Goal: Task Accomplishment & Management: Use online tool/utility

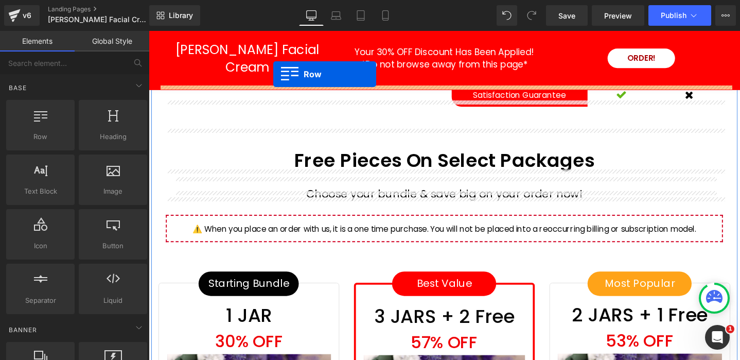
scroll to position [3022, 0]
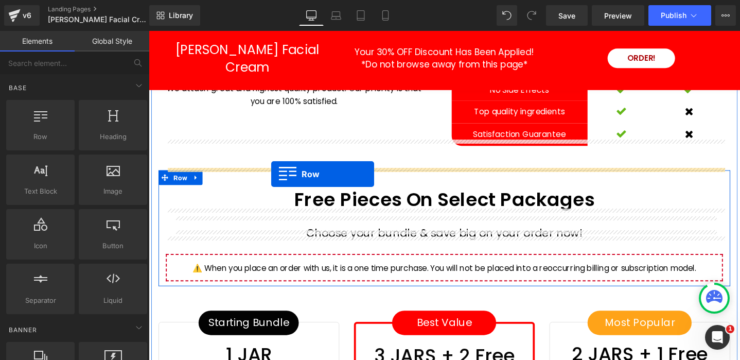
drag, startPoint x: 158, startPoint y: 154, endPoint x: 278, endPoint y: 182, distance: 123.6
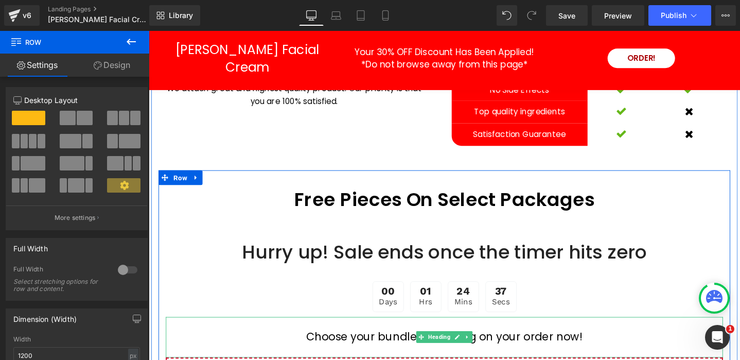
click at [351, 344] on h1 "Choose your bundle & save big on your order now!" at bounding box center [460, 352] width 587 height 17
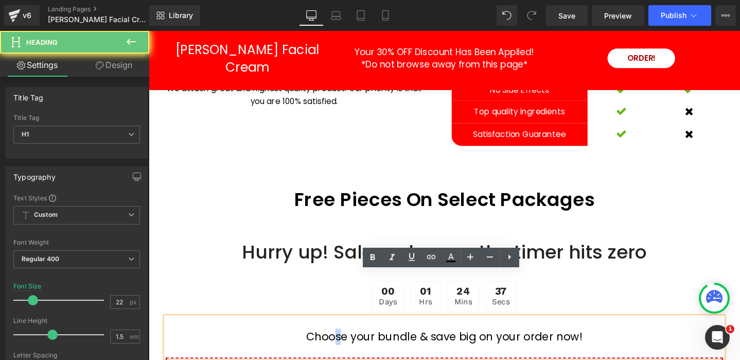
click at [350, 344] on h1 "Choose your bundle & save big on your order now!" at bounding box center [460, 352] width 587 height 17
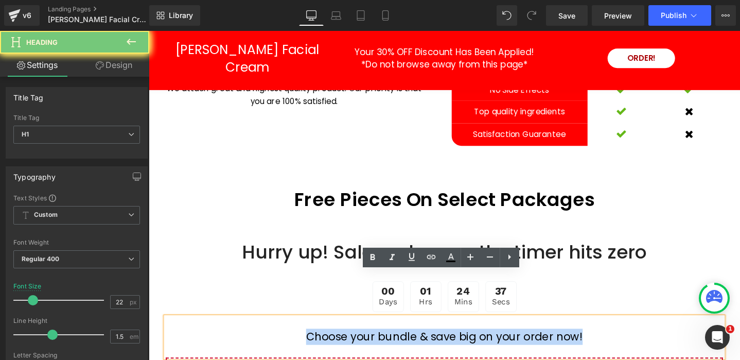
click at [350, 344] on h1 "Choose your bundle & save big on your order now!" at bounding box center [460, 352] width 587 height 17
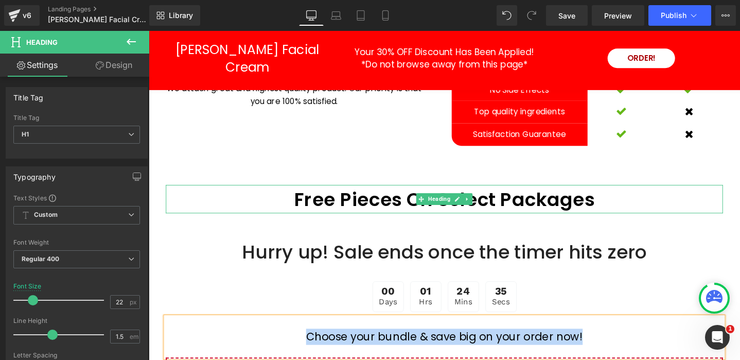
click at [338, 194] on h1 "Free Pieces On Select Packages" at bounding box center [460, 208] width 587 height 29
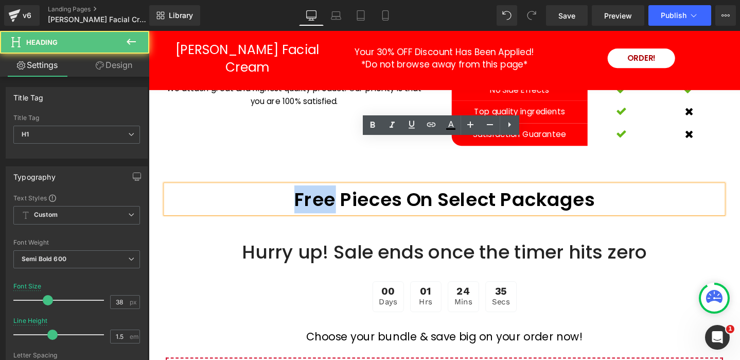
click at [338, 194] on h1 "Free Pieces On Select Packages" at bounding box center [460, 208] width 587 height 29
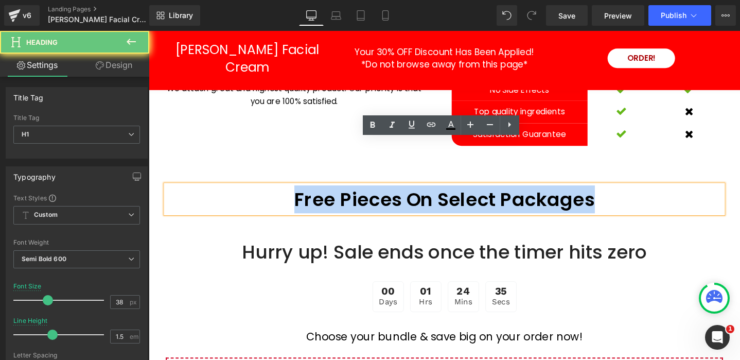
click at [338, 194] on h1 "Free Pieces On Select Packages" at bounding box center [460, 208] width 587 height 29
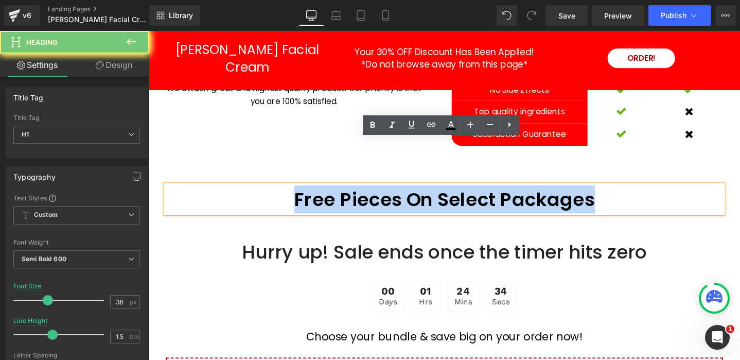
paste div
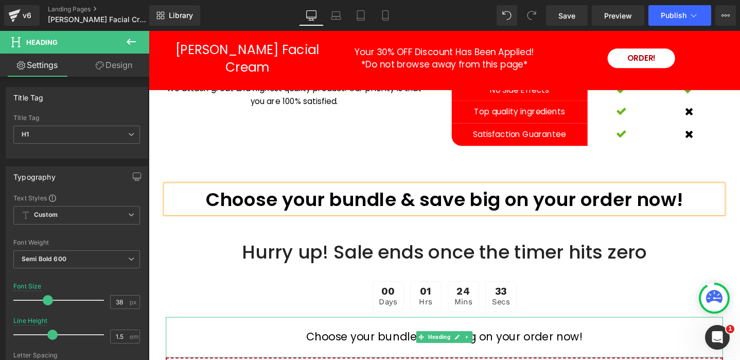
click at [356, 344] on h1 "Choose your bundle & save big on your order now!" at bounding box center [460, 352] width 587 height 17
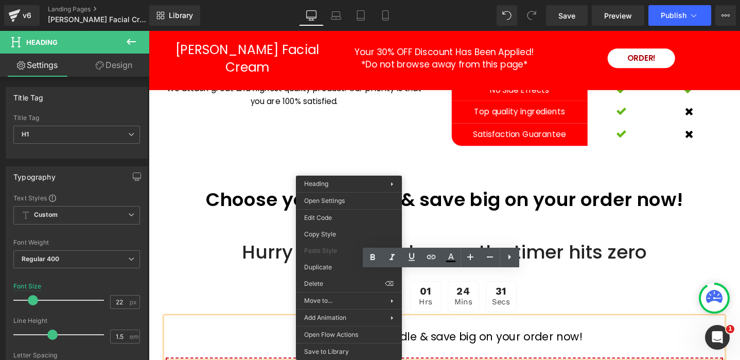
drag, startPoint x: 486, startPoint y: 312, endPoint x: 347, endPoint y: 294, distance: 140.2
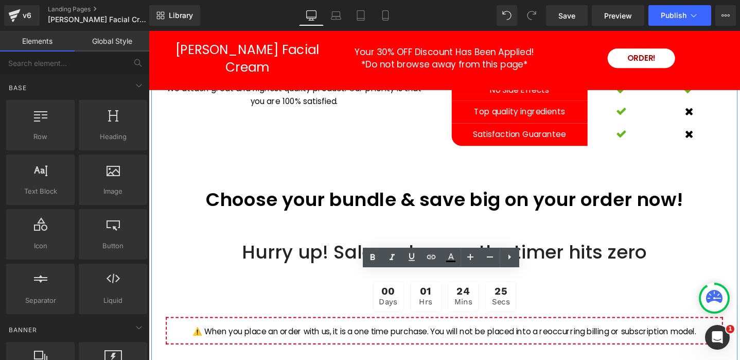
scroll to position [3009, 0]
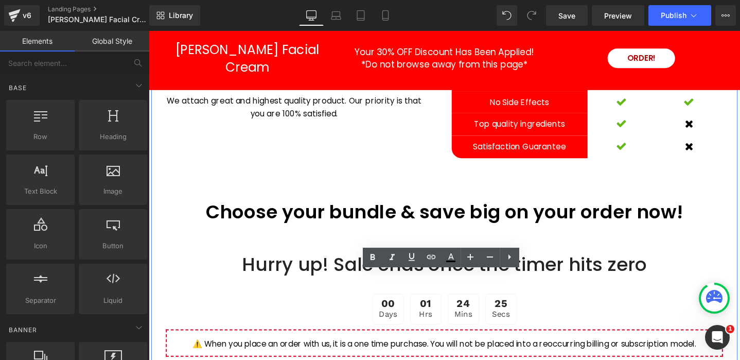
click at [355, 206] on h1 "Choose your bundle & save big on your order now!" at bounding box center [460, 220] width 587 height 29
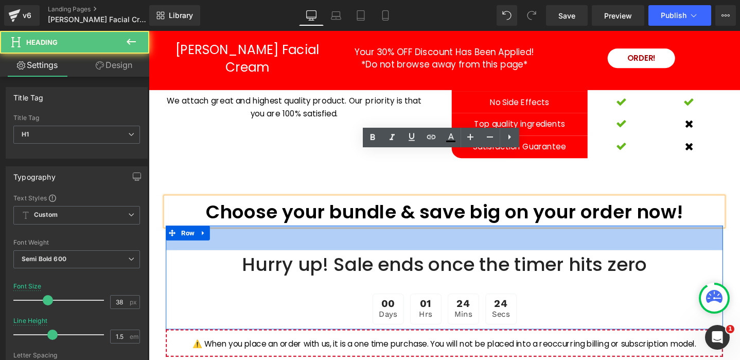
click at [348, 236] on div "50px" at bounding box center [460, 249] width 587 height 26
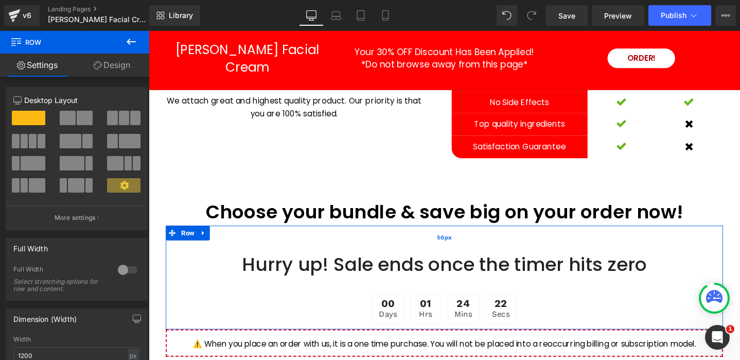
drag, startPoint x: 362, startPoint y: 190, endPoint x: 360, endPoint y: 209, distance: 18.6
click at [362, 236] on div "50px" at bounding box center [460, 249] width 587 height 26
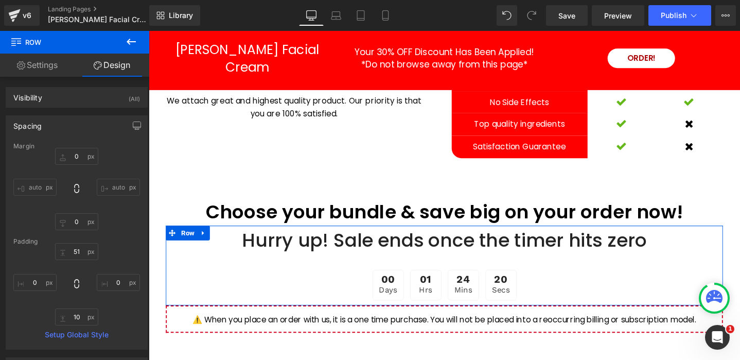
drag, startPoint x: 359, startPoint y: 211, endPoint x: 507, endPoint y: 213, distance: 147.7
click at [361, 206] on div "Choose your bundle & save big on your order now! Heading Hurry up! Sale ends on…" at bounding box center [460, 277] width 602 height 143
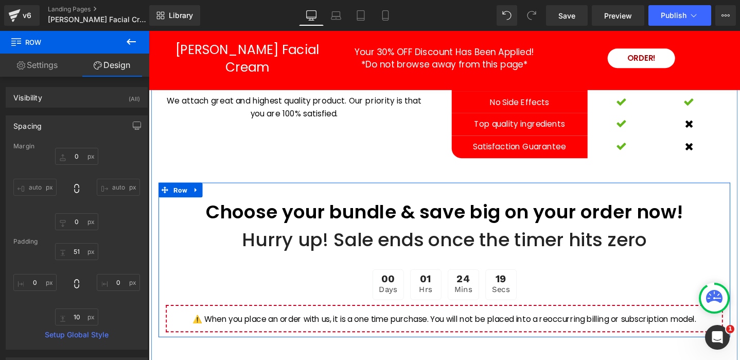
click at [732, 190] on div "Choose your bundle & save big on your order now! Heading Hurry up! Sale ends on…" at bounding box center [460, 271] width 602 height 163
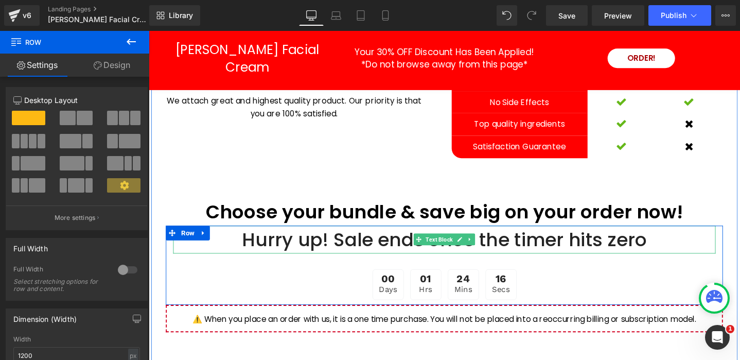
click at [392, 236] on div "Hurry up! Sale ends once the timer hits zero" at bounding box center [459, 250] width 571 height 29
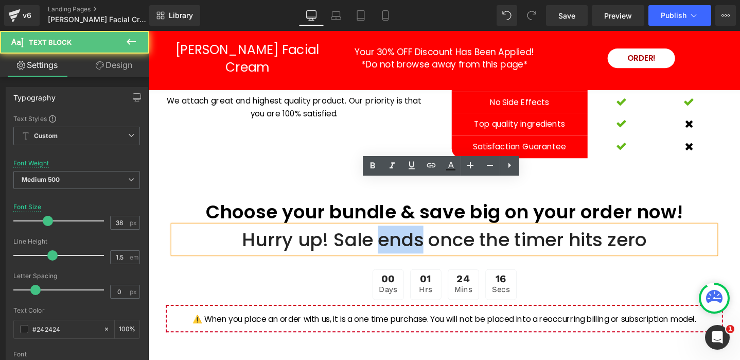
click at [392, 236] on div "Hurry up! Sale ends once the timer hits zero" at bounding box center [459, 250] width 571 height 29
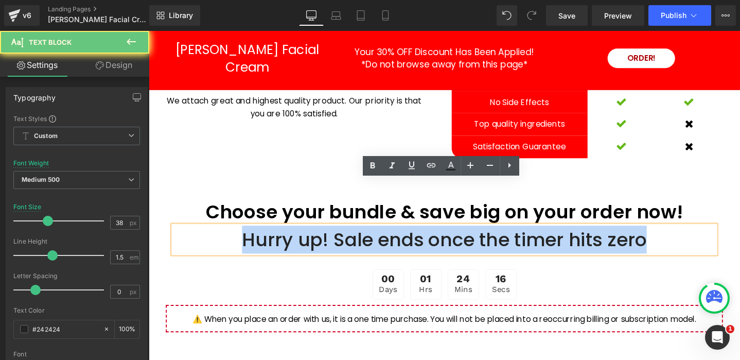
click at [392, 236] on div "Hurry up! Sale ends once the timer hits zero" at bounding box center [459, 250] width 571 height 29
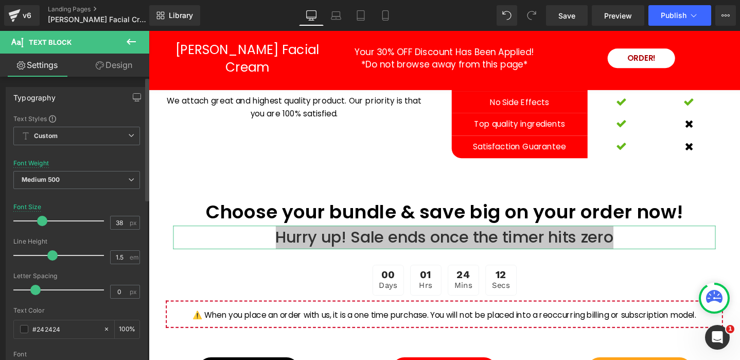
click at [40, 222] on span at bounding box center [42, 221] width 10 height 10
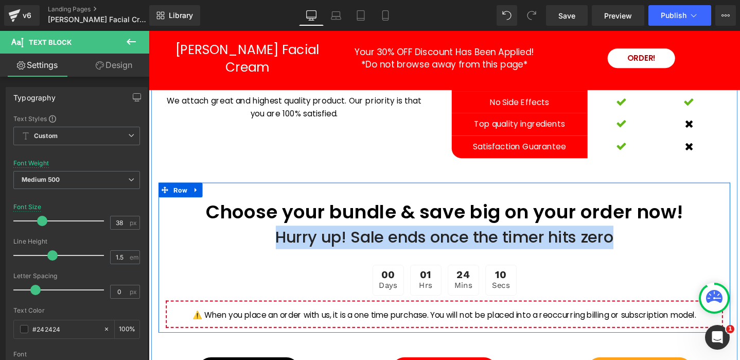
click at [431, 190] on div "Choose your bundle & save big on your order now! Heading Hurry up! Sale ends on…" at bounding box center [460, 269] width 602 height 159
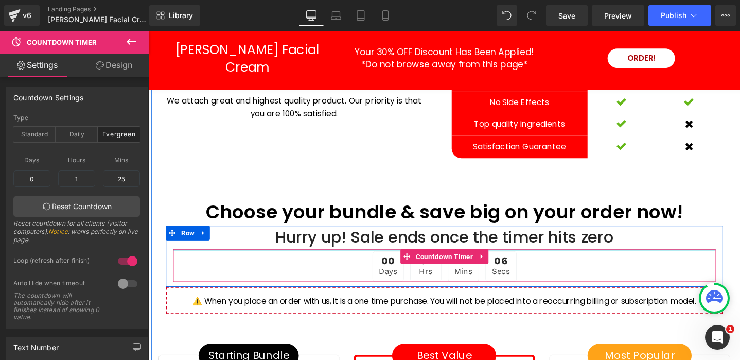
drag, startPoint x: 407, startPoint y: 211, endPoint x: 414, endPoint y: 159, distance: 53.1
click at [409, 236] on div "Hurry up! Sale ends once the timer hits zero Text Block 00 Days 01 Hrs 24 Mins …" at bounding box center [460, 265] width 587 height 59
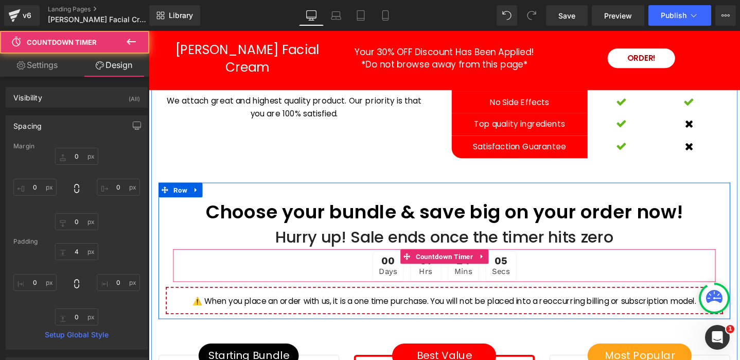
click at [409, 190] on div "Choose your bundle & save big on your order now! Heading Hurry up! Sale ends on…" at bounding box center [460, 262] width 602 height 144
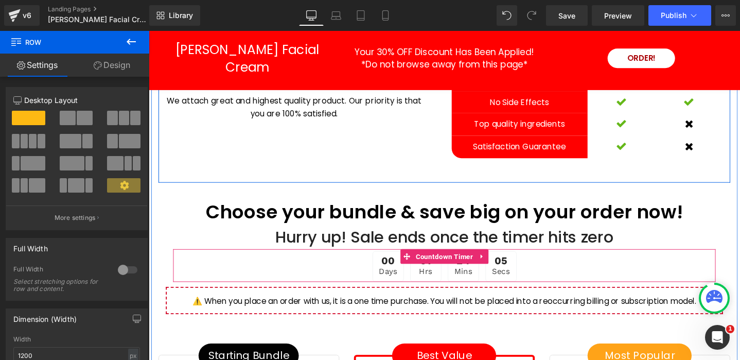
click at [392, 131] on div "Our Product VS. Competition Heading We attach great and highest quality product…" at bounding box center [460, 99] width 602 height 182
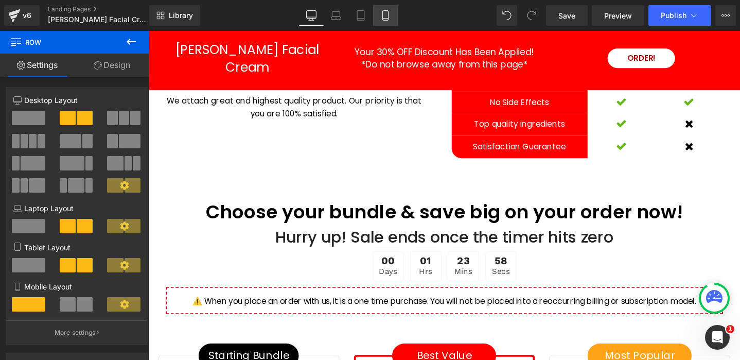
click at [387, 15] on icon at bounding box center [385, 15] width 10 height 10
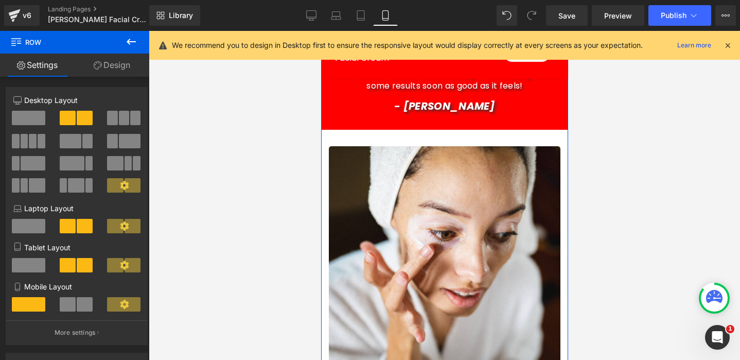
scroll to position [0, 0]
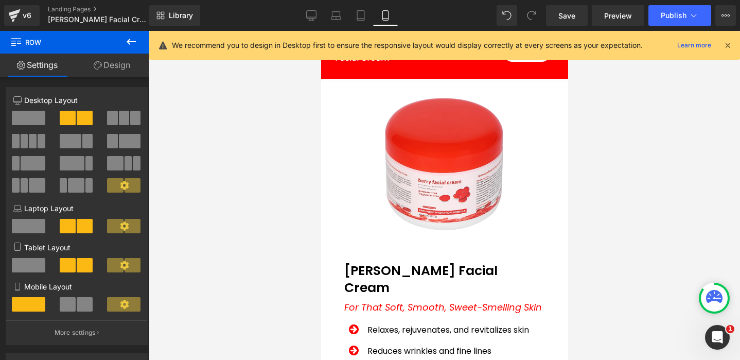
click at [727, 43] on icon at bounding box center [727, 45] width 9 height 9
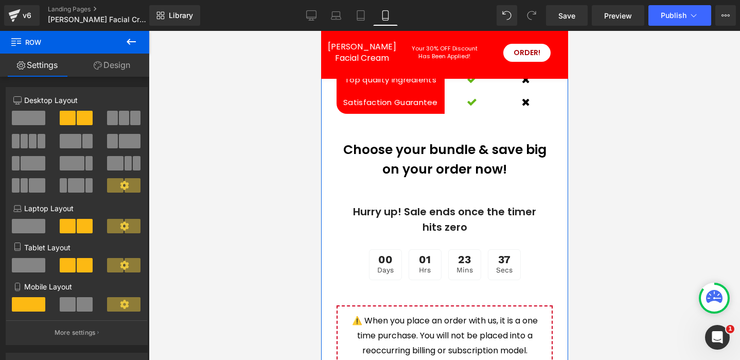
scroll to position [4493, 0]
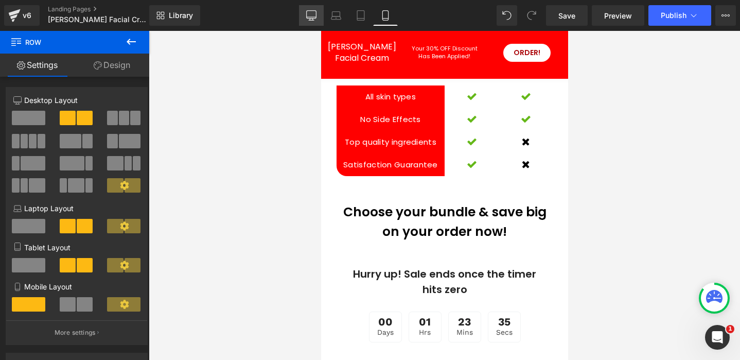
click at [310, 19] on icon at bounding box center [311, 20] width 3 height 2
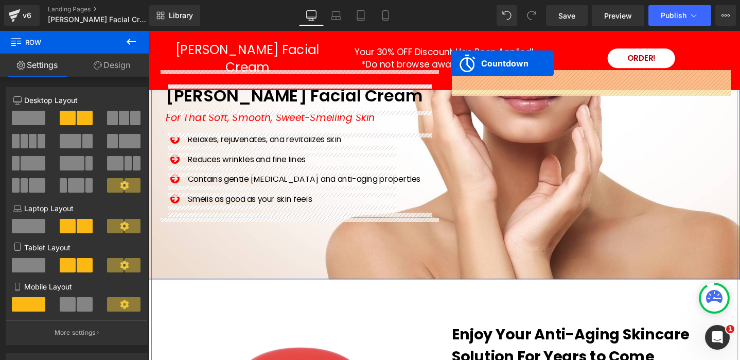
scroll to position [0, 0]
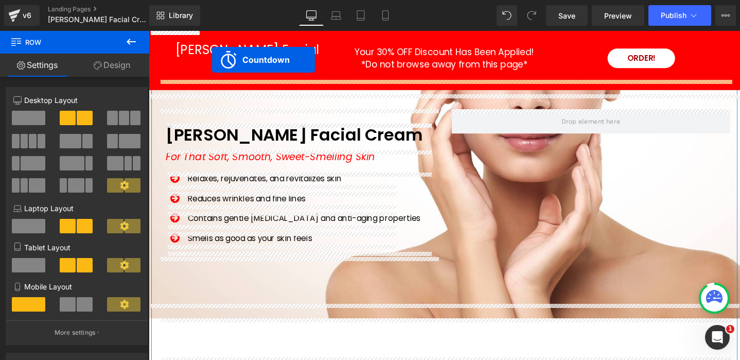
drag, startPoint x: 421, startPoint y: 182, endPoint x: 216, endPoint y: 61, distance: 238.2
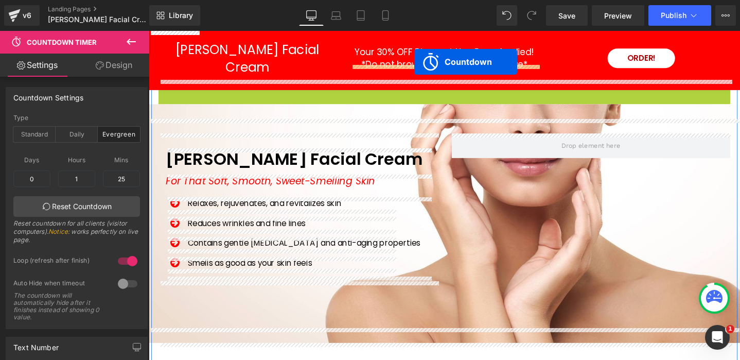
drag, startPoint x: 420, startPoint y: 91, endPoint x: 429, endPoint y: 63, distance: 29.1
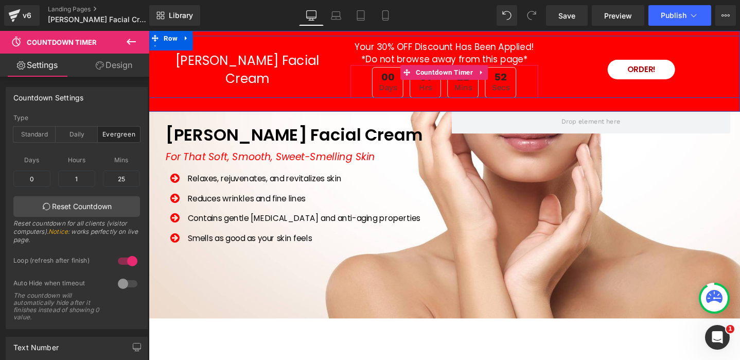
click at [372, 88] on div "00 Days 01 Hrs 22 Mins 52 Secs" at bounding box center [459, 85] width 197 height 32
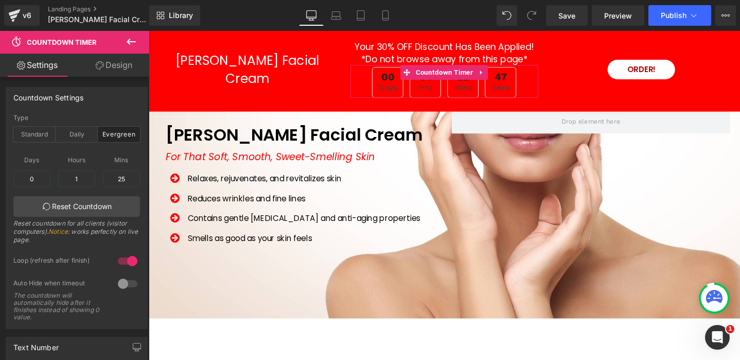
drag, startPoint x: 116, startPoint y: 62, endPoint x: 85, endPoint y: 77, distance: 34.5
click at [116, 62] on link "Design" at bounding box center [114, 65] width 75 height 23
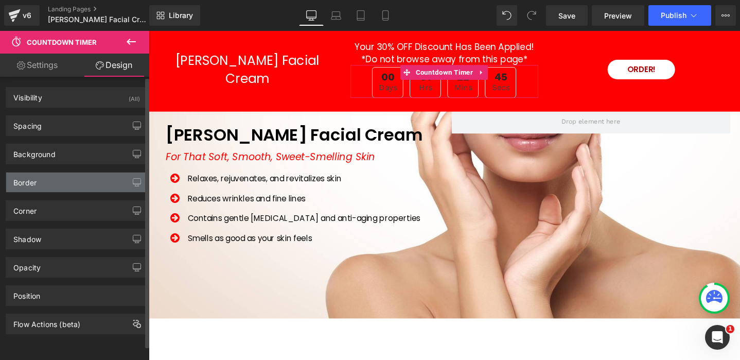
click at [63, 184] on div "Border" at bounding box center [76, 182] width 141 height 20
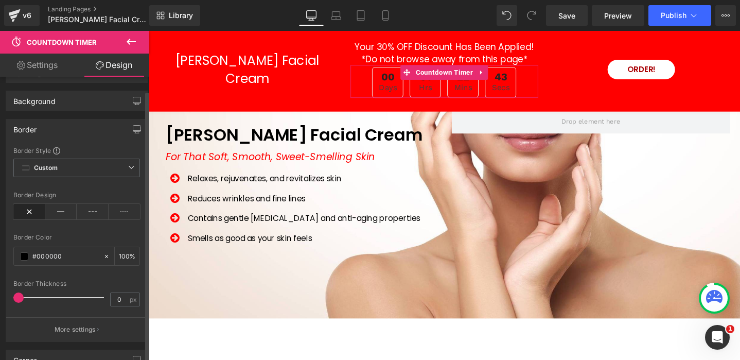
scroll to position [58, 0]
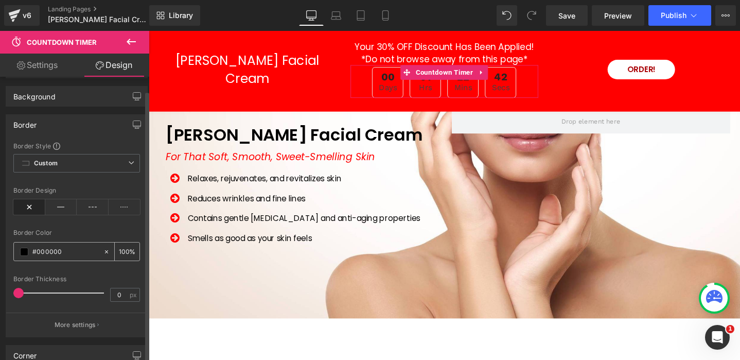
click at [22, 252] on span at bounding box center [24, 252] width 8 height 8
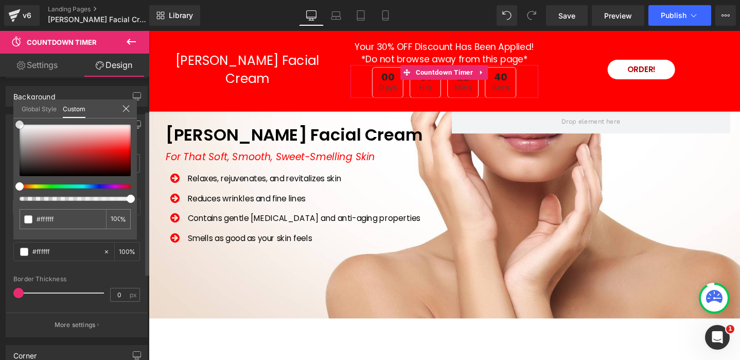
drag, startPoint x: 18, startPoint y: 164, endPoint x: 16, endPoint y: 144, distance: 20.6
click at [16, 118] on div "Global Style Custom Setup Global Style #000000 100 %" at bounding box center [75, 114] width 124 height 31
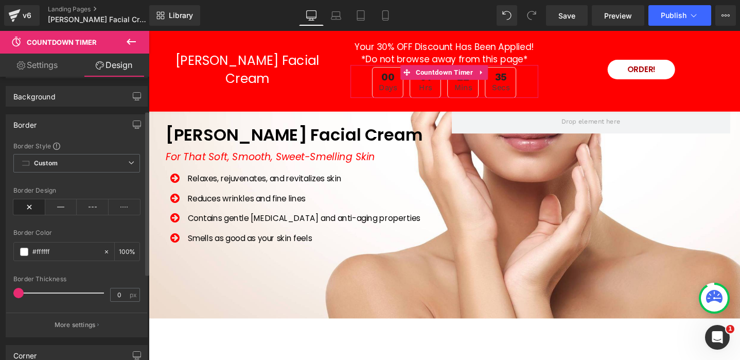
scroll to position [0, 0]
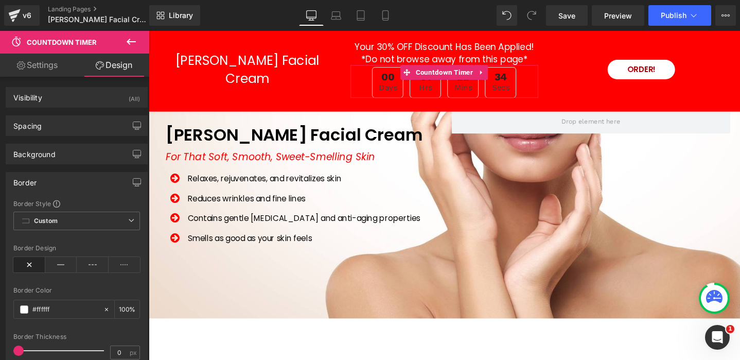
click at [40, 62] on link "Settings" at bounding box center [37, 65] width 75 height 23
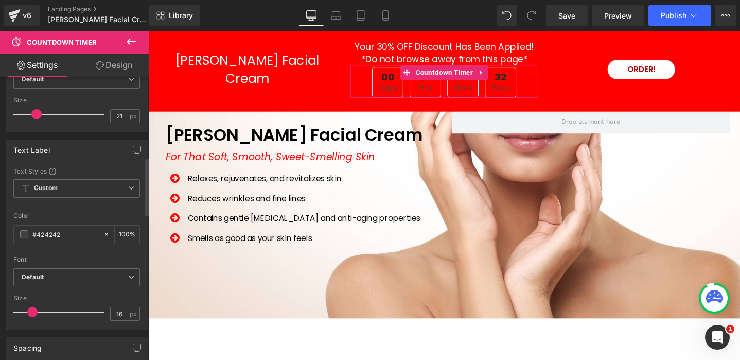
scroll to position [397, 0]
click at [24, 231] on span at bounding box center [24, 232] width 8 height 8
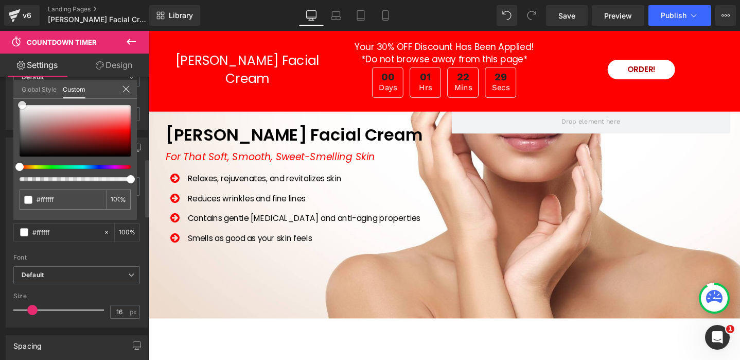
drag, startPoint x: 20, startPoint y: 143, endPoint x: 23, endPoint y: 99, distance: 44.4
click at [23, 98] on div "Global Style Custom Setup Global Style #424242 100 %" at bounding box center [75, 95] width 124 height 31
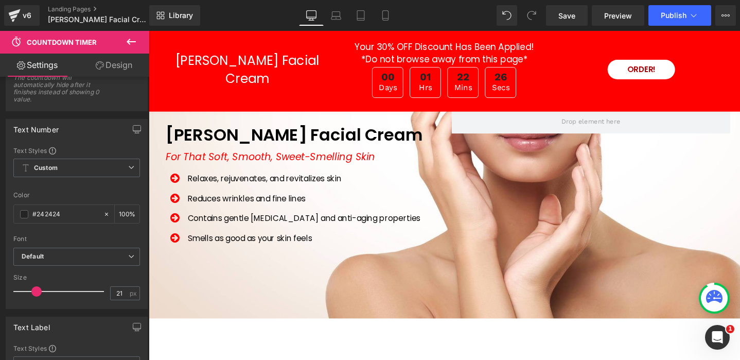
scroll to position [193, 0]
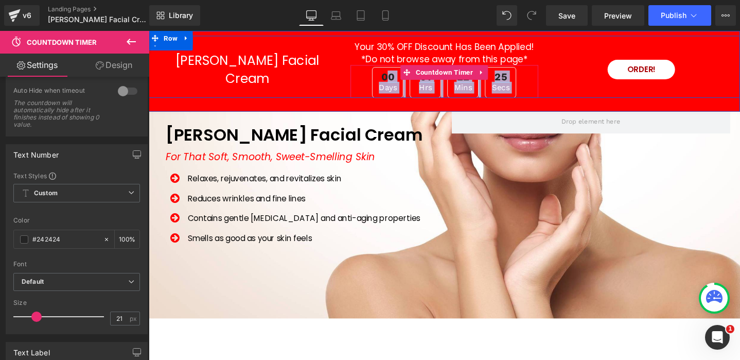
click at [402, 81] on span "00" at bounding box center [401, 79] width 24 height 11
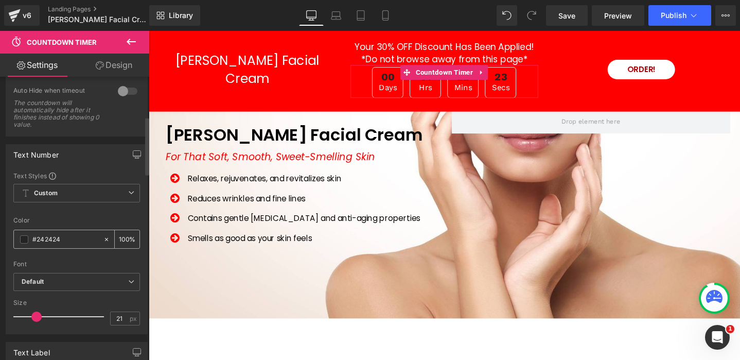
click at [23, 236] on span at bounding box center [24, 239] width 8 height 8
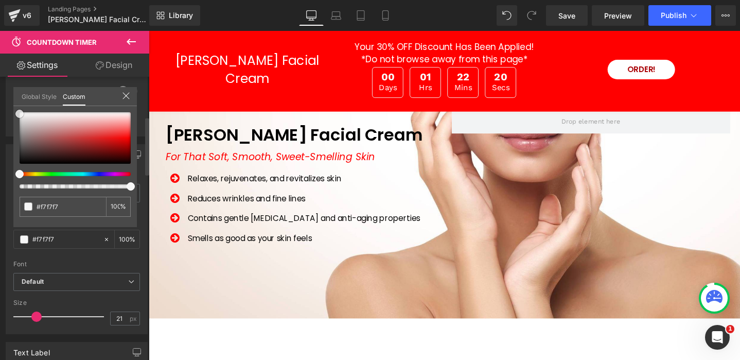
drag, startPoint x: 21, startPoint y: 154, endPoint x: 20, endPoint y: 112, distance: 42.7
click at [20, 111] on span at bounding box center [19, 114] width 8 height 8
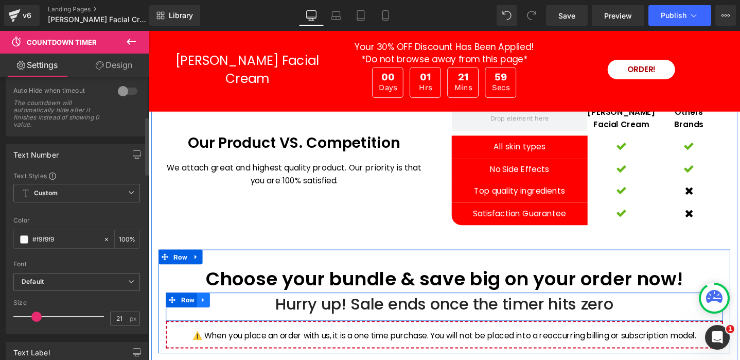
scroll to position [2938, 0]
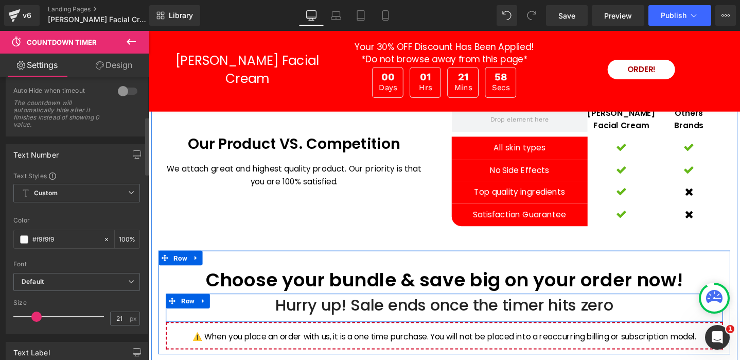
click at [333, 307] on div "Hurry up! Sale ends once the timer hits zero" at bounding box center [459, 319] width 571 height 25
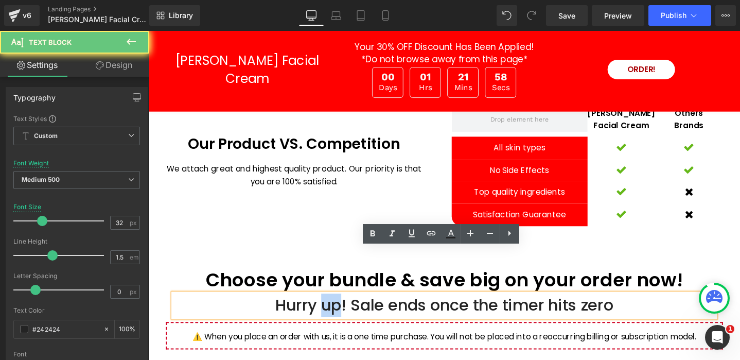
click at [333, 307] on div "Hurry up! Sale ends once the timer hits zero" at bounding box center [459, 319] width 571 height 25
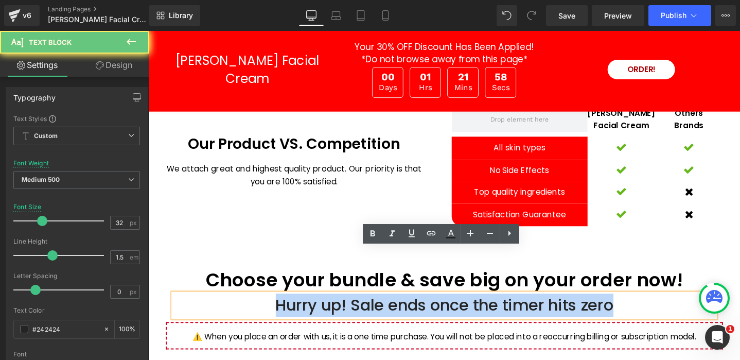
click at [331, 307] on div "Hurry up! Sale ends once the timer hits zero" at bounding box center [459, 319] width 571 height 25
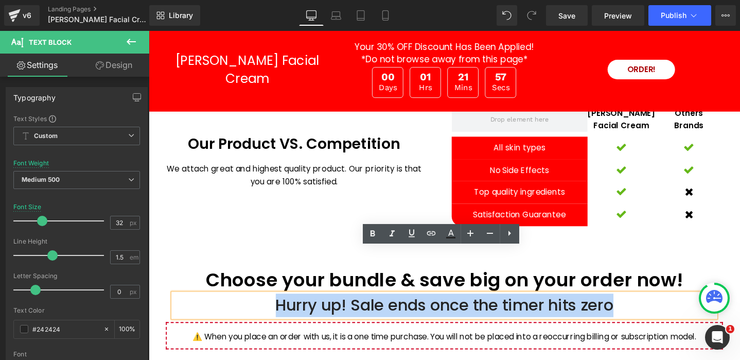
copy div "Hurry up! Sale ends once the timer hits zero"
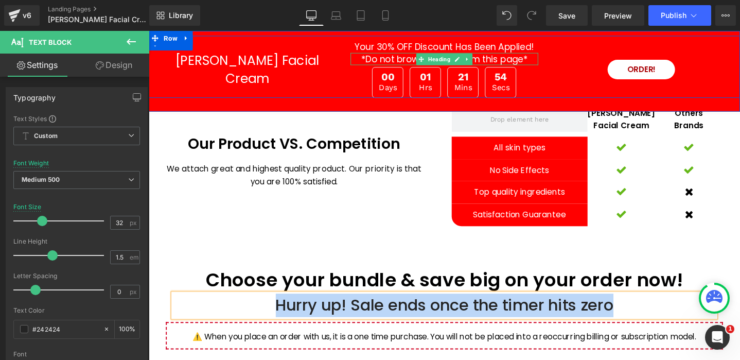
click at [395, 61] on span "*Do not browse away from this page*" at bounding box center [460, 60] width 176 height 13
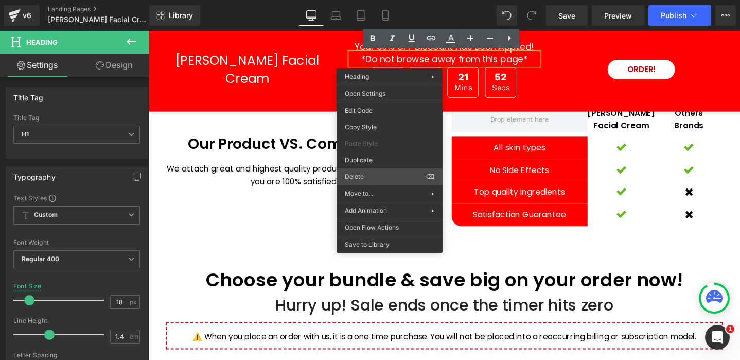
drag, startPoint x: 523, startPoint y: 207, endPoint x: 386, endPoint y: 184, distance: 138.9
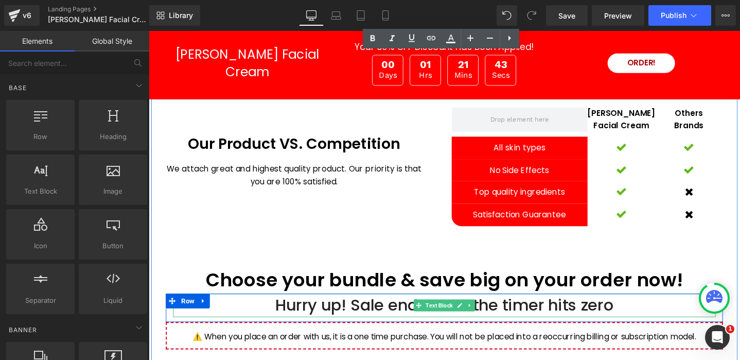
click at [382, 307] on div "Hurry up! Sale ends once the timer hits zero" at bounding box center [459, 319] width 571 height 25
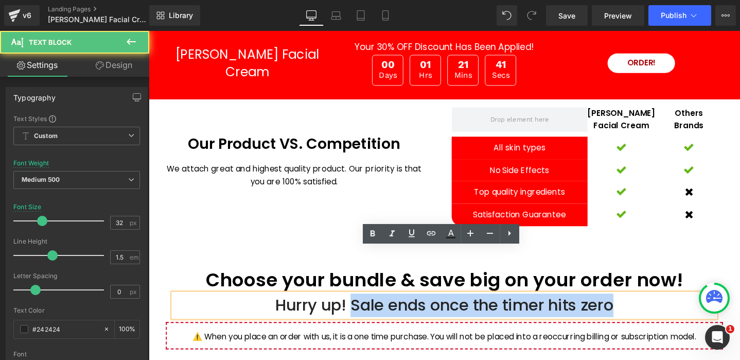
drag, startPoint x: 412, startPoint y: 270, endPoint x: 616, endPoint y: 176, distance: 224.6
click at [648, 307] on div "Hurry up! Sale ends once the timer hits zero" at bounding box center [459, 319] width 571 height 25
copy div "Sale ends once the timer hits zero"
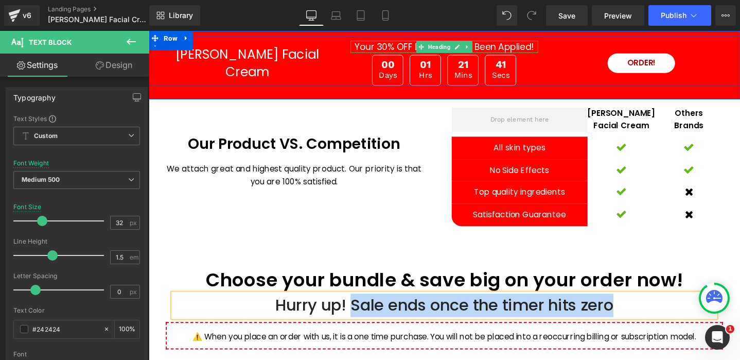
click at [400, 48] on h1 "Your 30% OFF Discount Has Been Applied!" at bounding box center [459, 47] width 197 height 13
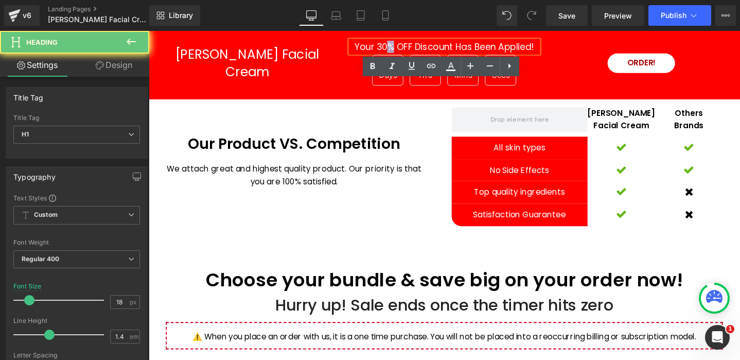
click at [400, 48] on h1 "Your 30% OFF Discount Has Been Applied!" at bounding box center [459, 47] width 197 height 13
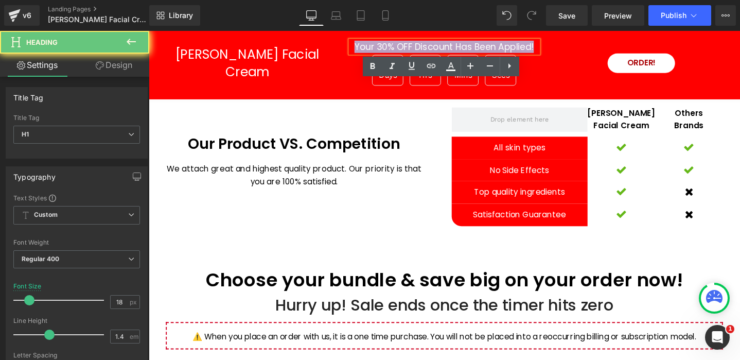
click at [401, 48] on h1 "Your 30% OFF Discount Has Been Applied!" at bounding box center [459, 47] width 197 height 13
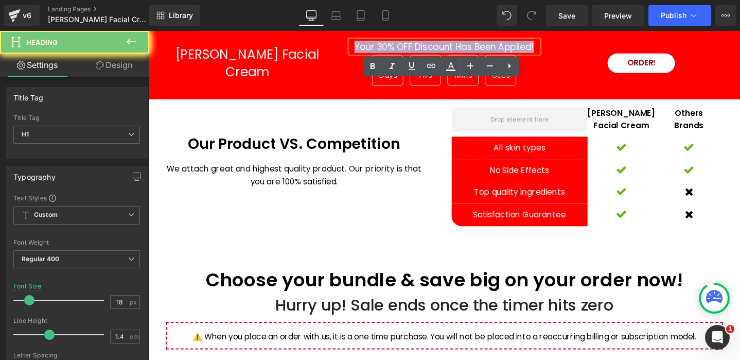
paste div
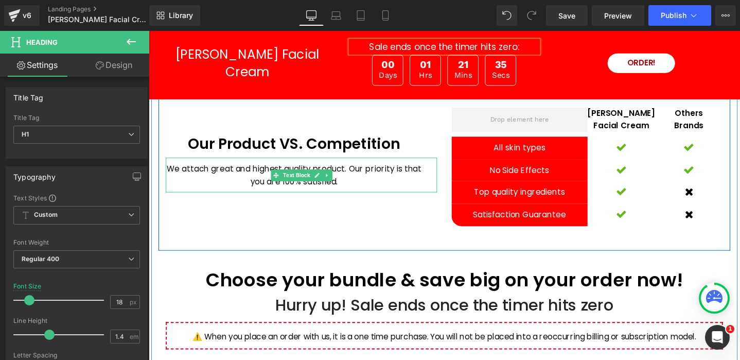
click at [389, 169] on p "We attach great and highest quality product. Our priority is that you are 100% …" at bounding box center [302, 182] width 270 height 26
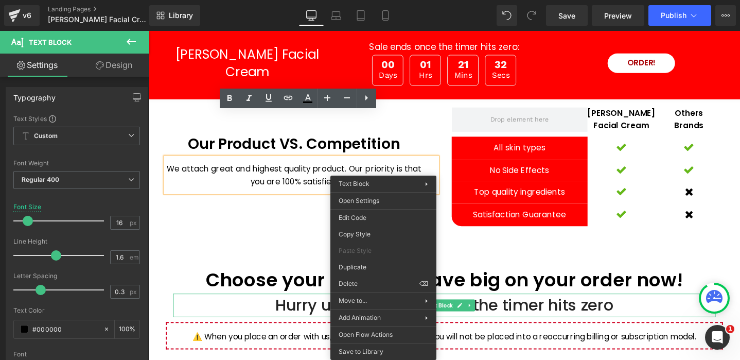
drag, startPoint x: 523, startPoint y: 314, endPoint x: 387, endPoint y: 296, distance: 138.0
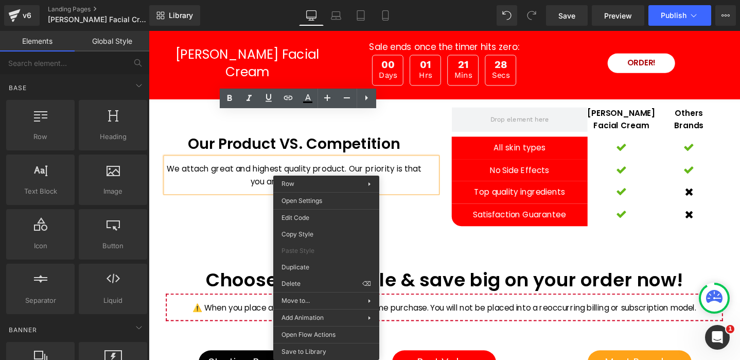
drag, startPoint x: 460, startPoint y: 315, endPoint x: 321, endPoint y: 297, distance: 140.6
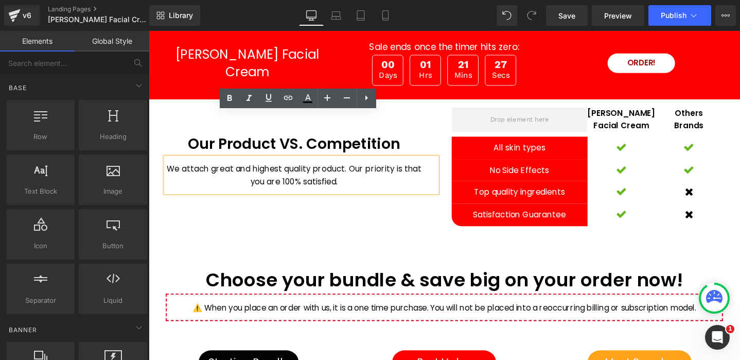
click at [339, 206] on div "Our Product VS. Competition Heading We attach great and highest quality product…" at bounding box center [460, 171] width 602 height 182
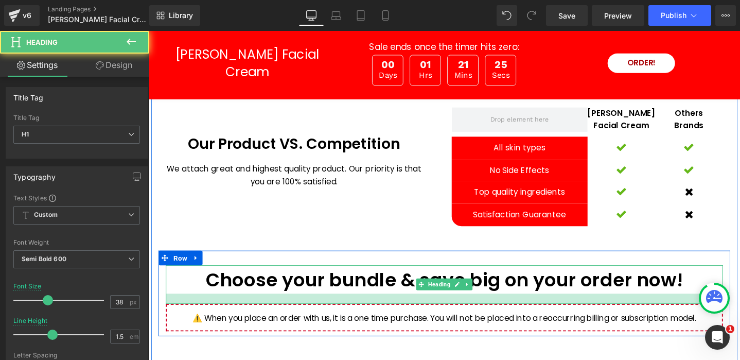
drag, startPoint x: 373, startPoint y: 263, endPoint x: 348, endPoint y: 201, distance: 66.3
click at [372, 307] on div at bounding box center [460, 312] width 587 height 11
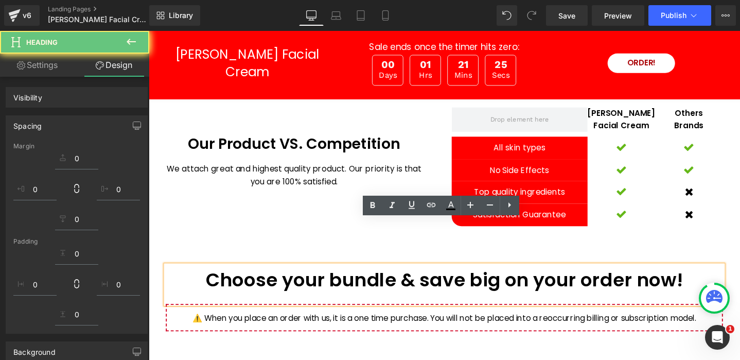
click at [347, 195] on div "Our Product VS. Competition Heading We attach great and highest quality product…" at bounding box center [460, 171] width 602 height 182
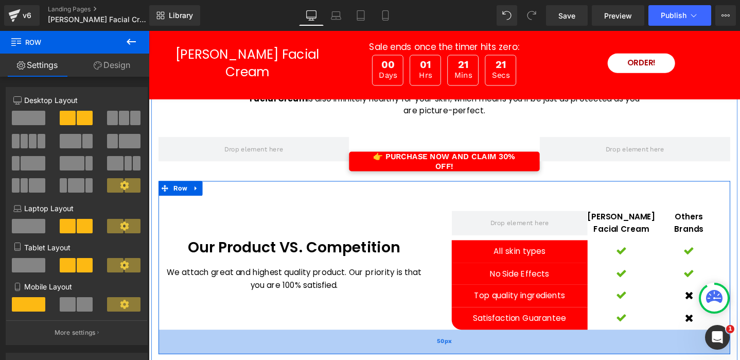
scroll to position [2828, 0]
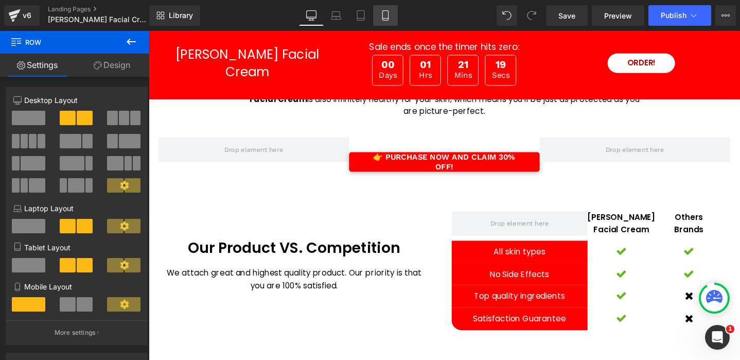
click at [388, 15] on icon at bounding box center [385, 15] width 10 height 10
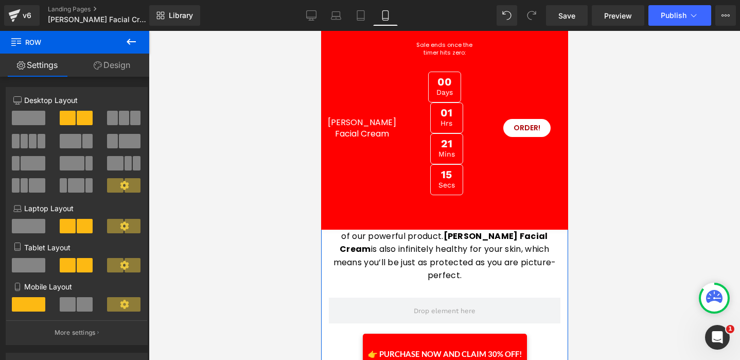
scroll to position [4060, 0]
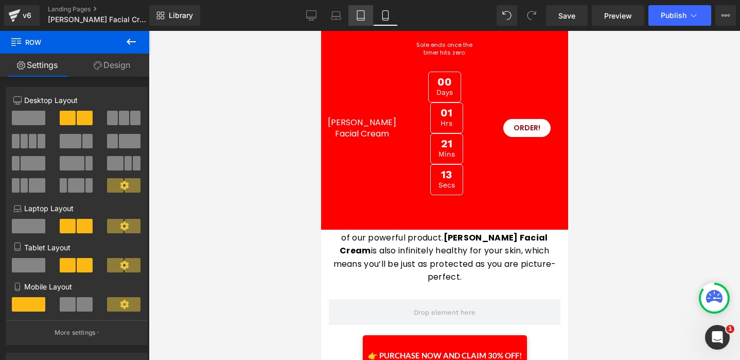
click at [366, 13] on icon at bounding box center [361, 15] width 10 height 10
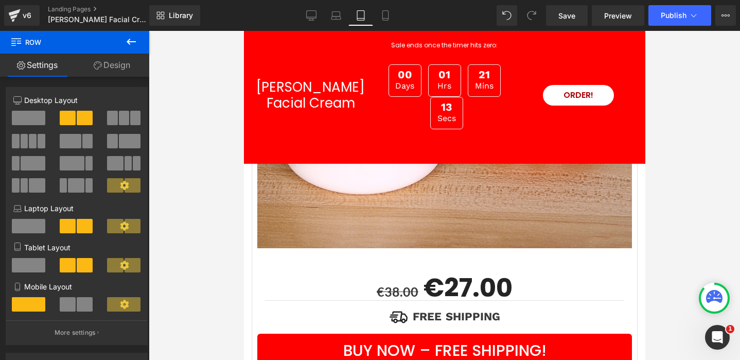
scroll to position [3107, 0]
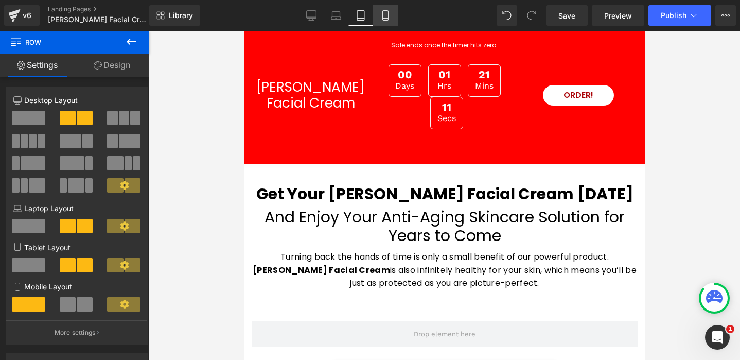
click at [386, 15] on icon at bounding box center [385, 15] width 10 height 10
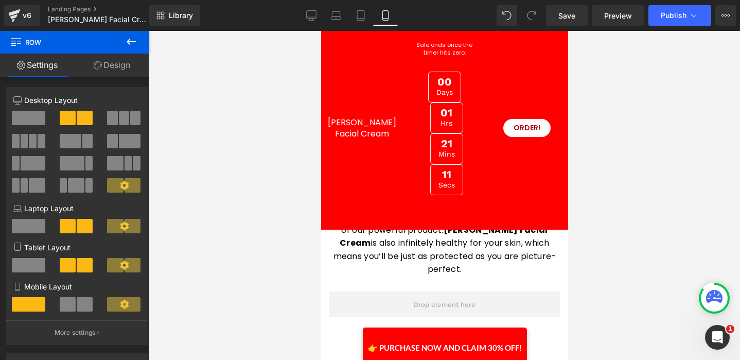
scroll to position [4060, 0]
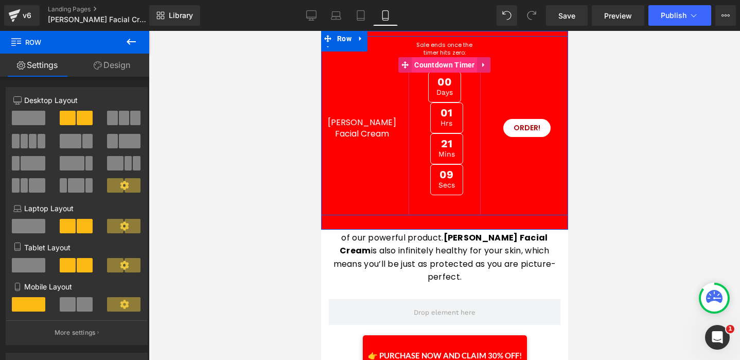
click at [432, 64] on span "Countdown Timer" at bounding box center [444, 64] width 66 height 15
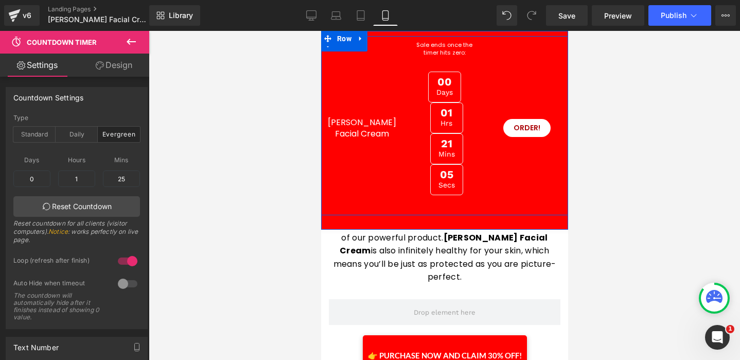
click at [392, 96] on div "Berry Facial Cream Heading" at bounding box center [362, 128] width 82 height 174
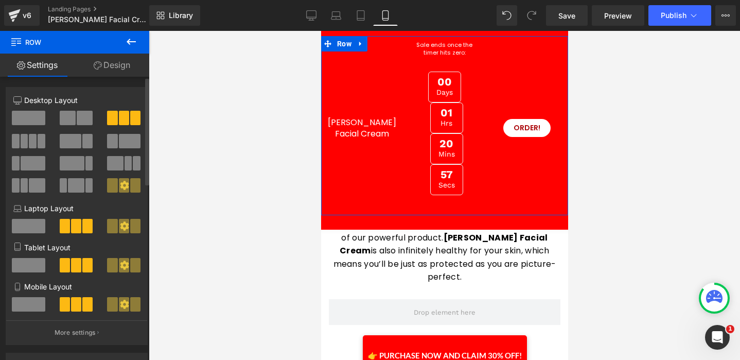
click at [31, 306] on span at bounding box center [28, 304] width 33 height 14
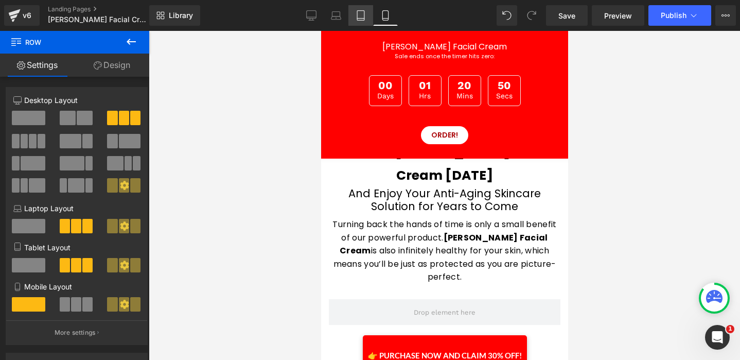
click at [364, 16] on icon at bounding box center [360, 16] width 7 height 10
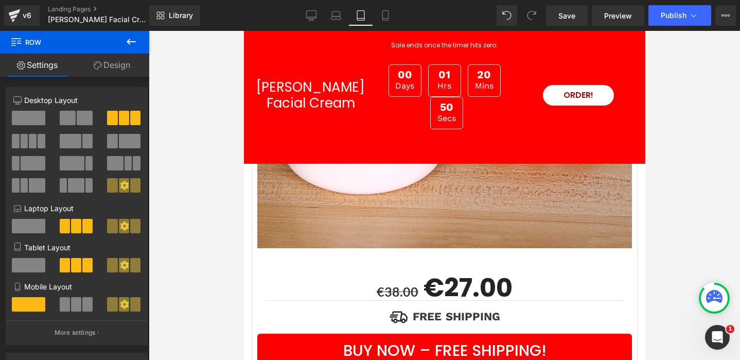
scroll to position [4054, 0]
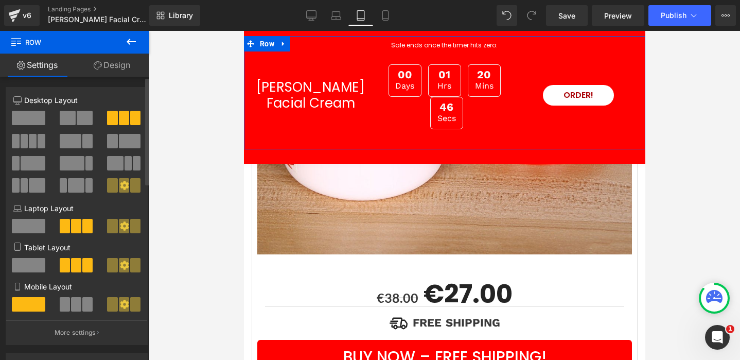
click at [37, 266] on span at bounding box center [28, 265] width 33 height 14
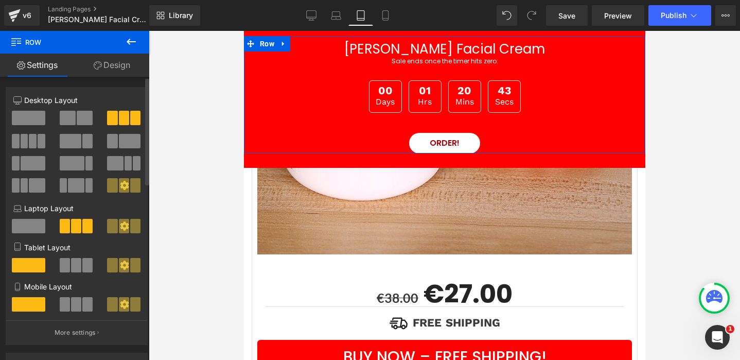
click at [73, 266] on span at bounding box center [76, 265] width 10 height 14
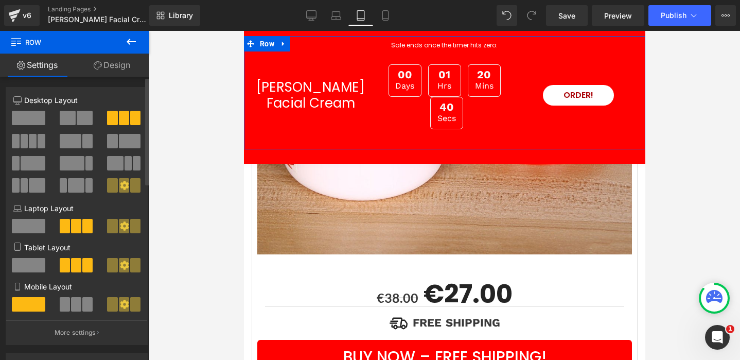
click at [27, 267] on span at bounding box center [28, 265] width 33 height 14
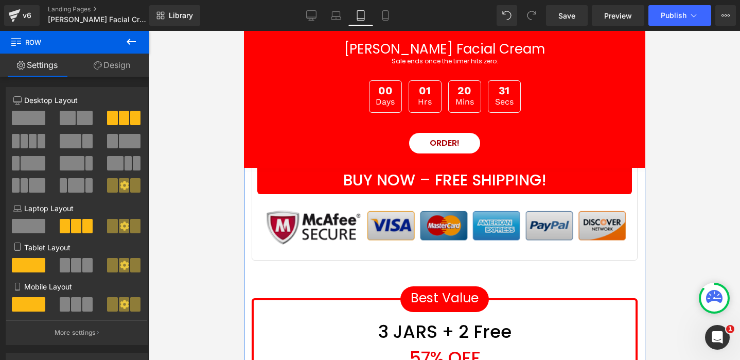
scroll to position [4251, 0]
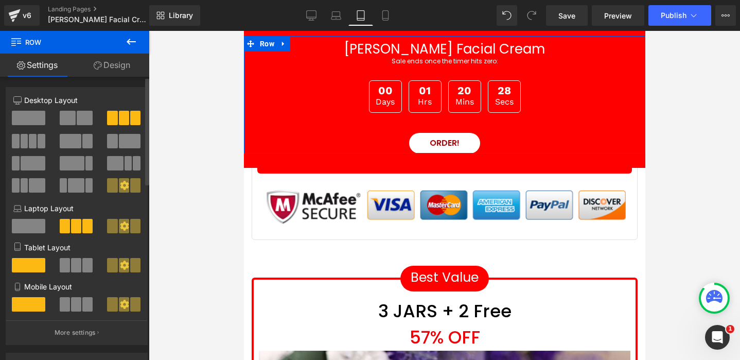
click at [65, 267] on span at bounding box center [65, 265] width 10 height 14
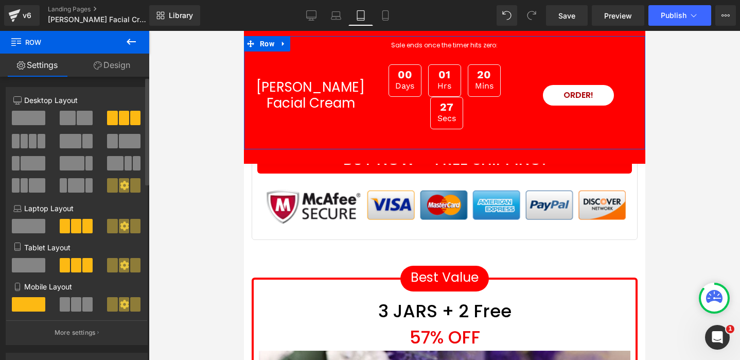
scroll to position [1, 0]
click at [111, 265] on span at bounding box center [112, 264] width 10 height 14
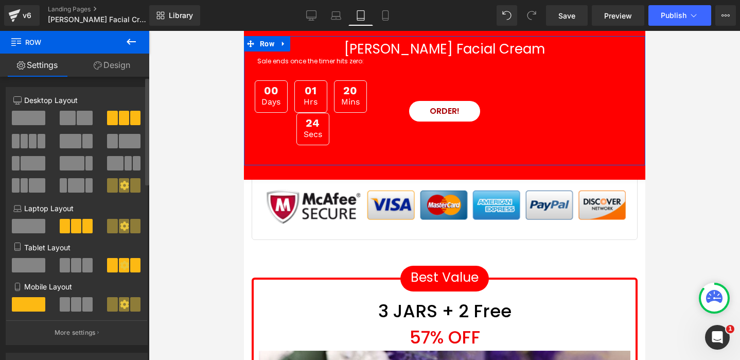
click at [130, 267] on span at bounding box center [135, 265] width 10 height 14
click at [71, 268] on span at bounding box center [76, 265] width 10 height 14
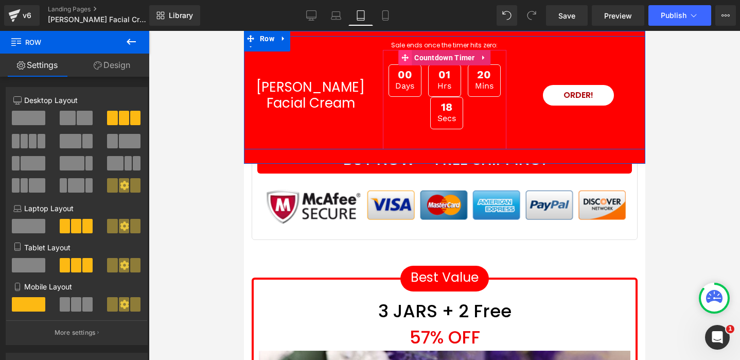
click at [405, 58] on icon at bounding box center [404, 57] width 7 height 7
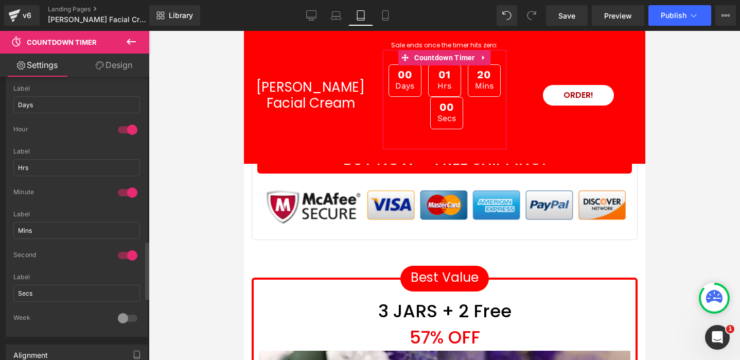
scroll to position [798, 0]
drag, startPoint x: 62, startPoint y: 108, endPoint x: 10, endPoint y: 108, distance: 52.5
click at [11, 106] on div "1 Day Days Label Days 1 Hour Hrs Label Hrs 1 Minute Mins Label Mins 1 Second Se…" at bounding box center [76, 202] width 141 height 274
click at [129, 131] on div at bounding box center [127, 133] width 25 height 16
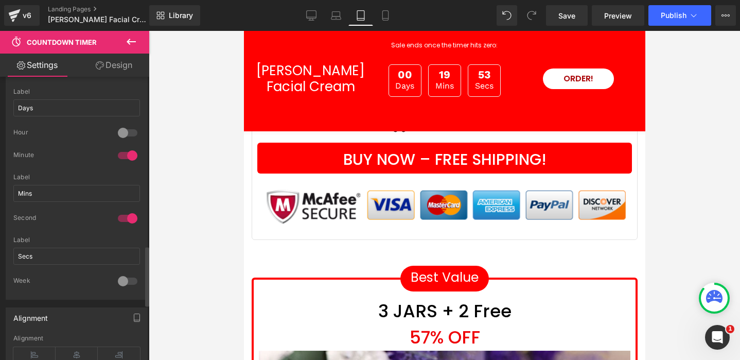
click at [117, 130] on div at bounding box center [127, 133] width 25 height 16
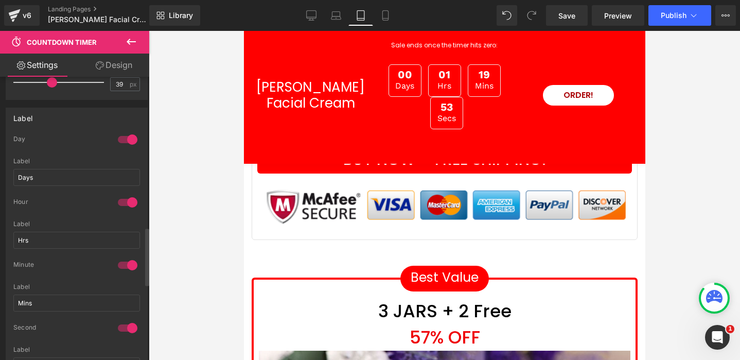
scroll to position [724, 0]
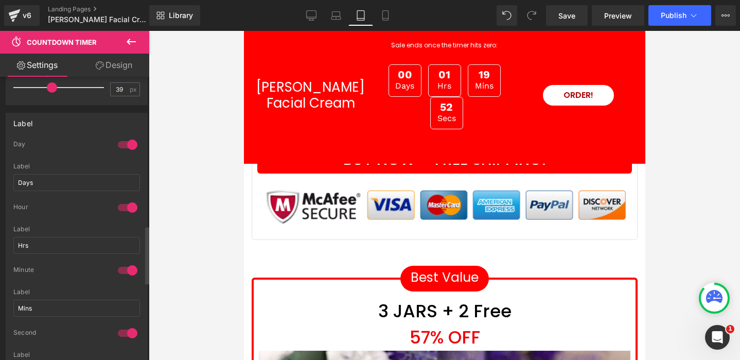
click at [125, 143] on div at bounding box center [127, 144] width 25 height 16
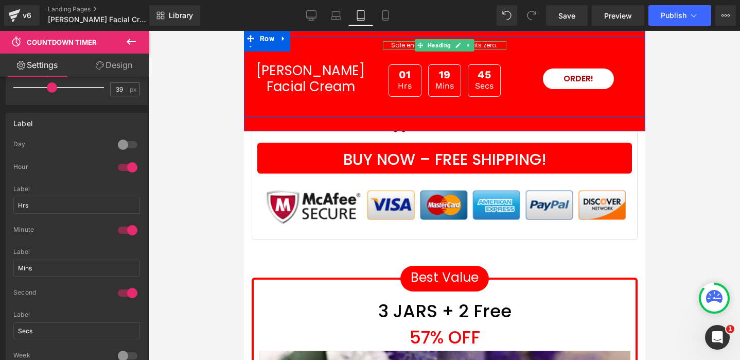
click at [405, 46] on h1 "Sale ends once the timer hits zero:" at bounding box center [444, 45] width 124 height 9
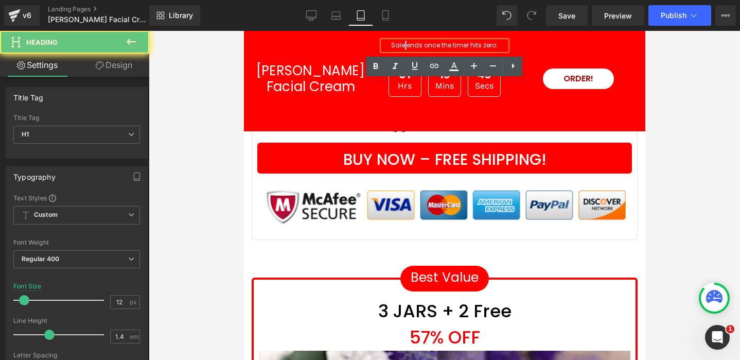
click at [405, 46] on h1 "Sale ends once the timer hits zero:" at bounding box center [444, 45] width 124 height 9
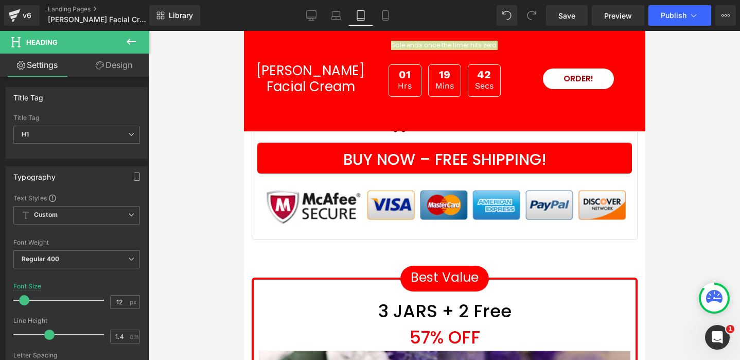
click at [131, 37] on icon at bounding box center [131, 42] width 12 height 12
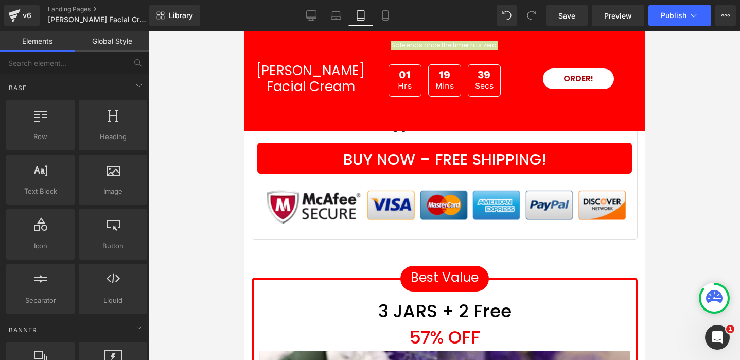
click at [42, 42] on link "Elements" at bounding box center [37, 41] width 75 height 21
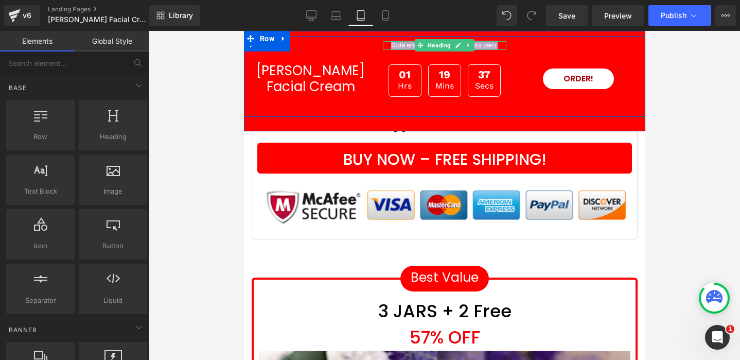
click at [400, 45] on h1 "Sale ends once the timer hits zero:" at bounding box center [444, 45] width 124 height 9
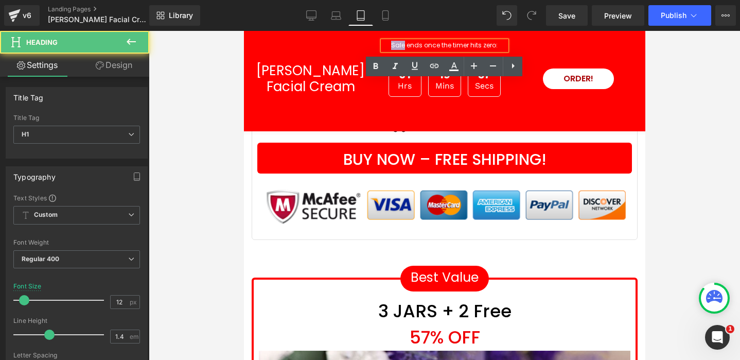
click at [400, 45] on h1 "Sale ends once the timer hits zero:" at bounding box center [444, 45] width 124 height 9
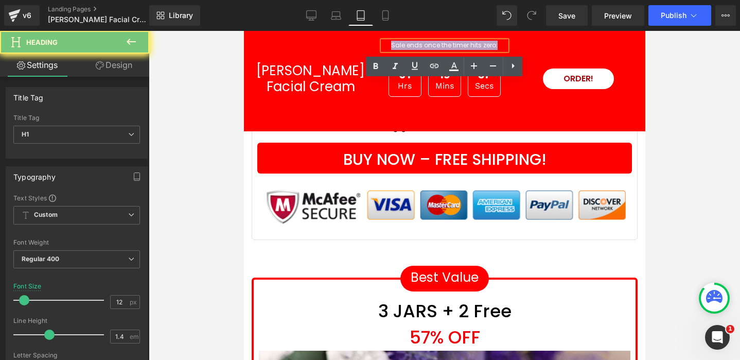
click at [400, 45] on h1 "Sale ends once the timer hits zero:" at bounding box center [444, 45] width 124 height 9
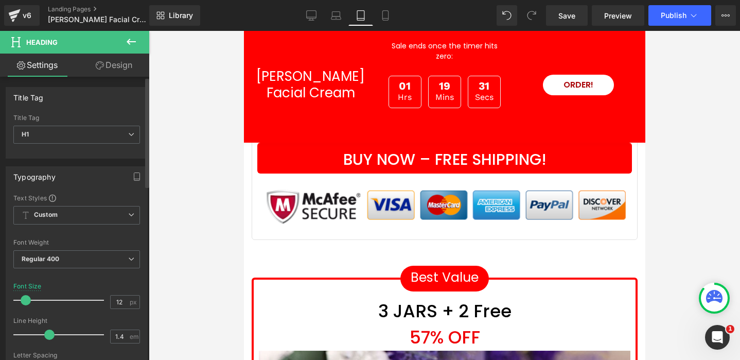
click at [25, 299] on span at bounding box center [26, 300] width 10 height 10
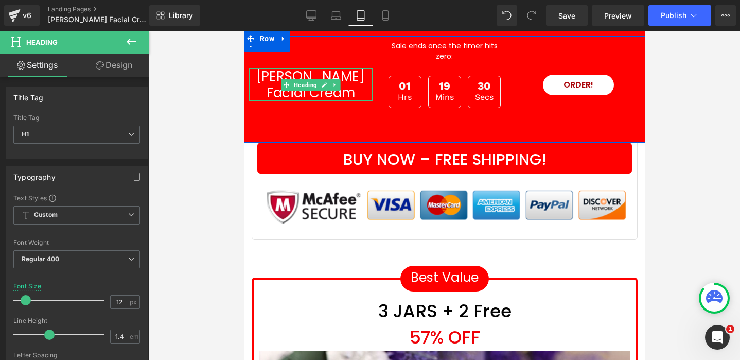
click at [277, 71] on h1 "[PERSON_NAME] Facial Cream" at bounding box center [311, 84] width 124 height 32
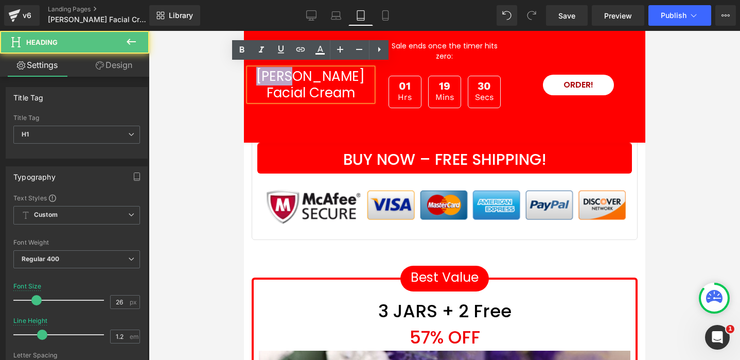
click at [277, 71] on h1 "[PERSON_NAME] Facial Cream" at bounding box center [311, 84] width 124 height 32
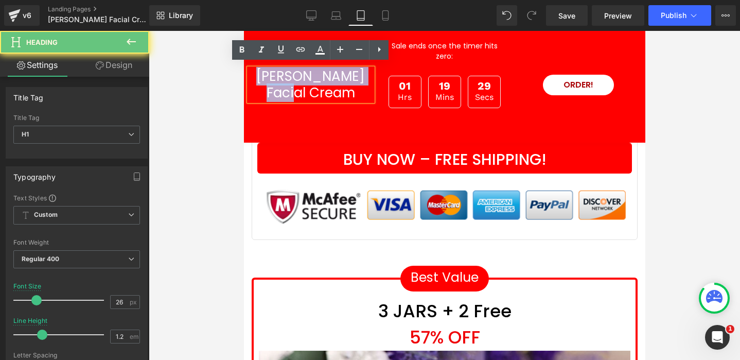
click at [277, 71] on h1 "[PERSON_NAME] Facial Cream" at bounding box center [311, 84] width 124 height 32
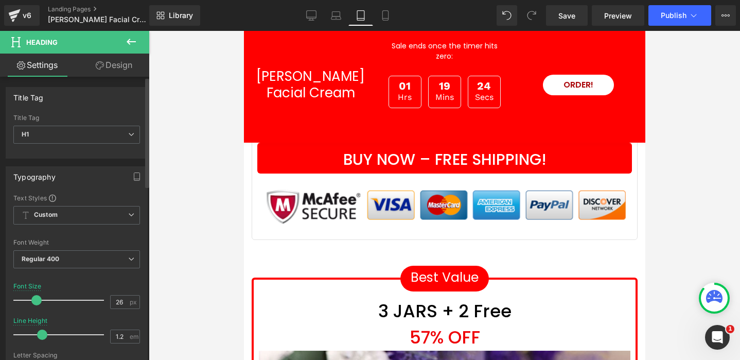
click at [35, 300] on span at bounding box center [36, 300] width 10 height 10
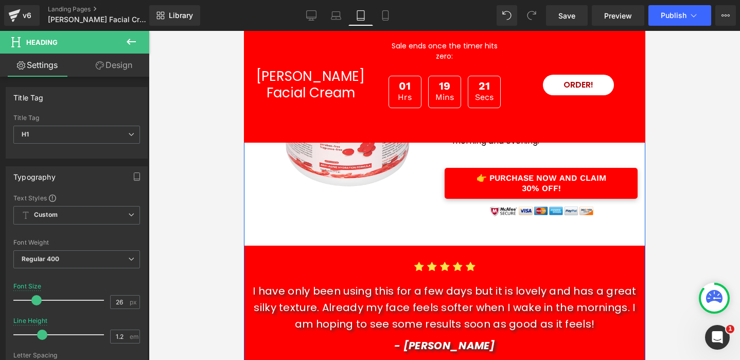
scroll to position [179, 0]
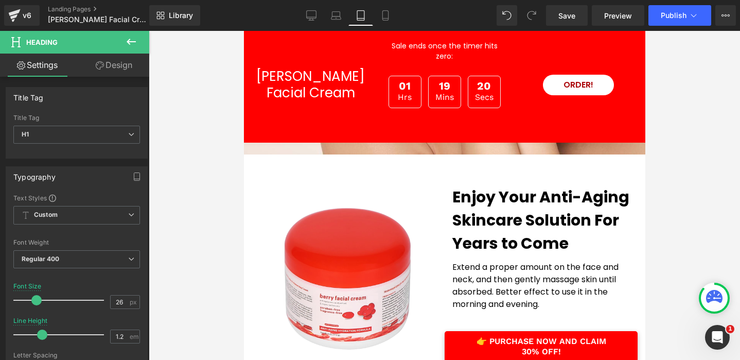
click at [243, 31] on div at bounding box center [243, 31] width 0 height 0
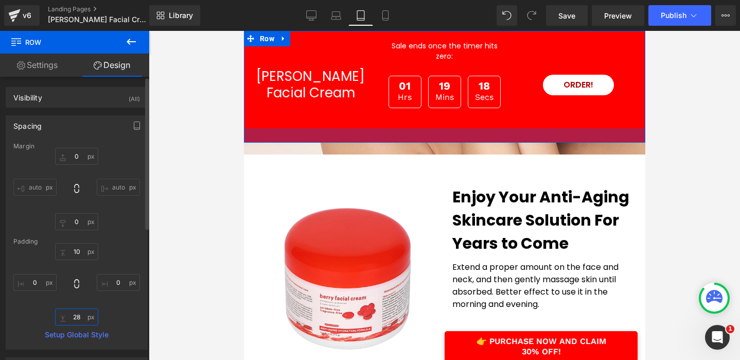
click at [79, 316] on input "28" at bounding box center [76, 316] width 43 height 17
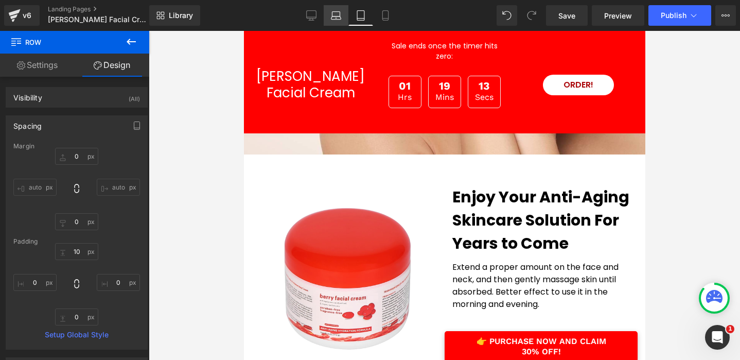
click at [333, 15] on icon at bounding box center [337, 14] width 8 height 5
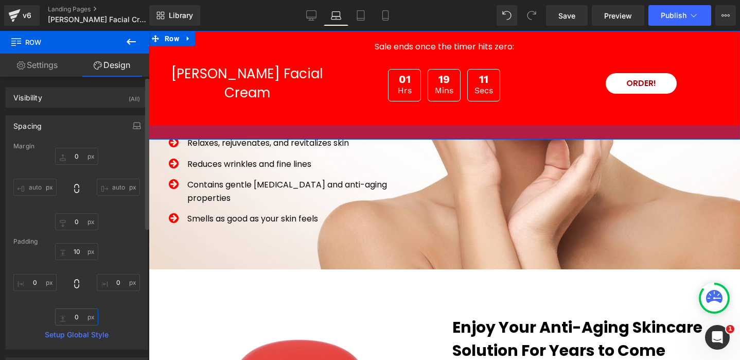
click at [82, 317] on input "text" at bounding box center [76, 316] width 43 height 17
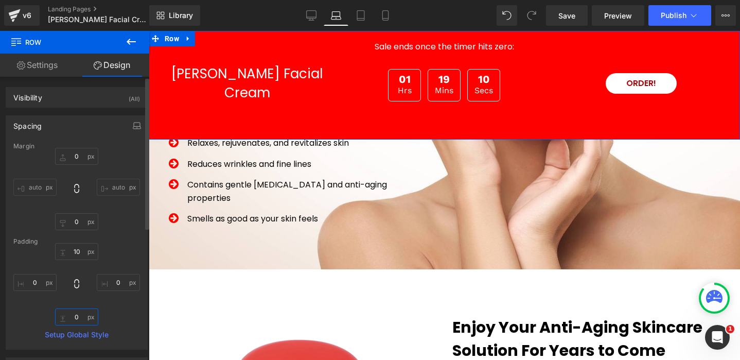
type input "28"
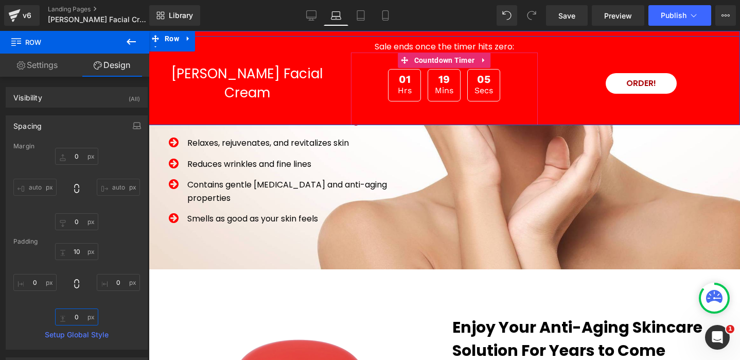
drag, startPoint x: 447, startPoint y: 129, endPoint x: 449, endPoint y: 113, distance: 16.1
click at [449, 113] on div "Berry Facial Cream Heading Sale ends once the timer hits zero: Heading 01 Hrs 1…" at bounding box center [444, 78] width 591 height 94
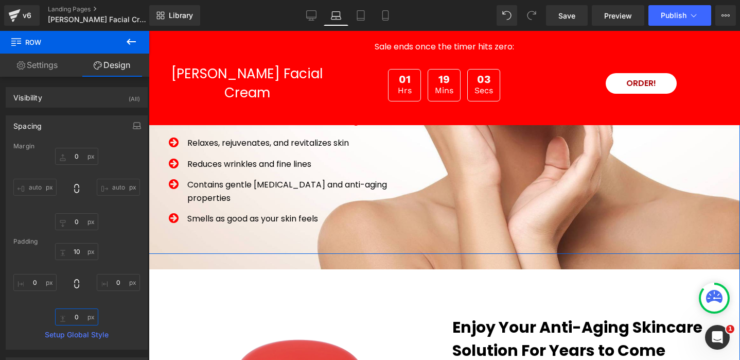
scroll to position [0, 0]
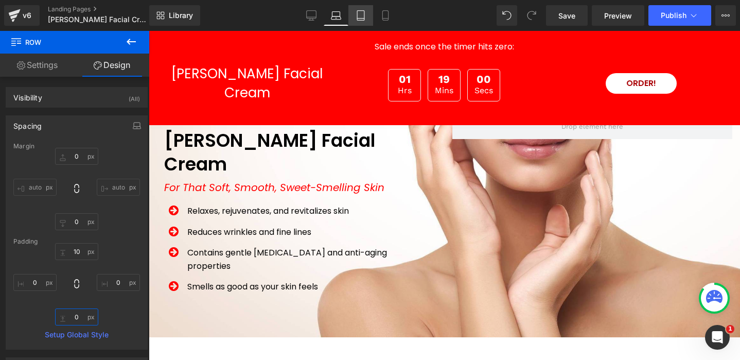
type input "0px"
click at [360, 15] on icon at bounding box center [361, 15] width 10 height 10
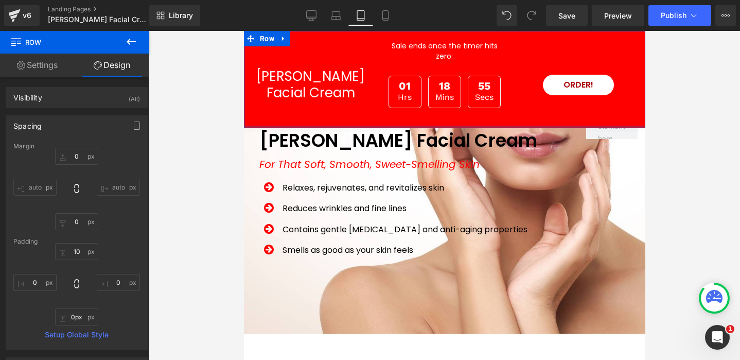
drag, startPoint x: 438, startPoint y: 120, endPoint x: 440, endPoint y: 105, distance: 15.7
click at [440, 105] on div "Berry Facial Cream Heading Sale ends once the timer hits zero: Heading 01 Hrs 1…" at bounding box center [444, 79] width 402 height 97
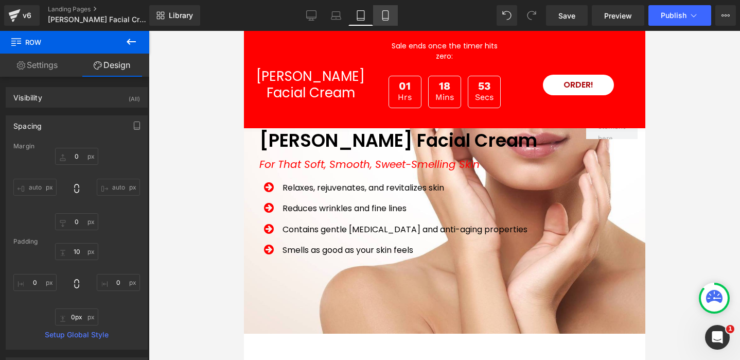
click at [390, 16] on icon at bounding box center [385, 15] width 10 height 10
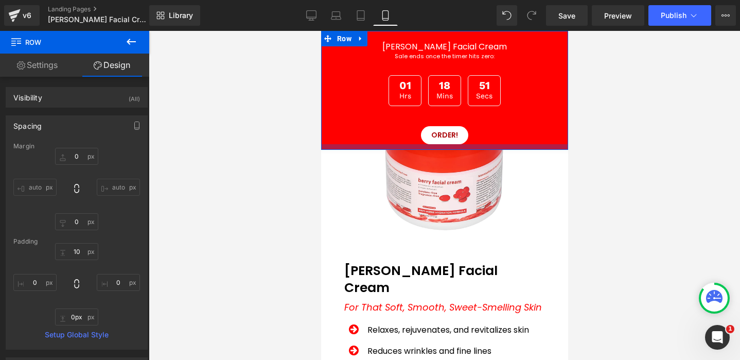
click at [418, 148] on div at bounding box center [444, 147] width 247 height 6
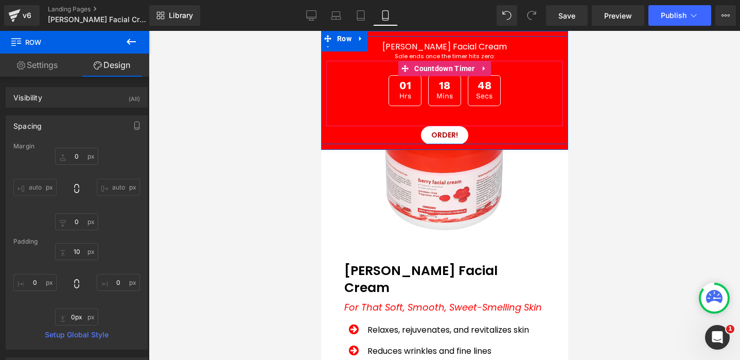
click at [364, 94] on div "01 Hrs 18 Mins 48 Secs" at bounding box center [444, 90] width 237 height 31
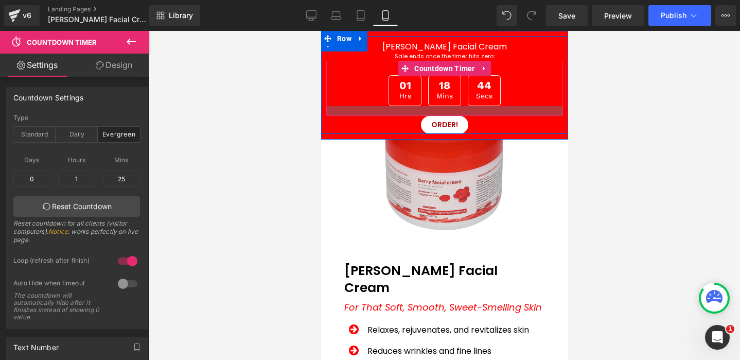
drag, startPoint x: 400, startPoint y: 122, endPoint x: 503, endPoint y: 177, distance: 116.8
click at [401, 112] on div at bounding box center [444, 111] width 237 height 10
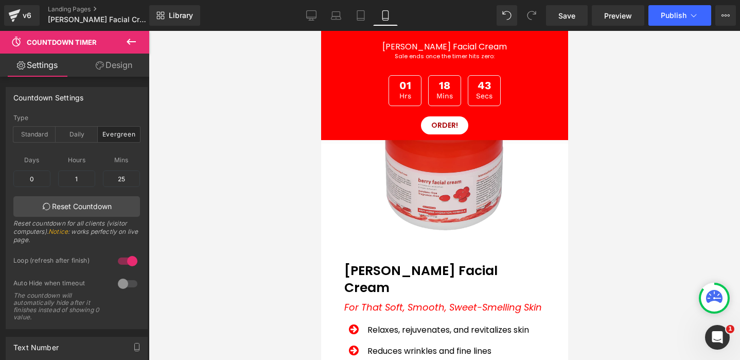
click at [502, 180] on img at bounding box center [444, 167] width 180 height 190
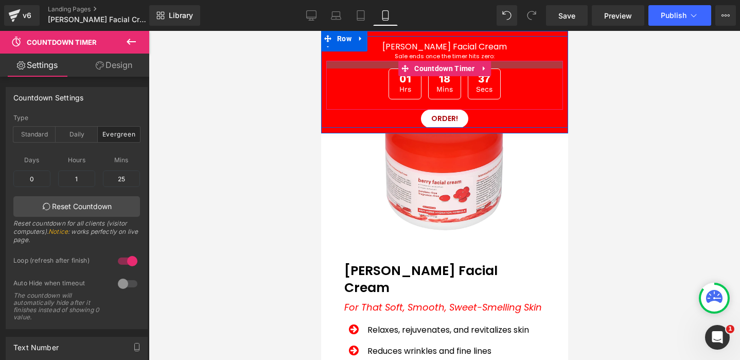
click at [377, 67] on div at bounding box center [444, 65] width 237 height 8
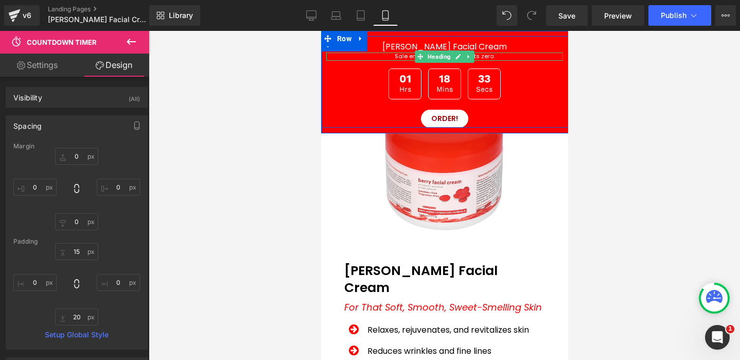
click at [405, 56] on h1 "Sale ends once the timer hits zero:" at bounding box center [444, 57] width 237 height 8
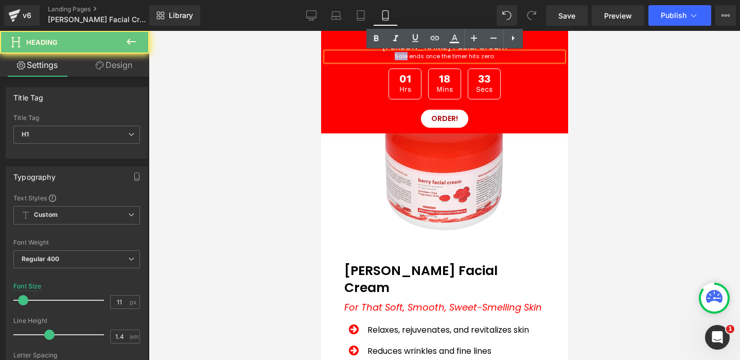
click at [405, 56] on h1 "Sale ends once the timer hits zero:" at bounding box center [444, 57] width 237 height 8
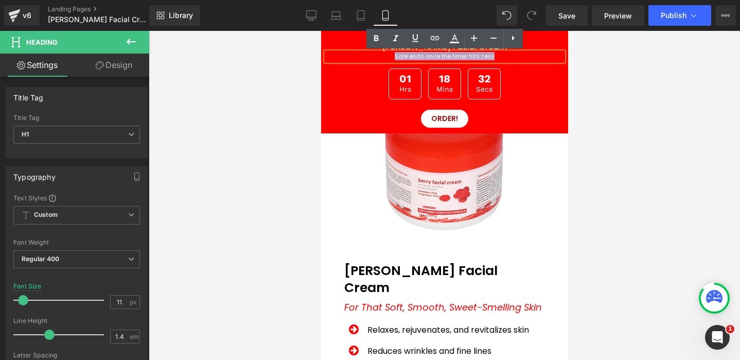
copy h1 "Sale ends once the timer hits zero:"
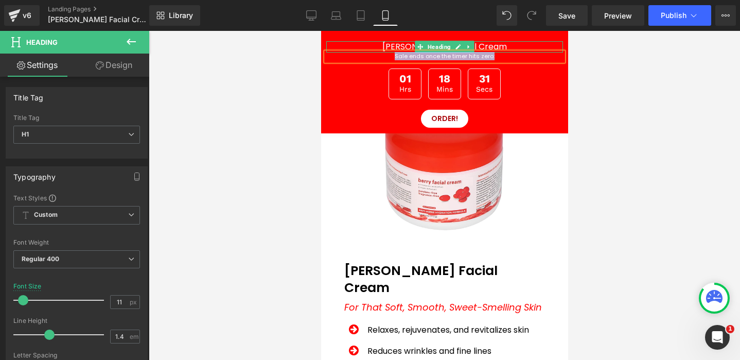
click at [410, 46] on h1 "[PERSON_NAME] Facial Cream" at bounding box center [444, 46] width 237 height 11
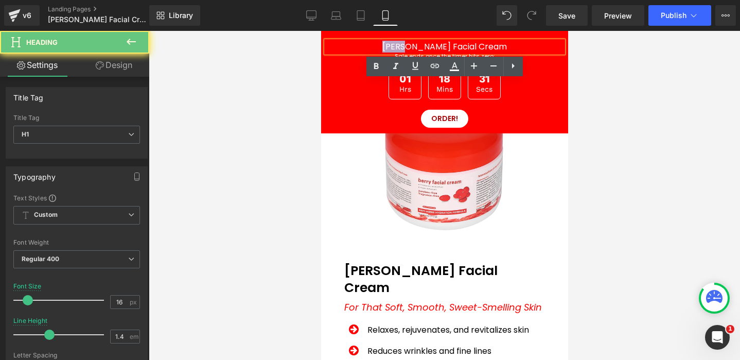
click at [410, 46] on h1 "[PERSON_NAME] Facial Cream" at bounding box center [444, 46] width 237 height 11
click at [410, 47] on h1 "[PERSON_NAME] Facial Cream" at bounding box center [444, 46] width 237 height 11
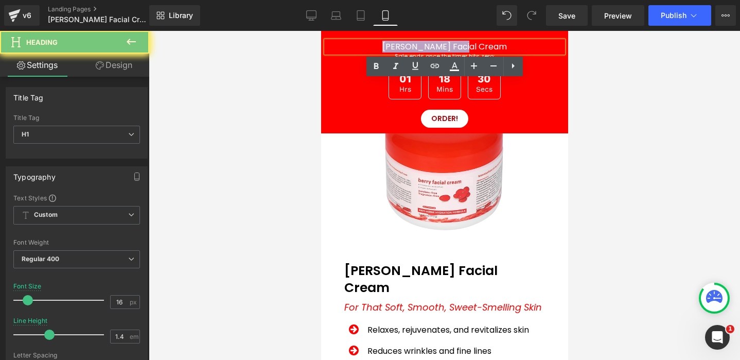
paste div
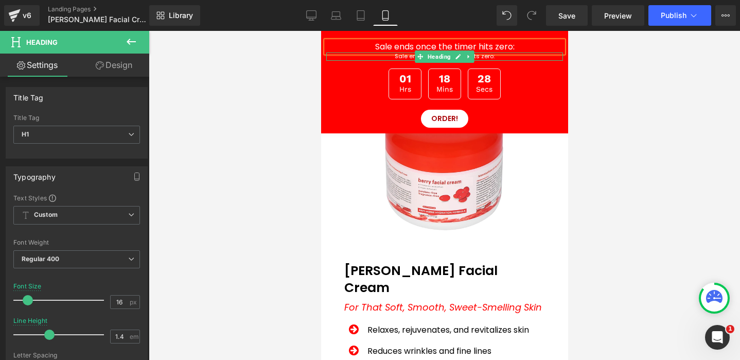
click at [410, 57] on h1 "Sale ends once the timer hits zero:" at bounding box center [444, 57] width 237 height 8
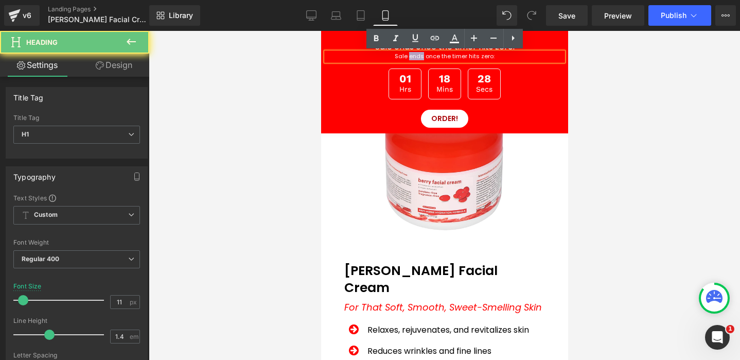
click at [410, 57] on h1 "Sale ends once the timer hits zero:" at bounding box center [444, 57] width 237 height 8
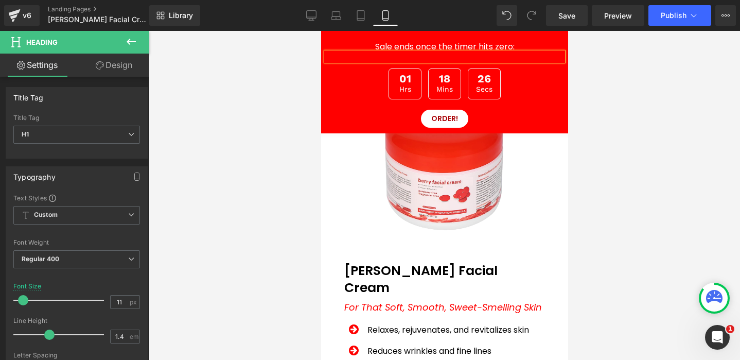
click at [362, 75] on div "01 Hrs 18 Mins 26 Secs" at bounding box center [444, 83] width 237 height 31
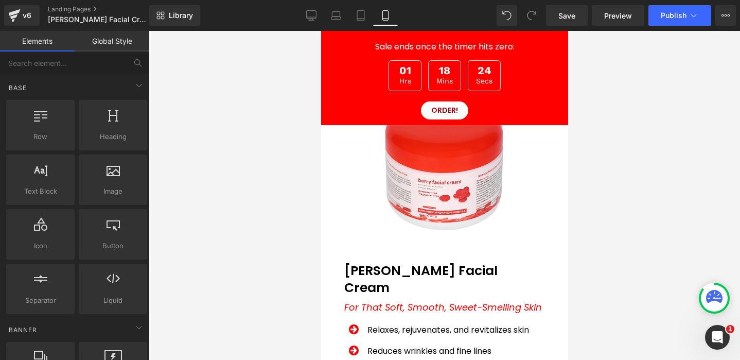
drag, startPoint x: 672, startPoint y: 203, endPoint x: 351, endPoint y: 172, distance: 322.7
click at [370, 18] on link "Tablet" at bounding box center [360, 15] width 25 height 21
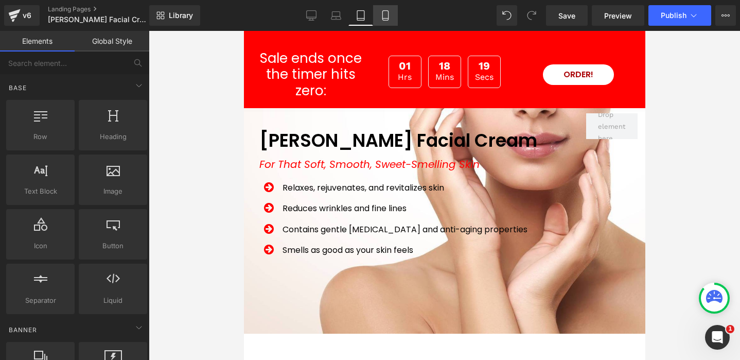
click at [385, 19] on icon at bounding box center [385, 15] width 10 height 10
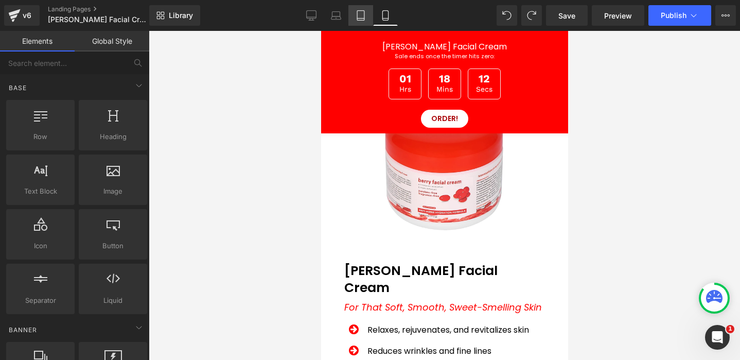
click at [360, 16] on icon at bounding box center [361, 15] width 10 height 10
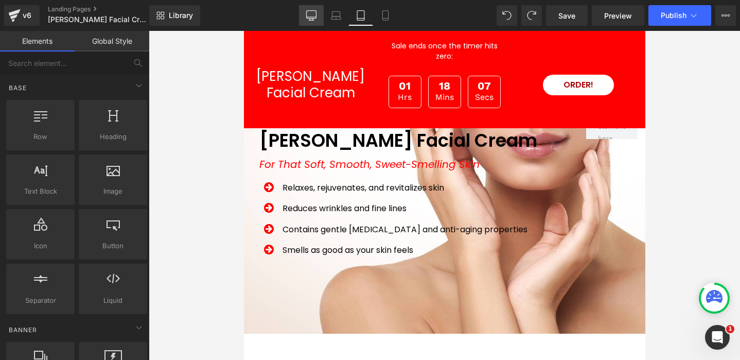
click at [313, 16] on icon at bounding box center [311, 15] width 10 height 10
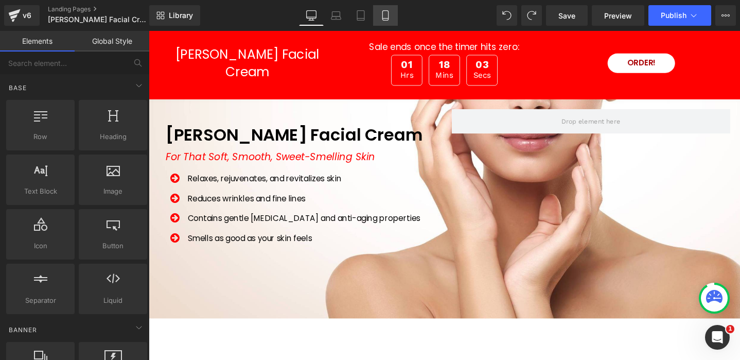
click at [388, 19] on icon at bounding box center [385, 16] width 6 height 10
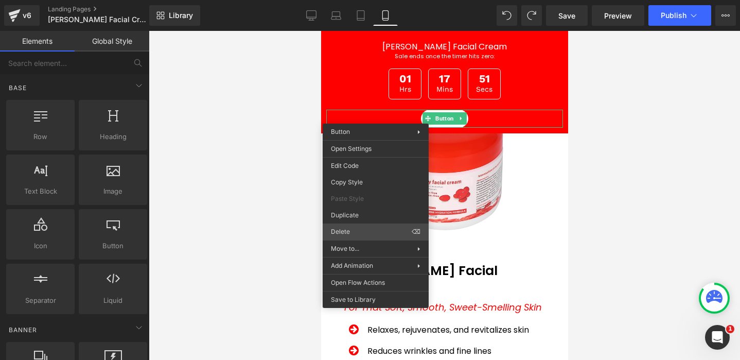
drag, startPoint x: 671, startPoint y: 260, endPoint x: 349, endPoint y: 230, distance: 323.2
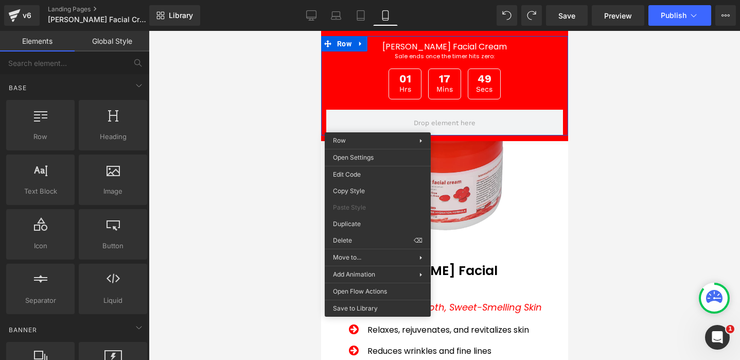
drag, startPoint x: 676, startPoint y: 269, endPoint x: 355, endPoint y: 238, distance: 322.7
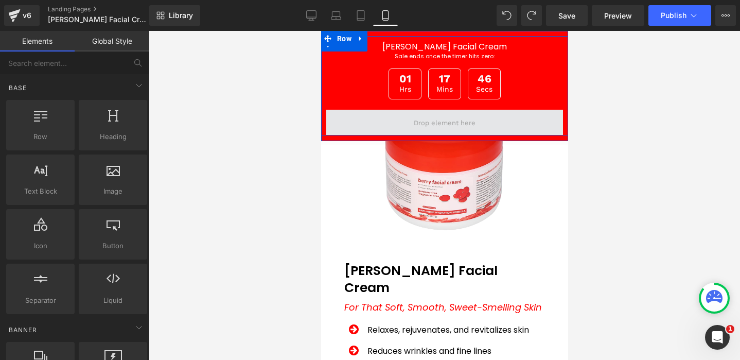
click at [411, 121] on span at bounding box center [444, 122] width 69 height 17
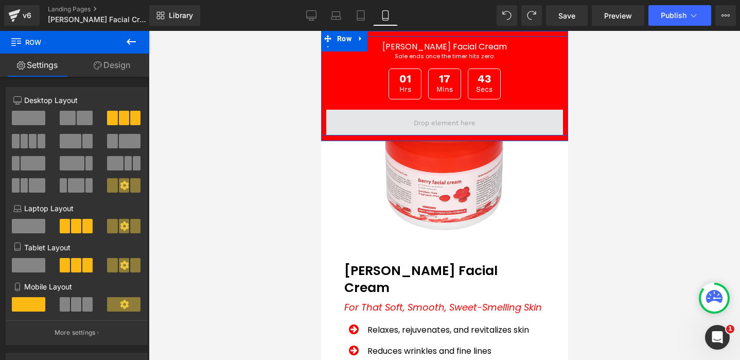
drag, startPoint x: 387, startPoint y: 119, endPoint x: 424, endPoint y: 127, distance: 38.4
click at [424, 127] on span at bounding box center [444, 123] width 237 height 26
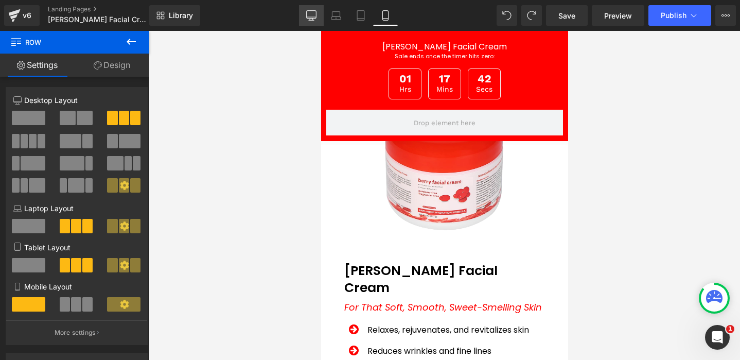
click at [308, 16] on icon at bounding box center [311, 15] width 10 height 10
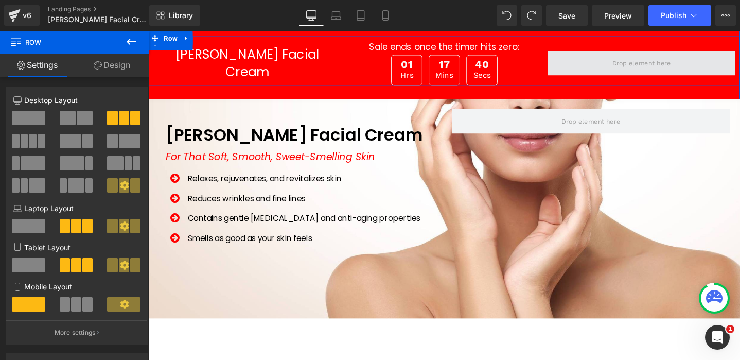
click at [618, 62] on span at bounding box center [667, 65] width 197 height 26
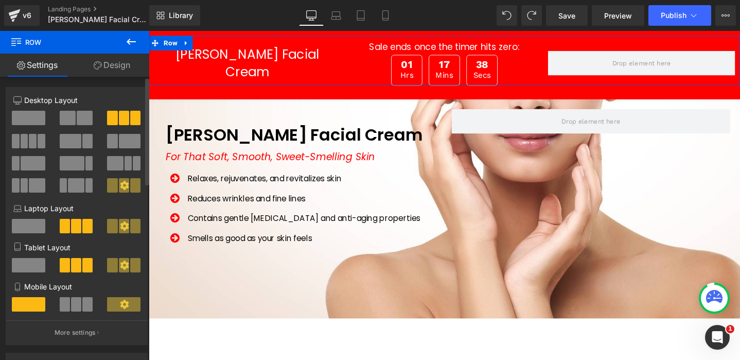
click at [65, 121] on span at bounding box center [68, 118] width 16 height 14
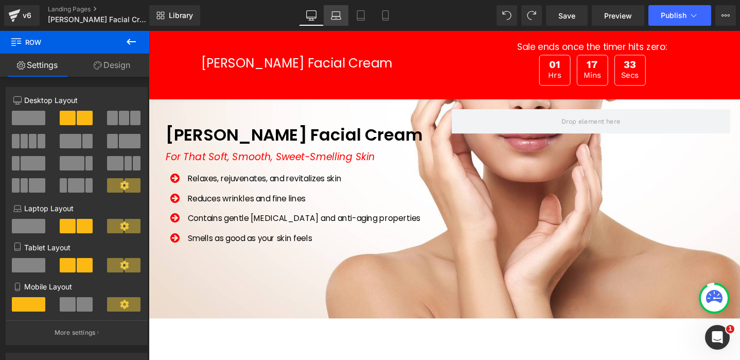
click at [341, 16] on icon at bounding box center [336, 17] width 10 height 3
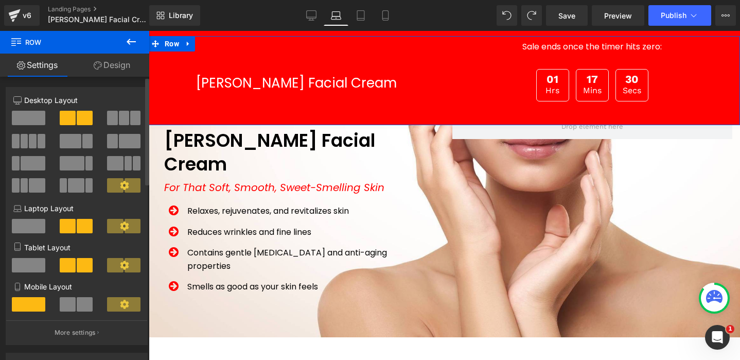
click at [27, 116] on span at bounding box center [28, 118] width 33 height 14
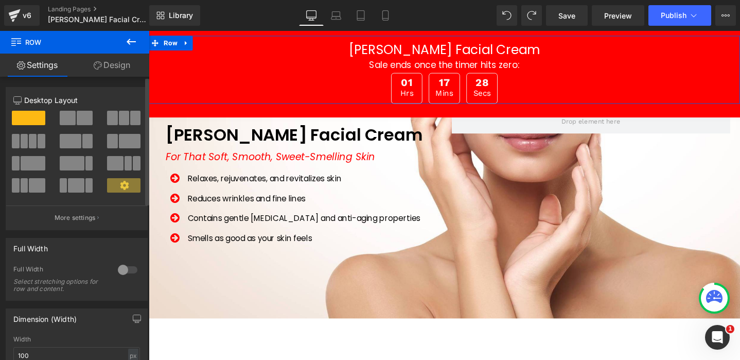
click at [119, 116] on span at bounding box center [124, 118] width 10 height 14
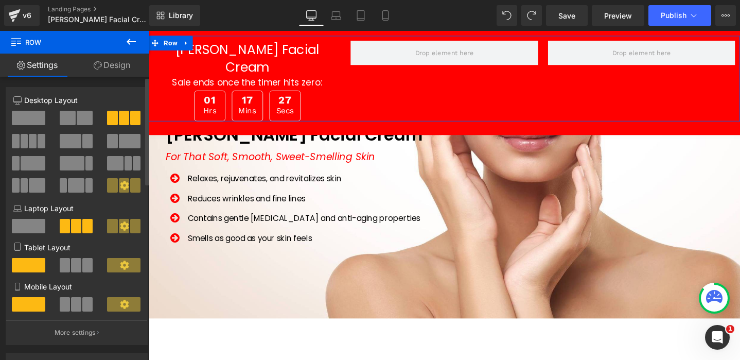
click at [71, 120] on span at bounding box center [68, 118] width 16 height 14
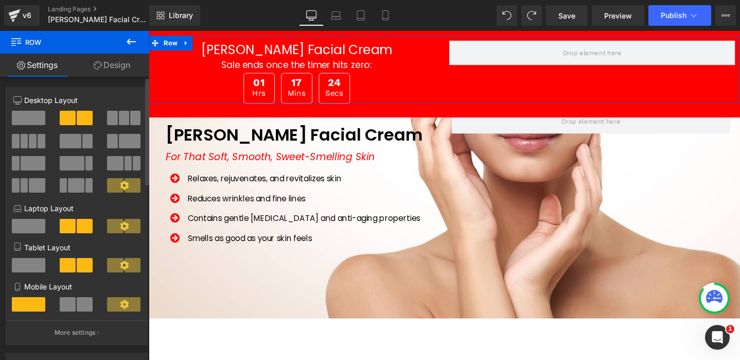
click at [33, 112] on span at bounding box center [28, 118] width 33 height 14
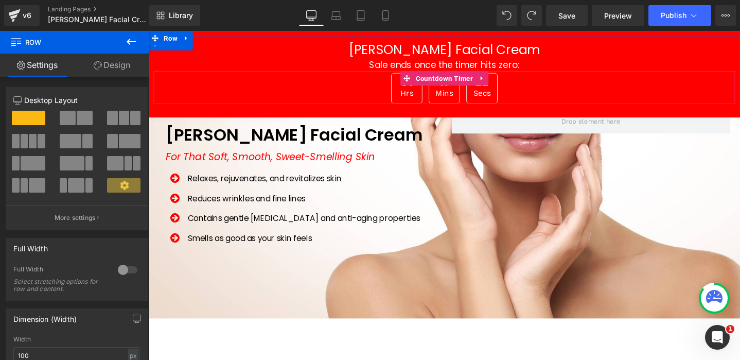
click at [387, 92] on div "01 Hrs 17 Mins 22 Secs" at bounding box center [460, 91] width 613 height 32
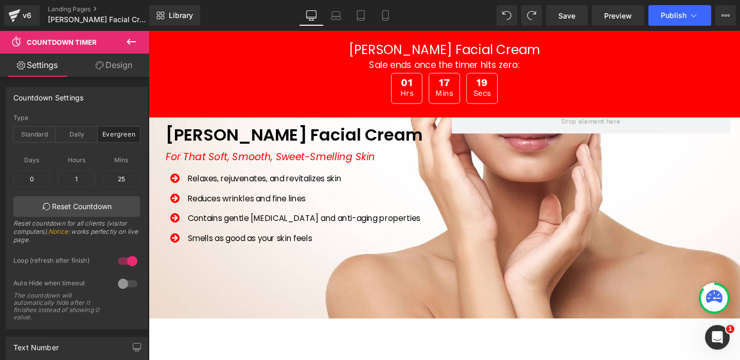
click at [128, 41] on icon at bounding box center [131, 42] width 9 height 6
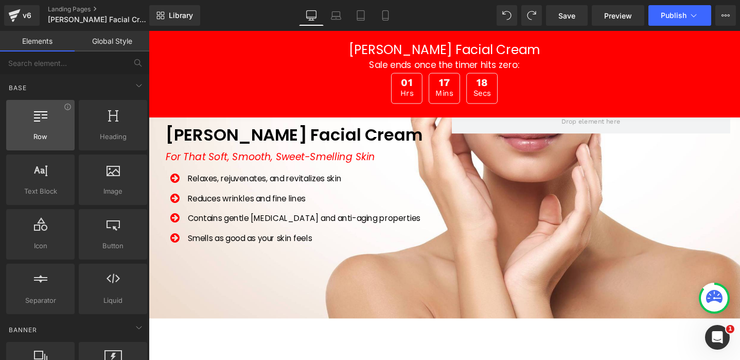
click at [42, 131] on span "Row" at bounding box center [40, 136] width 62 height 11
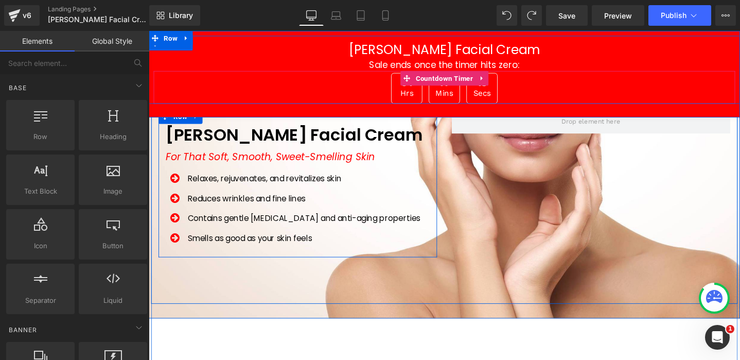
click at [383, 94] on div "01 Hrs 17 Mins 13 Secs" at bounding box center [460, 91] width 613 height 32
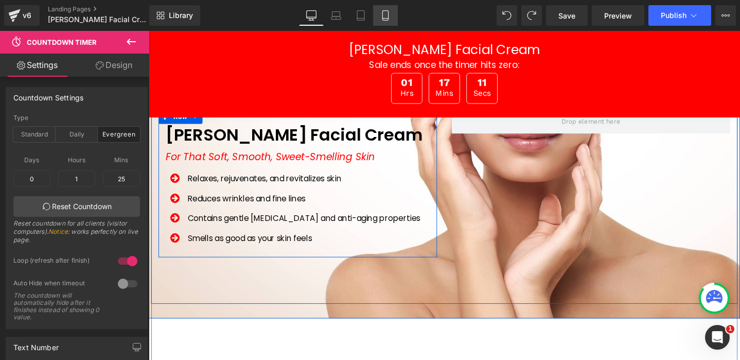
click at [385, 18] on icon at bounding box center [385, 15] width 10 height 10
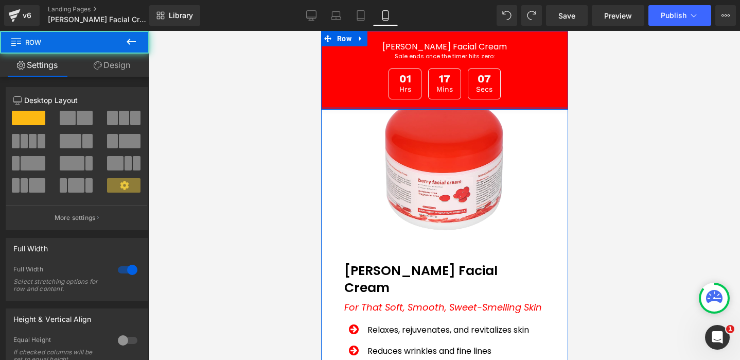
drag, startPoint x: 473, startPoint y: 112, endPoint x: 473, endPoint y: 99, distance: 12.4
click at [473, 99] on div "Berry Facial Cream Heading Sale ends once the timer hits zero: Heading 01 Hrs 1…" at bounding box center [444, 70] width 247 height 79
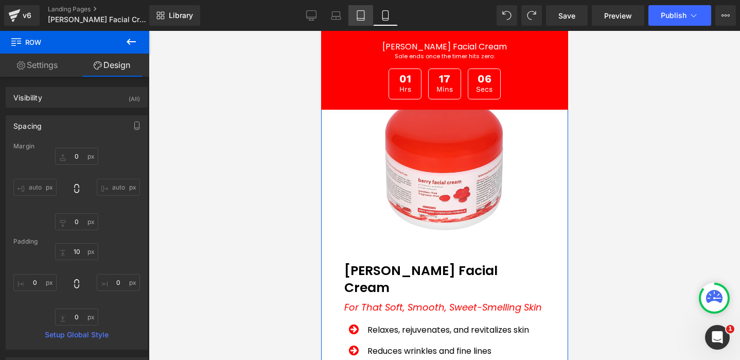
click at [363, 15] on icon at bounding box center [361, 15] width 10 height 10
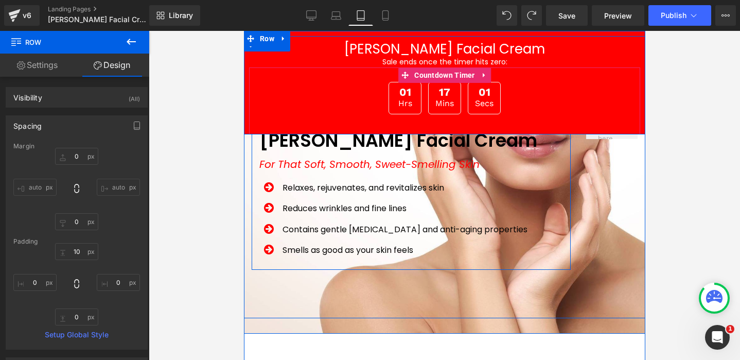
click at [347, 91] on div "01 Hrs 17 Mins 01 Secs" at bounding box center [444, 98] width 391 height 32
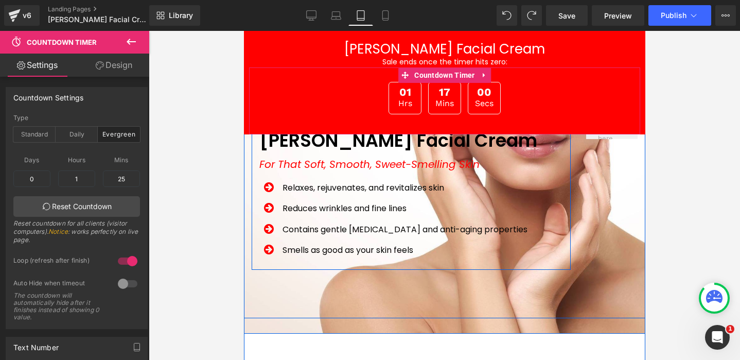
click at [108, 60] on link "Design" at bounding box center [114, 65] width 75 height 23
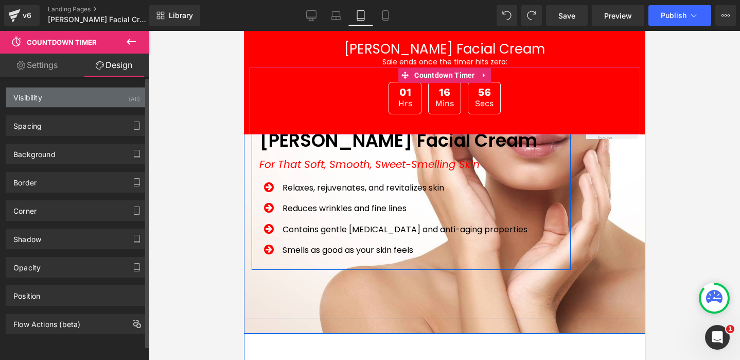
click at [64, 98] on div "Visibility (All)" at bounding box center [76, 98] width 141 height 20
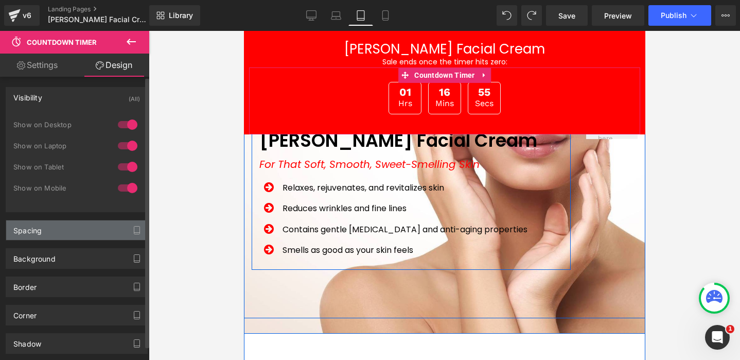
drag, startPoint x: 66, startPoint y: 93, endPoint x: 68, endPoint y: 118, distance: 25.3
click at [66, 93] on div "Visibility (All)" at bounding box center [76, 98] width 141 height 20
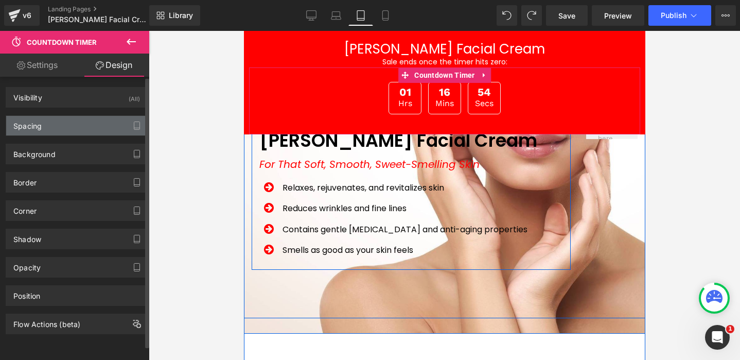
click at [72, 130] on div "Spacing" at bounding box center [76, 126] width 141 height 20
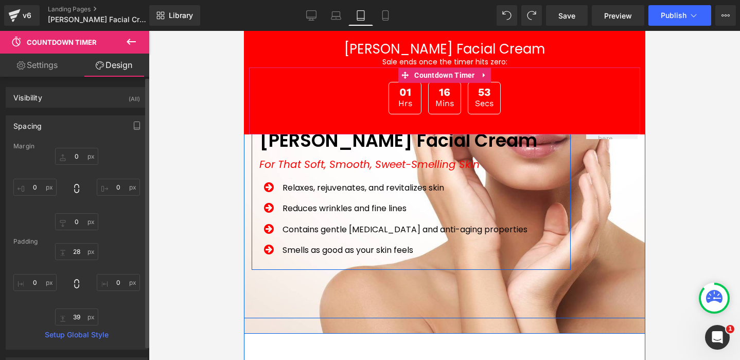
click at [72, 130] on div "Spacing" at bounding box center [76, 126] width 141 height 20
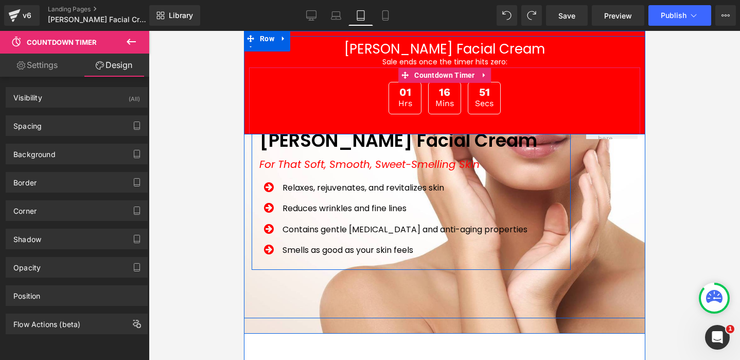
click at [366, 93] on div "01 Hrs 16 Mins 51 Secs" at bounding box center [444, 98] width 391 height 32
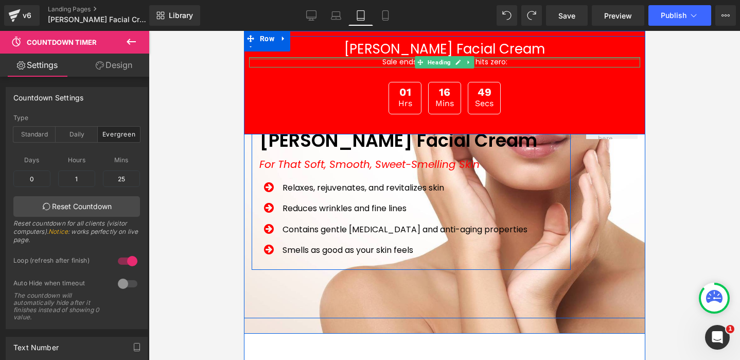
click at [370, 60] on div at bounding box center [444, 58] width 391 height 3
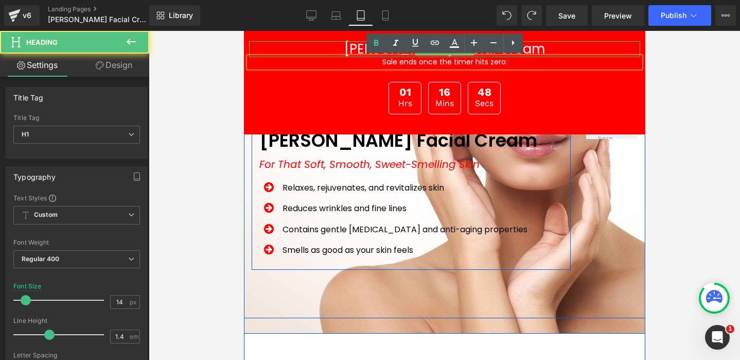
click at [340, 49] on h1 "[PERSON_NAME] Facial Cream" at bounding box center [444, 49] width 391 height 16
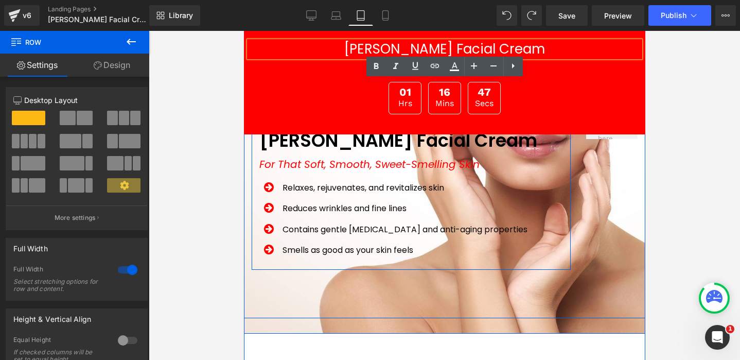
click at [260, 33] on div "Berry Facial Cream Heading Sale ends once the timer hits zero: Heading 01 Hrs 1…" at bounding box center [444, 82] width 402 height 103
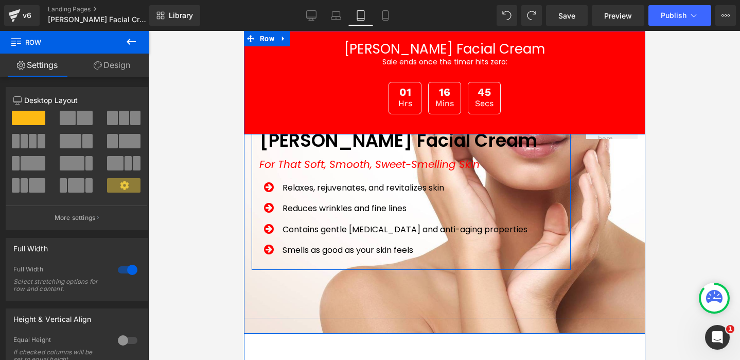
click at [69, 116] on span at bounding box center [68, 118] width 16 height 14
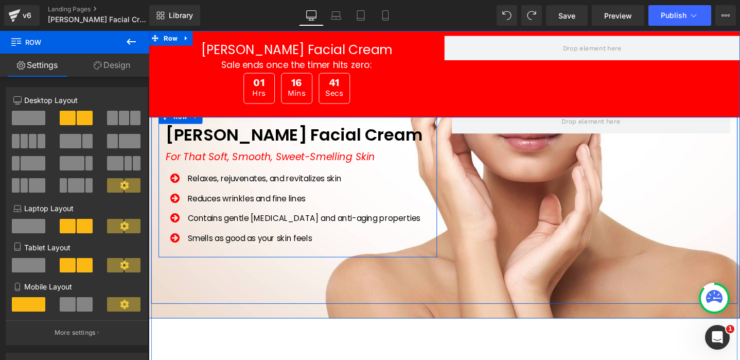
click at [110, 119] on span at bounding box center [112, 118] width 10 height 14
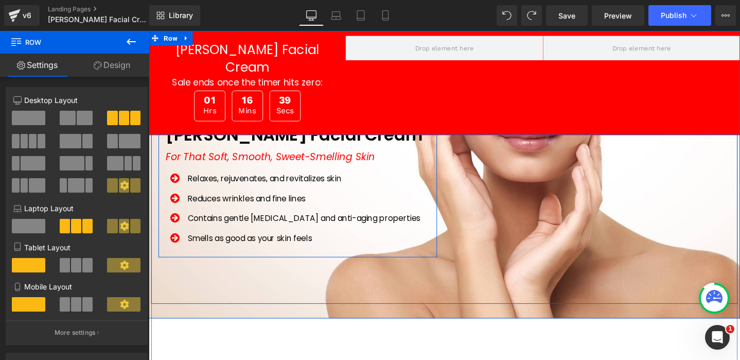
click at [68, 116] on span at bounding box center [68, 118] width 16 height 14
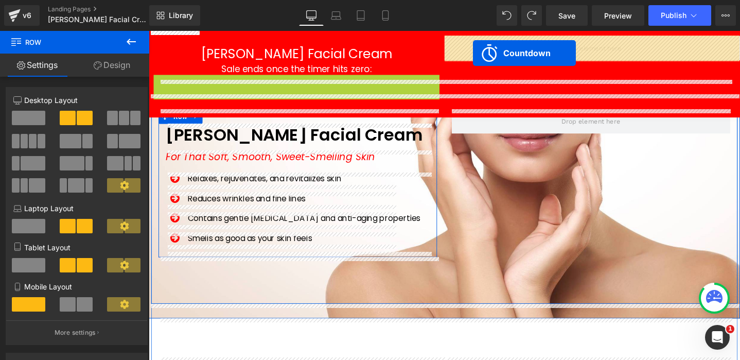
drag, startPoint x: 269, startPoint y: 79, endPoint x: 490, endPoint y: 54, distance: 222.3
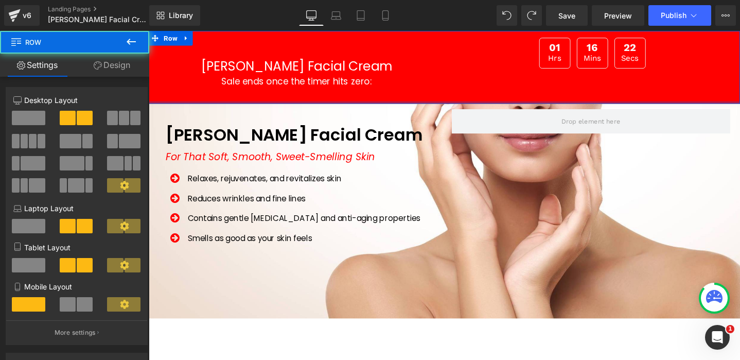
click at [461, 92] on div "Berry Facial Cream Heading Sale ends once the timer hits zero: Heading Row 01 H…" at bounding box center [460, 69] width 623 height 77
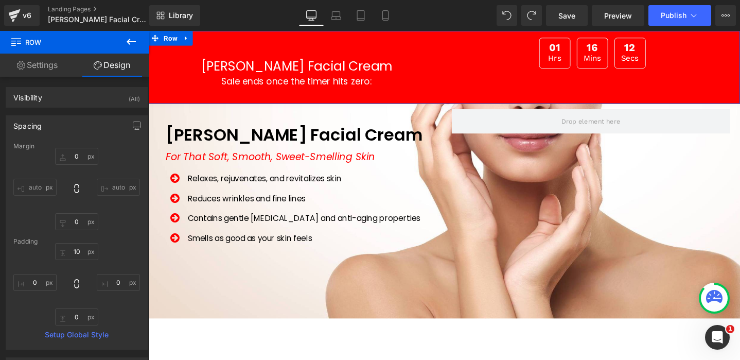
click at [740, 102] on div "Berry Facial Cream Heading Sale ends once the timer hits zero: Heading Row 01 H…" at bounding box center [460, 69] width 623 height 77
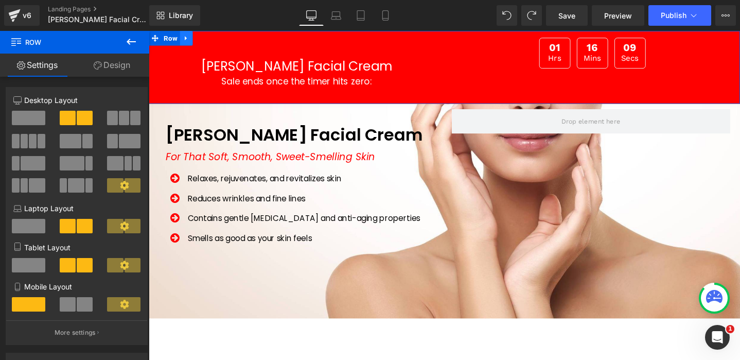
click at [189, 38] on icon at bounding box center [188, 39] width 7 height 8
click at [216, 38] on icon at bounding box center [215, 38] width 7 height 7
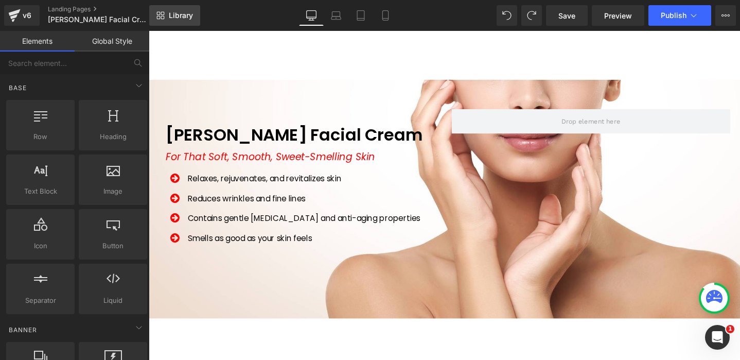
click at [179, 13] on span "Library" at bounding box center [181, 15] width 24 height 9
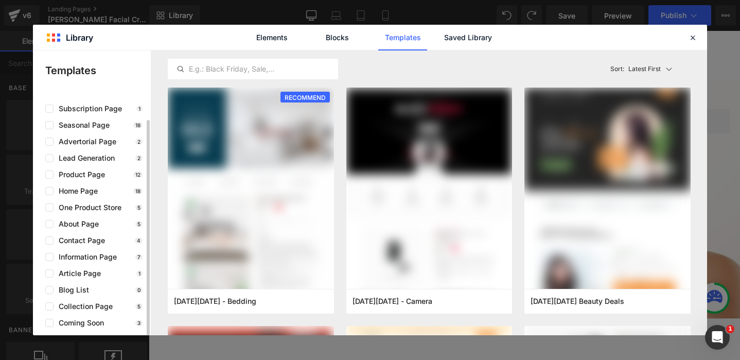
scroll to position [25, 0]
click at [341, 40] on link "Blocks" at bounding box center [337, 38] width 49 height 26
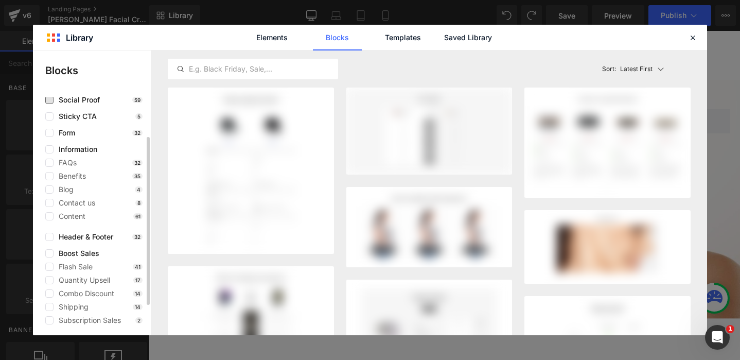
scroll to position [99, 0]
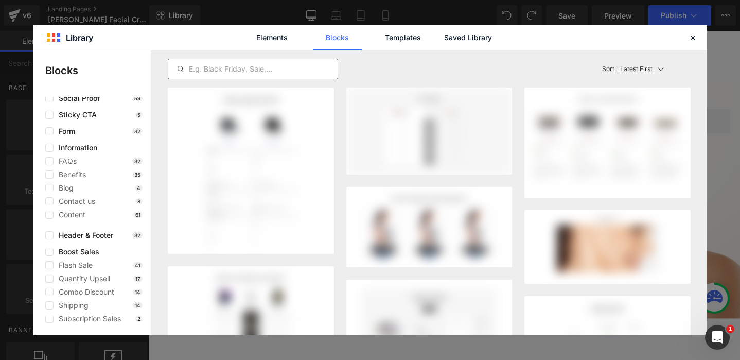
click at [204, 70] on input "text" at bounding box center [252, 69] width 169 height 12
type input "coun"
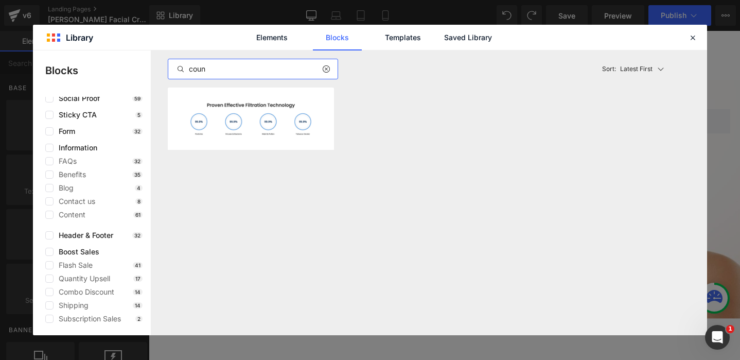
drag, startPoint x: 211, startPoint y: 69, endPoint x: 141, endPoint y: 69, distance: 69.5
click at [142, 69] on div "Blocks use case Clear Present Product Product Detail 30 Product Description 129…" at bounding box center [370, 192] width 674 height 285
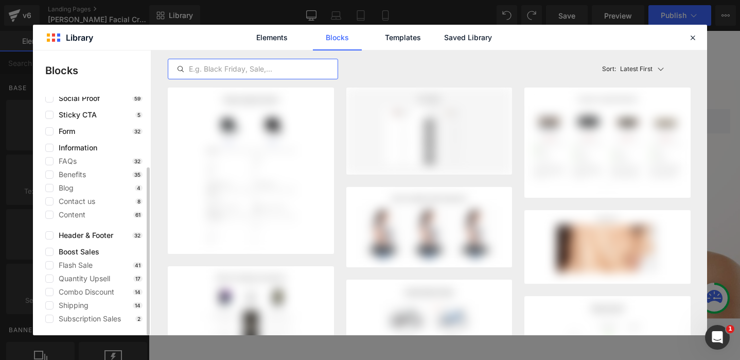
scroll to position [0, 0]
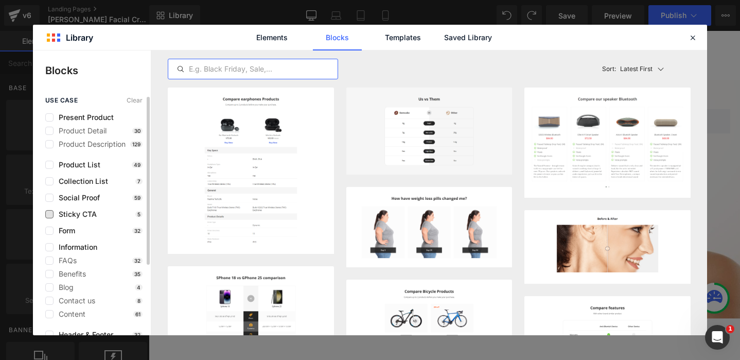
click at [82, 216] on span "Sticky CTA" at bounding box center [75, 214] width 43 height 8
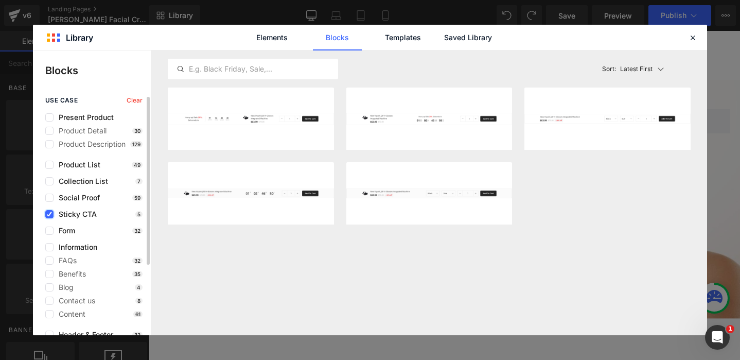
drag, startPoint x: 46, startPoint y: 211, endPoint x: 50, endPoint y: 217, distance: 7.9
click at [46, 211] on label at bounding box center [49, 214] width 8 height 8
click at [49, 214] on input "checkbox" at bounding box center [49, 214] width 0 height 0
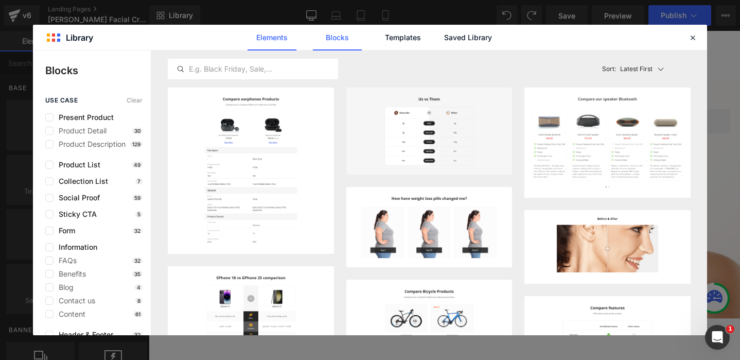
click at [277, 37] on link "Elements" at bounding box center [272, 38] width 49 height 26
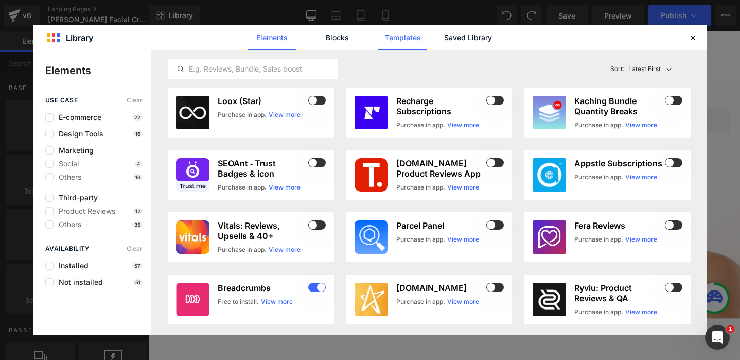
click at [408, 39] on link "Templates" at bounding box center [402, 38] width 49 height 26
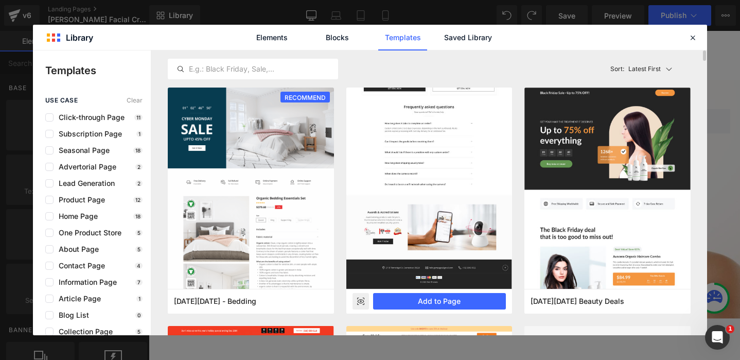
click at [360, 298] on rect at bounding box center [361, 301] width 16 height 16
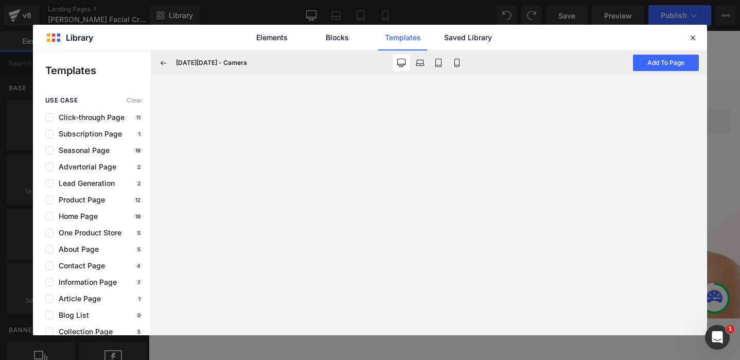
click at [164, 62] on icon at bounding box center [163, 62] width 9 height 9
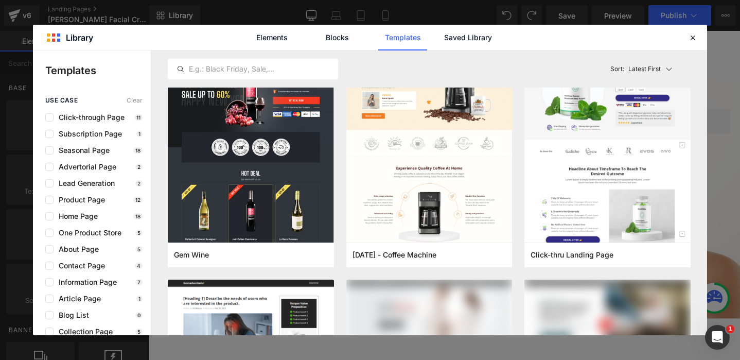
scroll to position [278, 0]
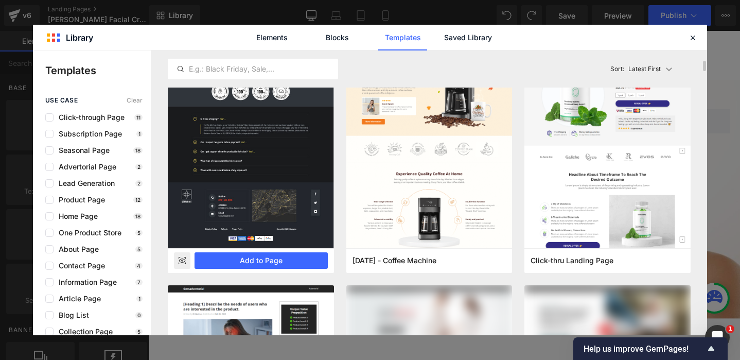
click at [178, 261] on rect at bounding box center [182, 260] width 16 height 16
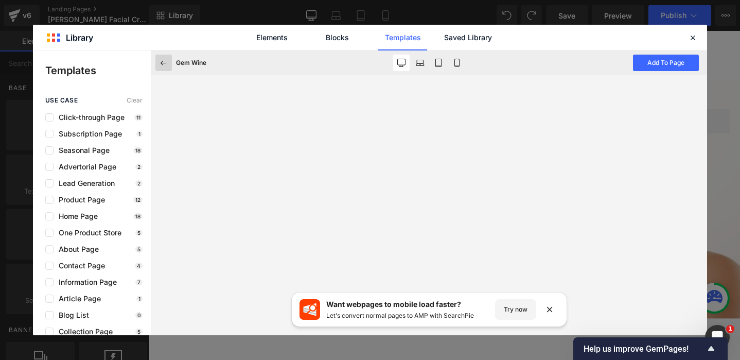
click at [164, 62] on icon at bounding box center [163, 62] width 9 height 9
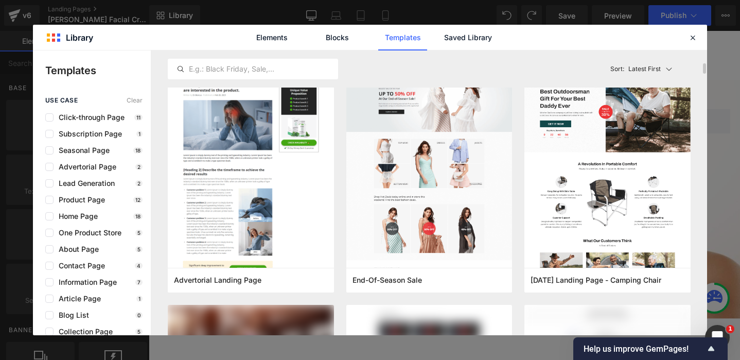
scroll to position [504, 0]
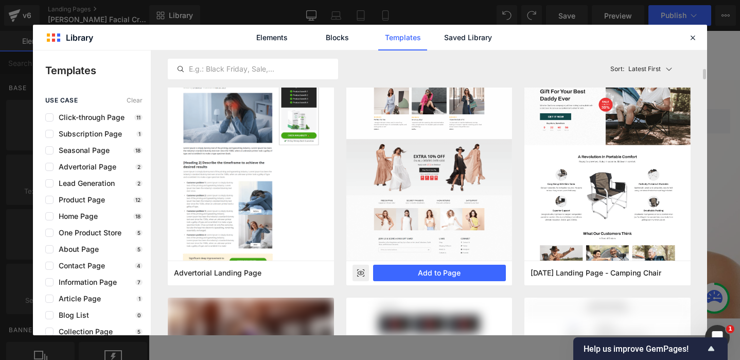
click at [360, 274] on icon at bounding box center [360, 273] width 7 height 4
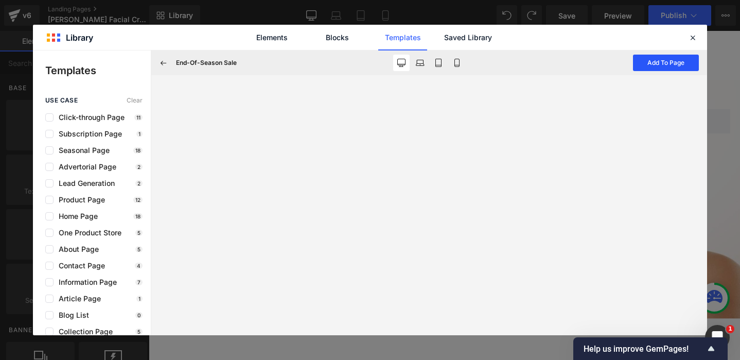
drag, startPoint x: 661, startPoint y: 60, endPoint x: 536, endPoint y: 31, distance: 128.4
click at [661, 60] on button "Add To Page" at bounding box center [666, 63] width 66 height 16
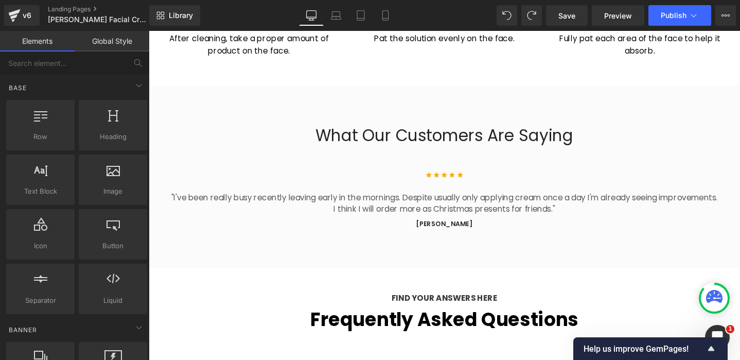
scroll to position [4451, 0]
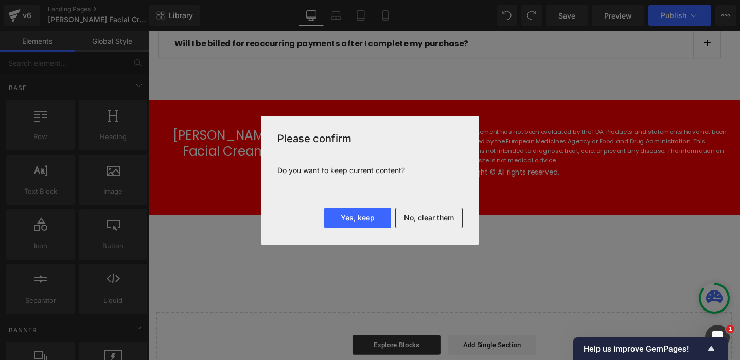
click at [370, 220] on button "Yes, keep" at bounding box center [357, 217] width 67 height 21
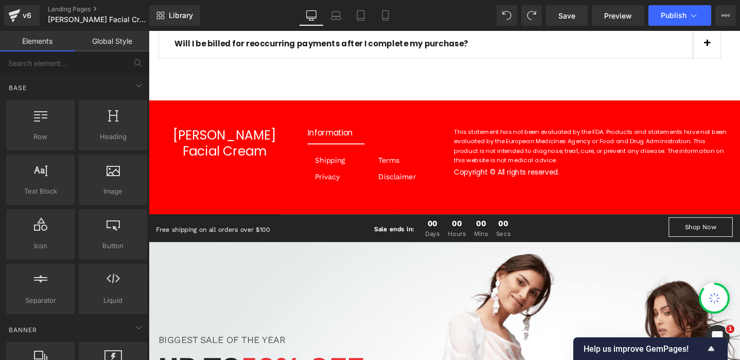
click at [329, 160] on div "Berry Facial Cream Heading Information Heading Separator Shipping Text Block Te…" at bounding box center [460, 164] width 623 height 120
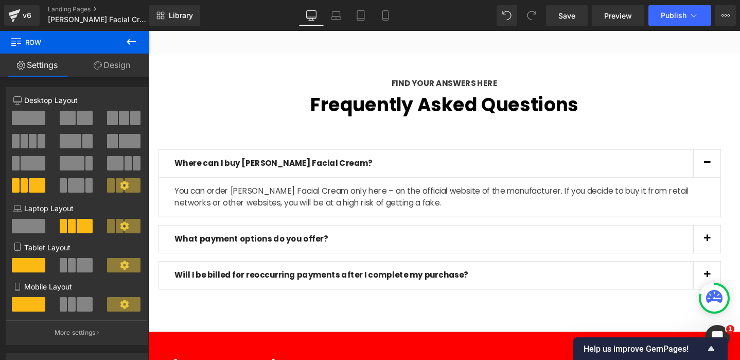
scroll to position [4437, 0]
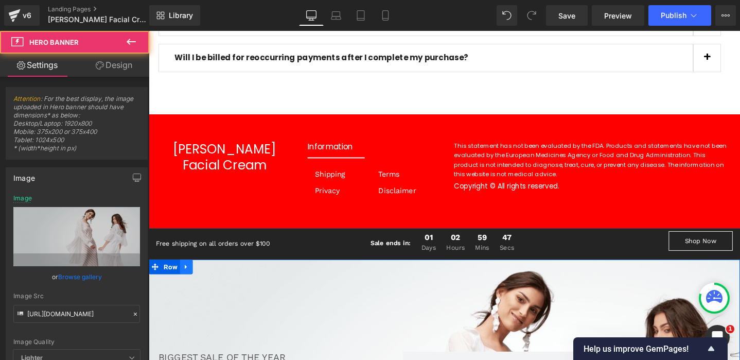
click at [185, 275] on icon at bounding box center [188, 279] width 7 height 8
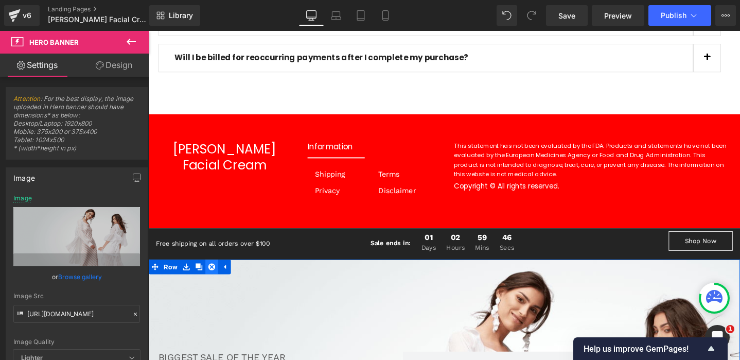
click at [216, 275] on icon at bounding box center [215, 278] width 7 height 7
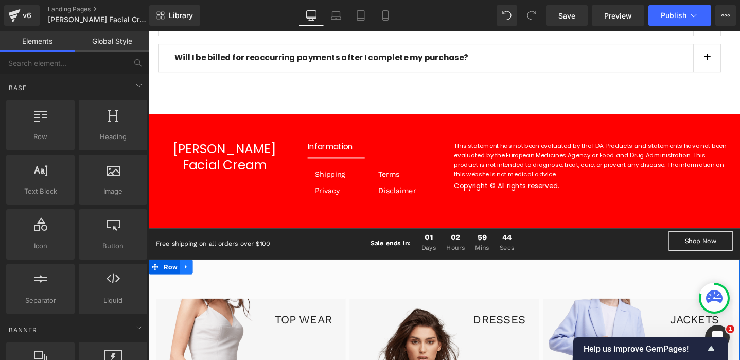
click at [189, 275] on icon at bounding box center [188, 279] width 7 height 8
click at [217, 275] on icon at bounding box center [215, 278] width 7 height 7
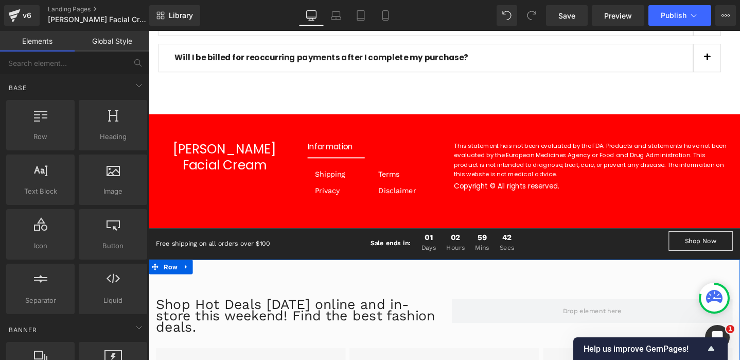
click at [189, 275] on icon at bounding box center [188, 279] width 7 height 8
click at [214, 275] on icon at bounding box center [215, 278] width 7 height 7
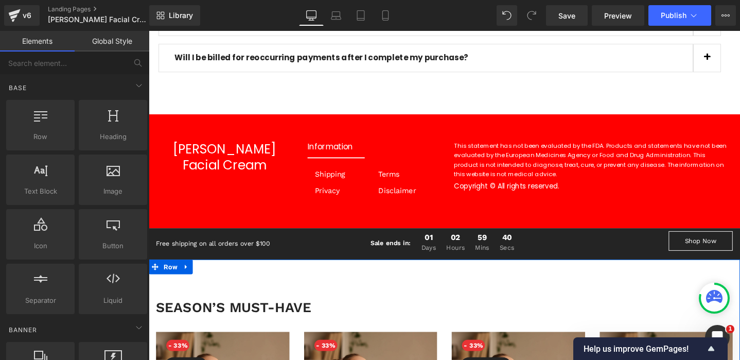
click at [187, 277] on icon at bounding box center [188, 279] width 2 height 5
click at [216, 275] on icon at bounding box center [215, 279] width 7 height 8
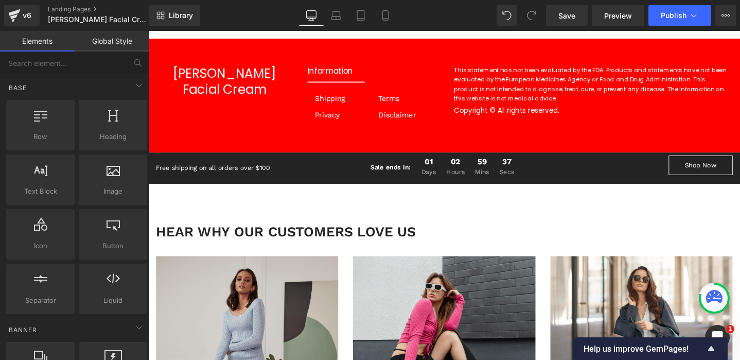
scroll to position [4517, 0]
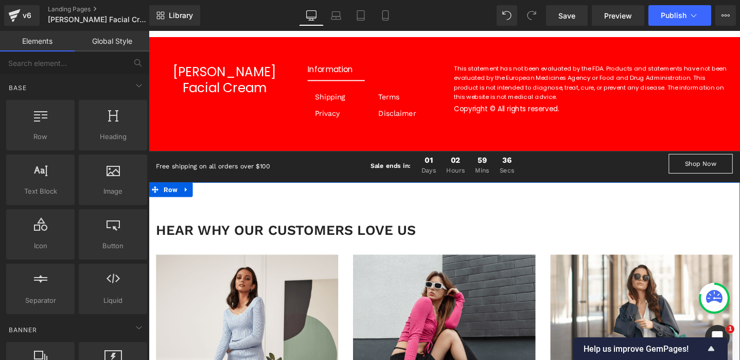
click at [188, 196] on icon at bounding box center [188, 198] width 2 height 5
click at [216, 195] on icon at bounding box center [215, 198] width 7 height 7
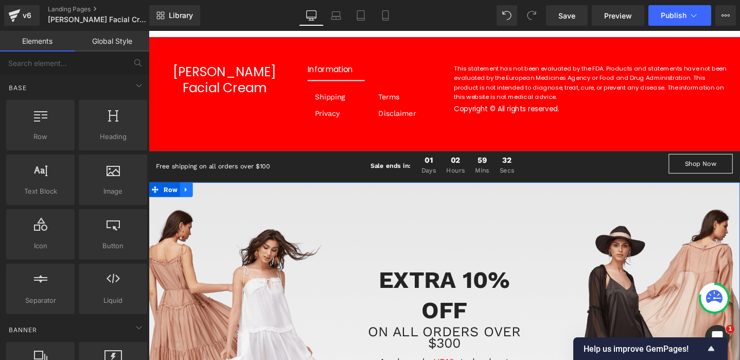
click at [188, 194] on icon at bounding box center [188, 198] width 7 height 8
click at [216, 194] on icon at bounding box center [215, 198] width 7 height 8
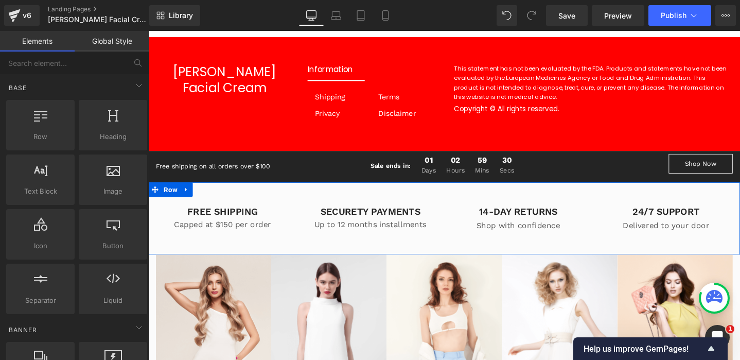
click at [189, 194] on icon at bounding box center [188, 198] width 7 height 8
click at [213, 195] on icon at bounding box center [215, 198] width 7 height 7
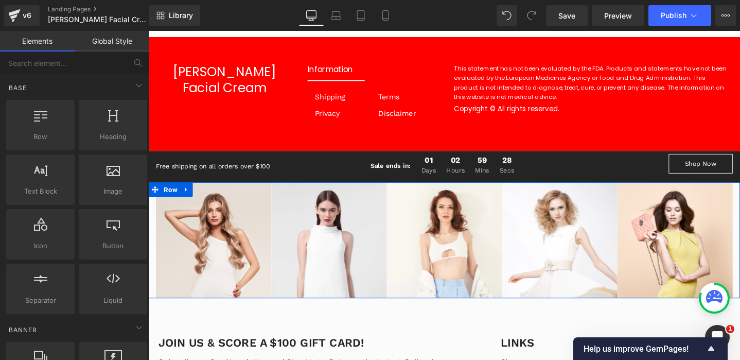
click at [189, 194] on icon at bounding box center [188, 198] width 7 height 8
click at [213, 195] on icon at bounding box center [215, 198] width 7 height 7
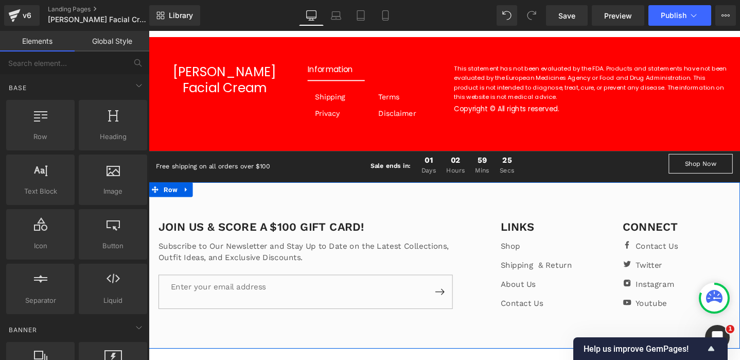
click at [188, 196] on icon at bounding box center [188, 198] width 2 height 5
click at [217, 195] on icon at bounding box center [215, 198] width 7 height 7
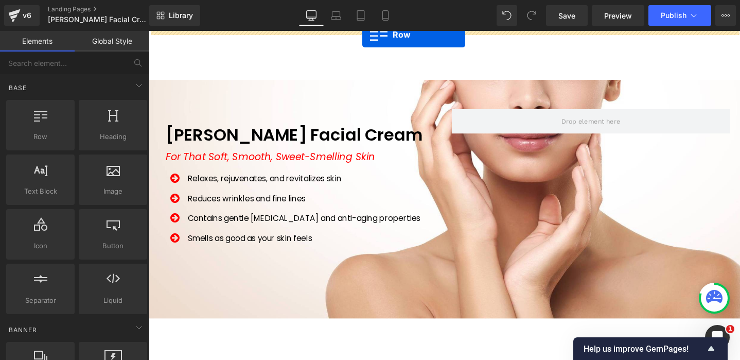
drag, startPoint x: 154, startPoint y: 221, endPoint x: 374, endPoint y: 34, distance: 288.1
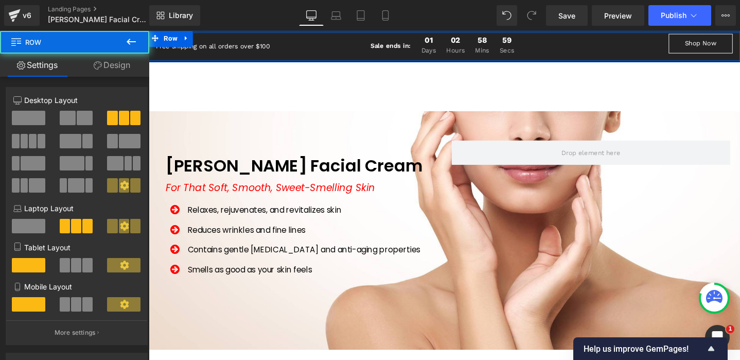
click at [281, 57] on div "Free shipping on all orders over $100 Text Block Sale ends in: Text Block 01 Da…" at bounding box center [460, 47] width 623 height 30
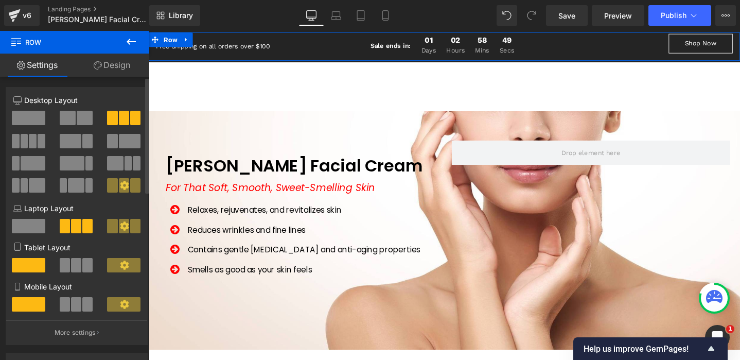
click at [69, 328] on button "More settings" at bounding box center [76, 332] width 141 height 24
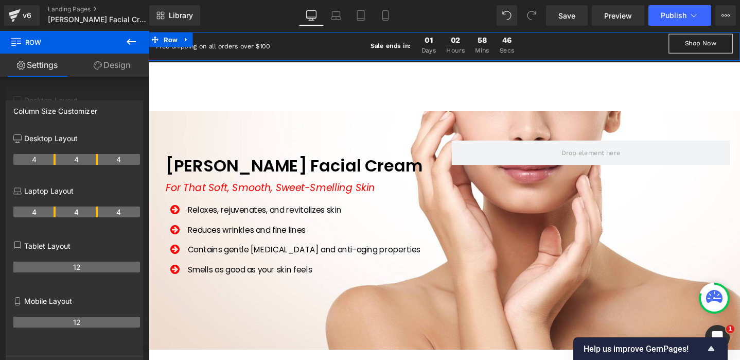
click at [113, 79] on div at bounding box center [74, 198] width 149 height 334
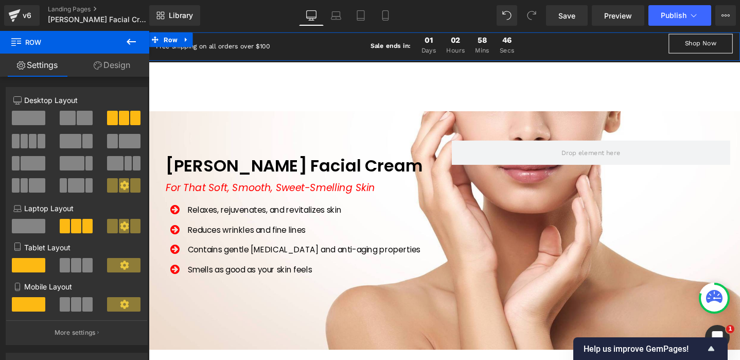
click at [113, 66] on link "Design" at bounding box center [112, 65] width 75 height 23
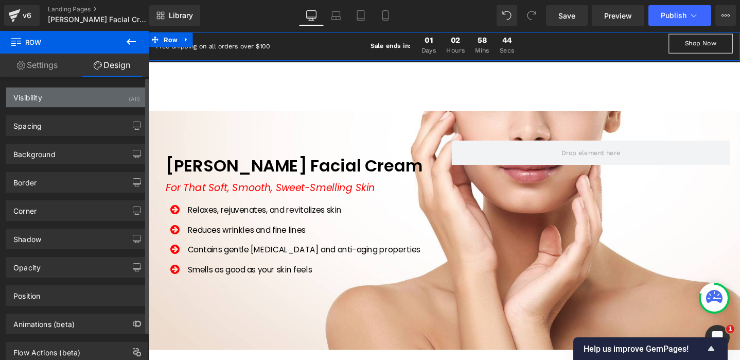
click at [88, 98] on div "Visibility (All)" at bounding box center [76, 98] width 141 height 20
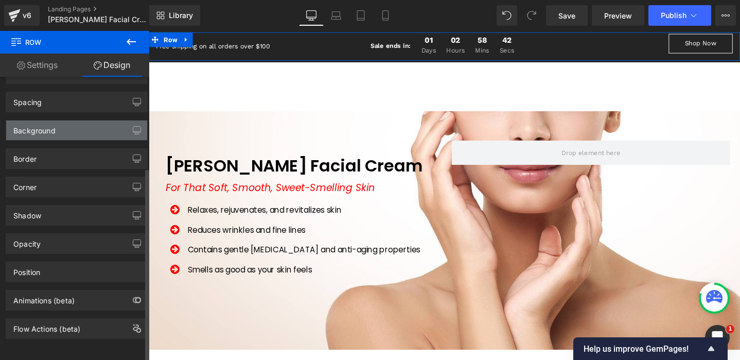
scroll to position [136, 0]
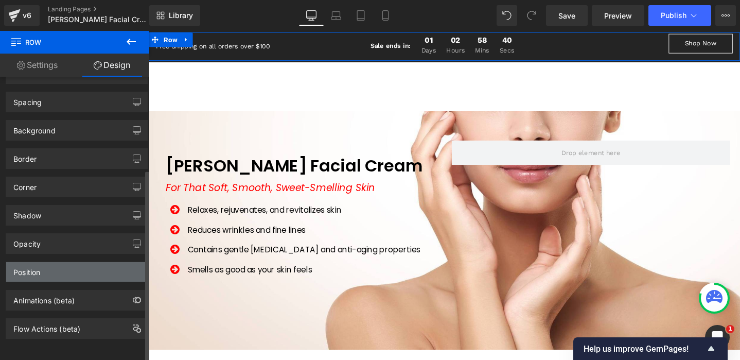
click at [65, 262] on div "Position" at bounding box center [76, 272] width 141 height 20
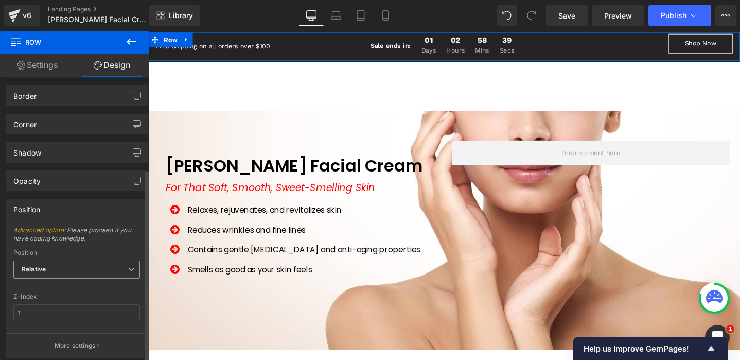
scroll to position [236, 0]
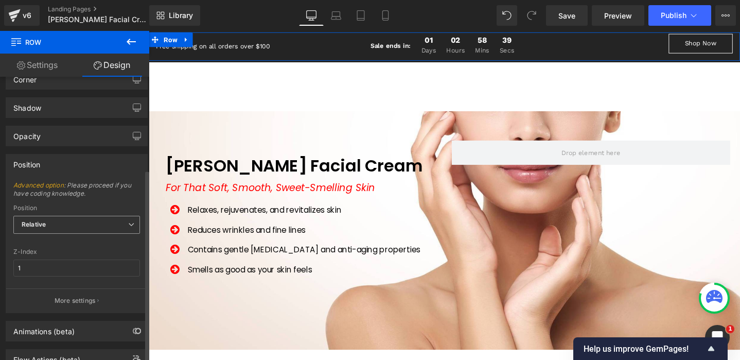
click at [65, 224] on span "Relative" at bounding box center [76, 225] width 127 height 18
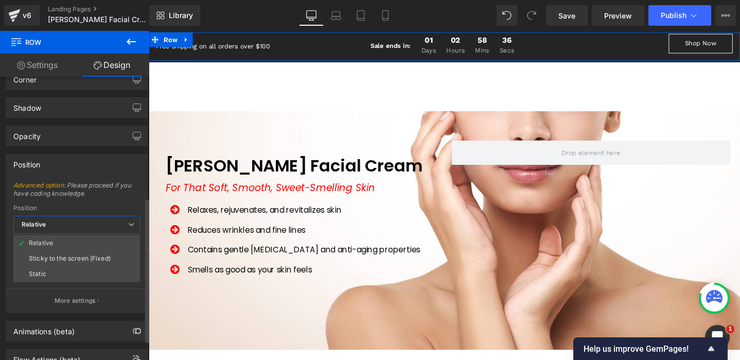
click at [87, 256] on div "Sticky to the screen (Fixed)" at bounding box center [70, 258] width 82 height 7
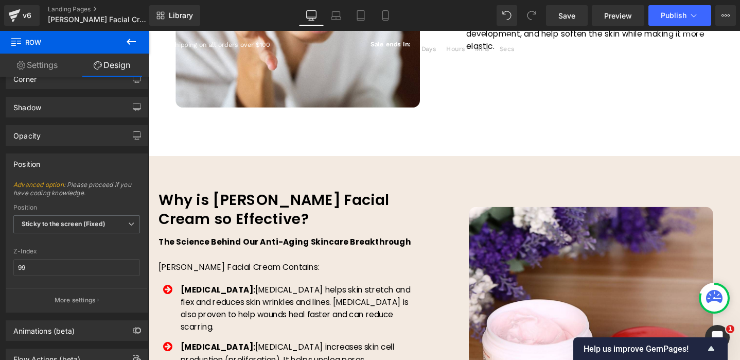
scroll to position [0, 0]
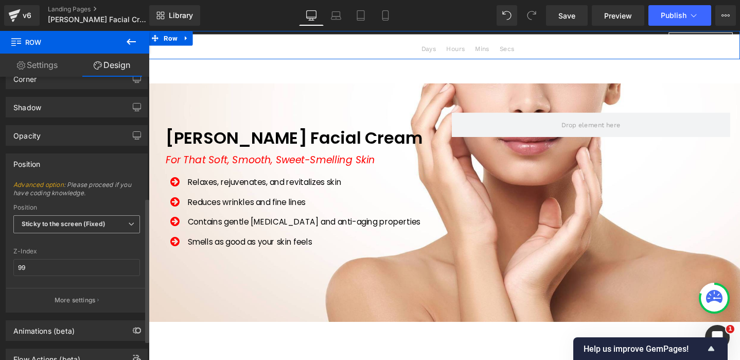
click at [75, 227] on b "Sticky to the screen (Fixed)" at bounding box center [64, 224] width 84 height 8
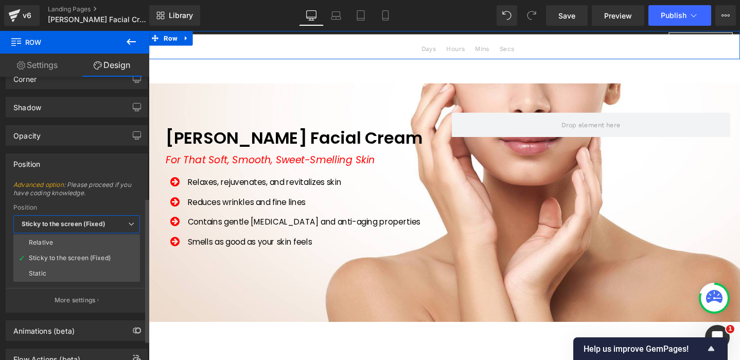
click at [69, 241] on li "Relative" at bounding box center [76, 242] width 127 height 15
type input "1"
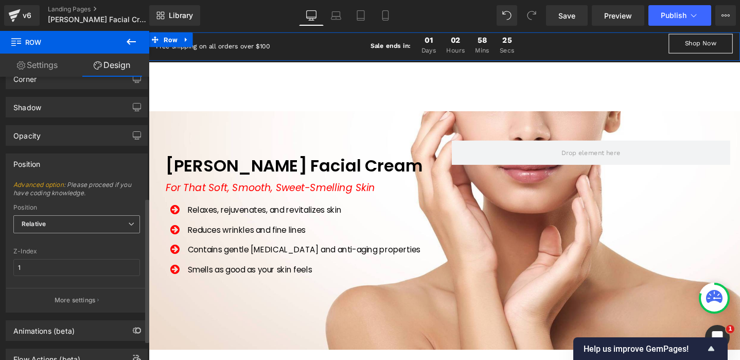
click at [72, 220] on span "Relative" at bounding box center [76, 224] width 127 height 18
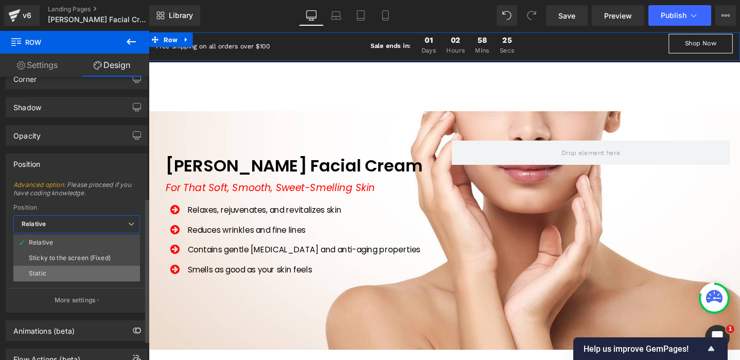
click at [56, 270] on li "Static" at bounding box center [76, 273] width 127 height 15
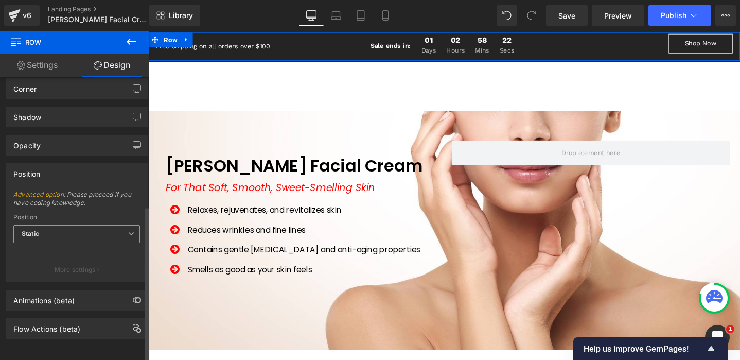
click at [89, 225] on span "Static" at bounding box center [76, 234] width 127 height 18
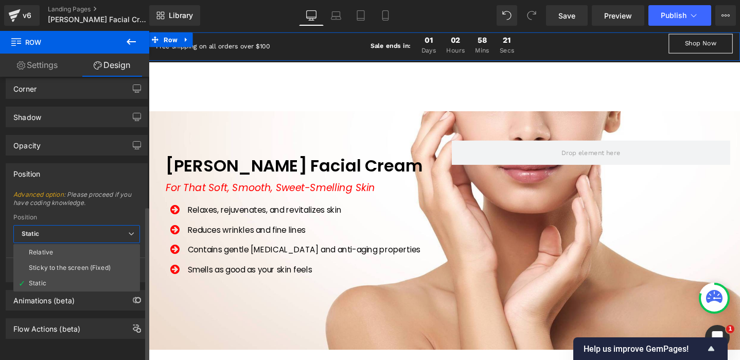
click at [66, 245] on li "Relative" at bounding box center [76, 252] width 127 height 15
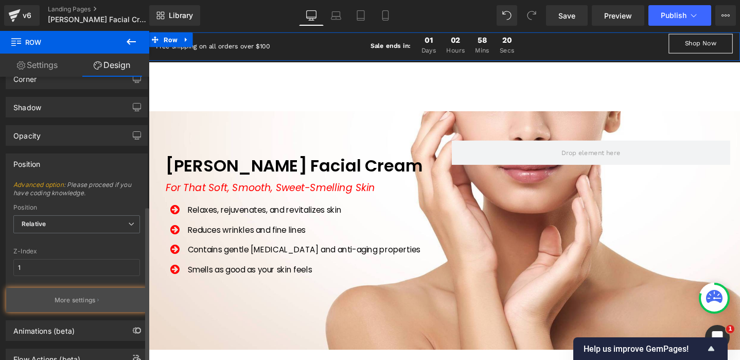
scroll to position [274, 0]
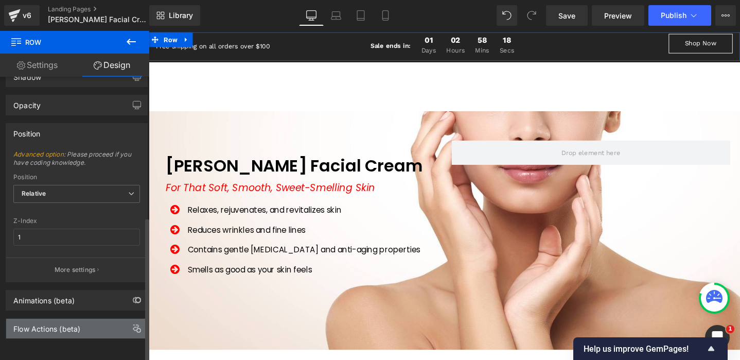
click at [93, 319] on div "Flow Actions (beta)" at bounding box center [76, 329] width 141 height 20
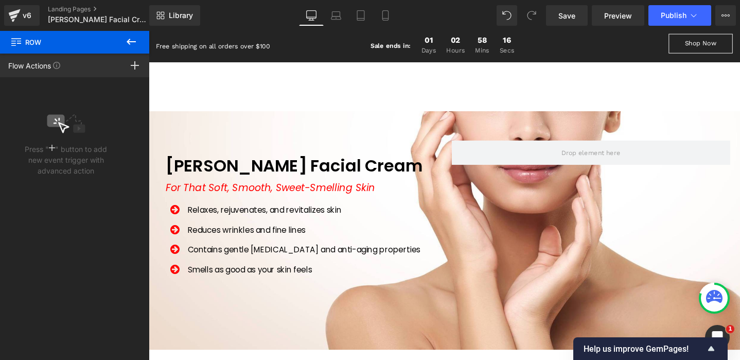
drag, startPoint x: 134, startPoint y: 41, endPoint x: 110, endPoint y: 62, distance: 32.5
click at [134, 41] on icon at bounding box center [131, 42] width 12 height 12
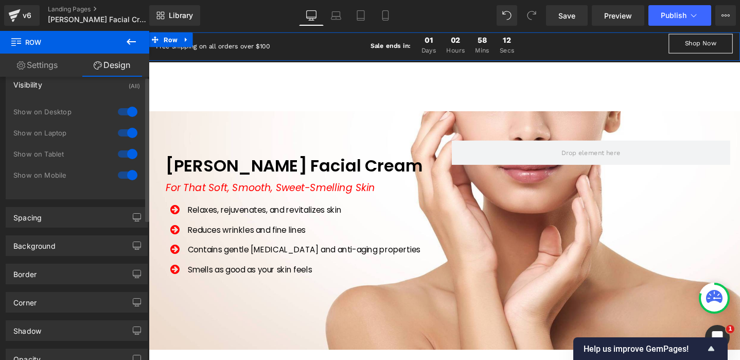
scroll to position [0, 0]
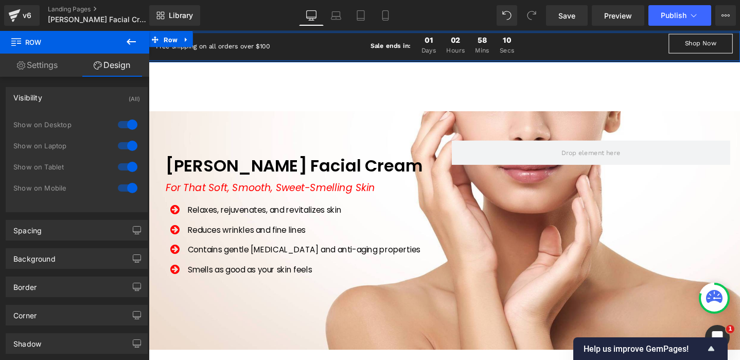
click at [325, 56] on div "Free shipping on all orders over $100 Text Block Sale ends in: Text Block 01 Da…" at bounding box center [460, 47] width 623 height 30
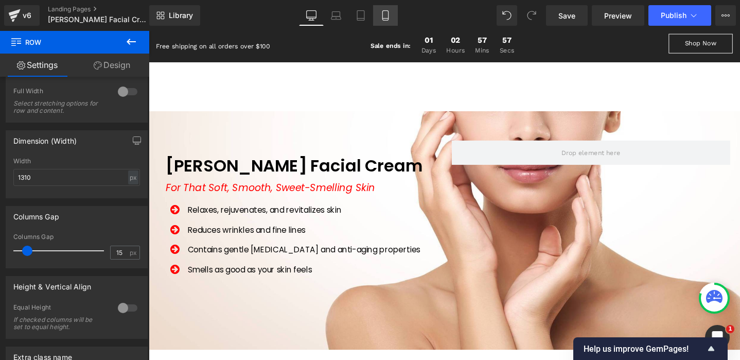
click at [386, 13] on icon at bounding box center [385, 15] width 10 height 10
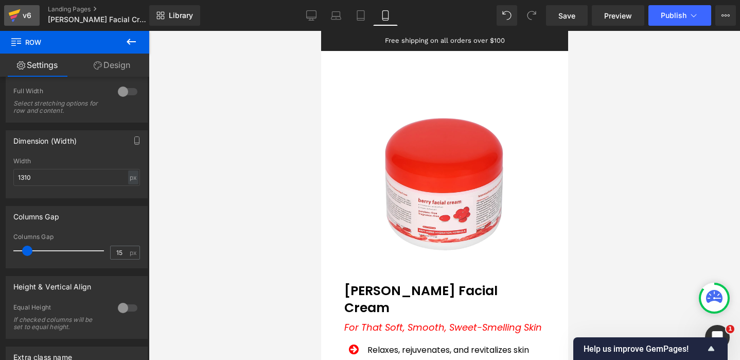
click at [21, 14] on div "v6" at bounding box center [27, 15] width 13 height 13
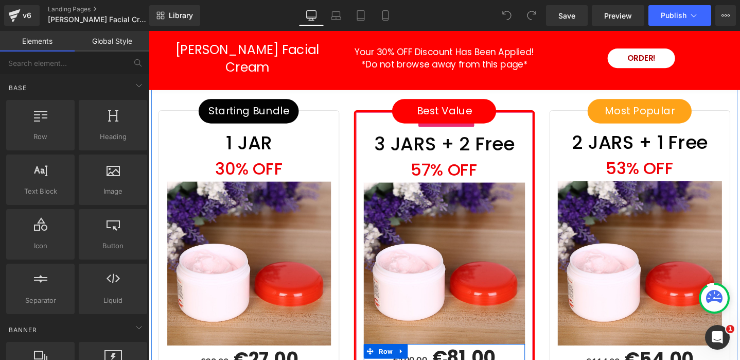
scroll to position [3167, 0]
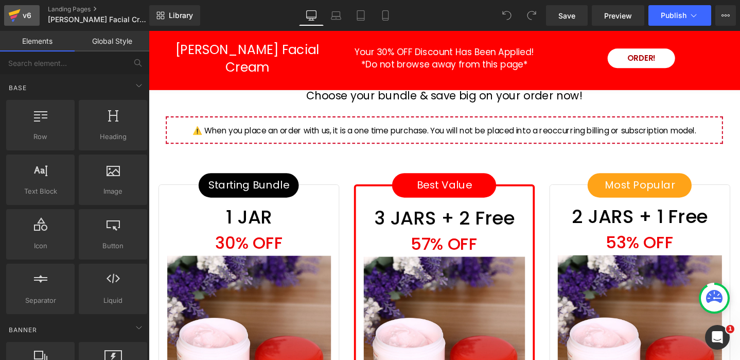
click at [22, 10] on div "v6" at bounding box center [27, 15] width 13 height 13
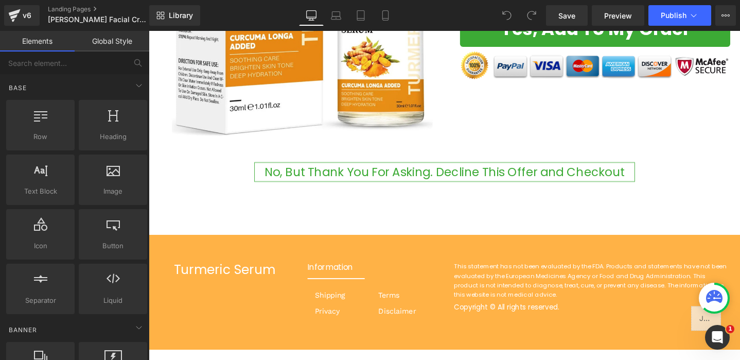
scroll to position [444, 0]
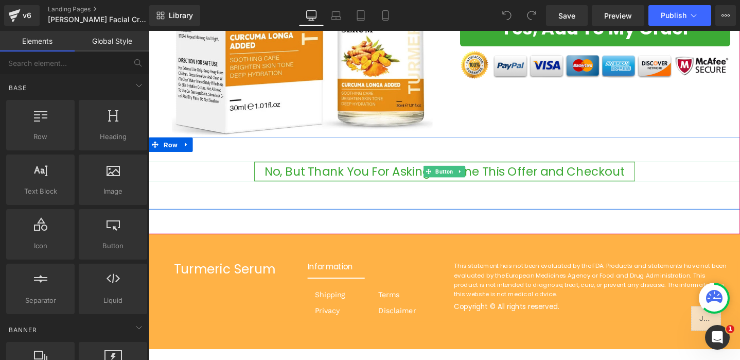
click at [571, 177] on link "No, But Thank You For Asking. Decline This Offer and Checkout" at bounding box center [460, 178] width 401 height 21
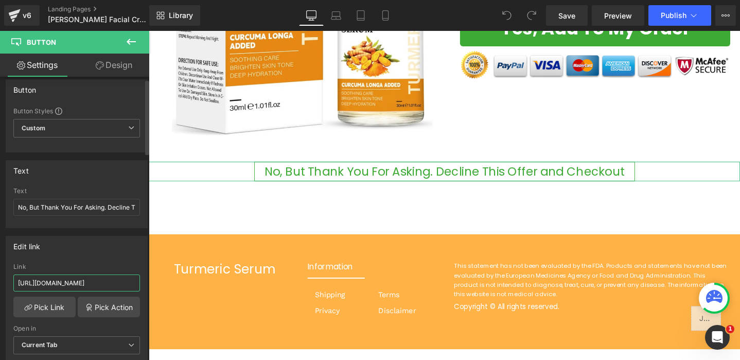
click at [79, 283] on input "https://salifinder.myshopify.com/cart/32318670569554:1" at bounding box center [76, 282] width 127 height 17
click at [79, 283] on input "https://salifinder.myshopify.com/cart/32318670569554:1" at bounding box center [76, 281] width 127 height 17
click at [78, 283] on input "https://salifinder.myshopify.com/cart/32318670569554:1" at bounding box center [76, 283] width 127 height 17
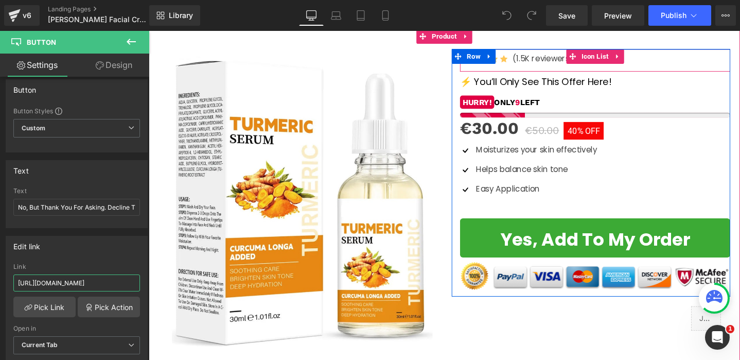
scroll to position [0, 0]
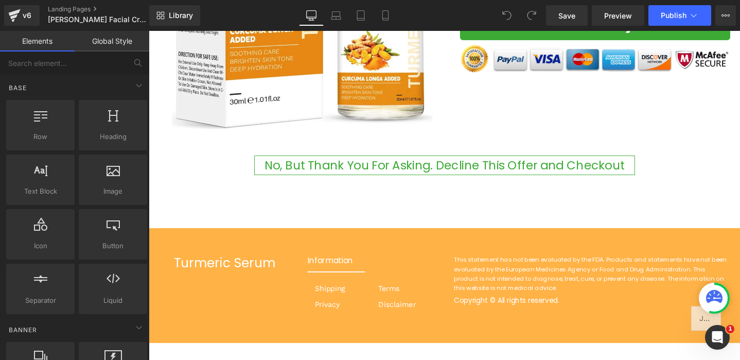
scroll to position [444, 0]
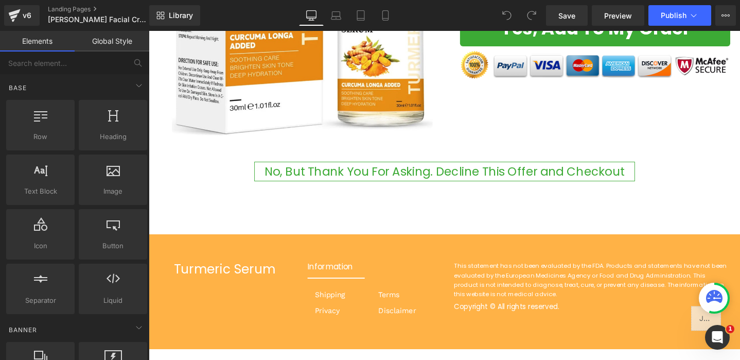
click at [465, 178] on div "No, But Thank You For Asking. Decline This Offer and Checkout Button" at bounding box center [460, 178] width 623 height 21
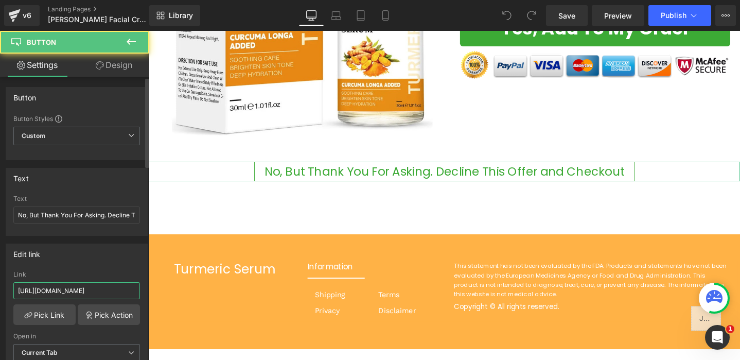
click at [91, 288] on input "[URL][DOMAIN_NAME]" at bounding box center [76, 290] width 127 height 17
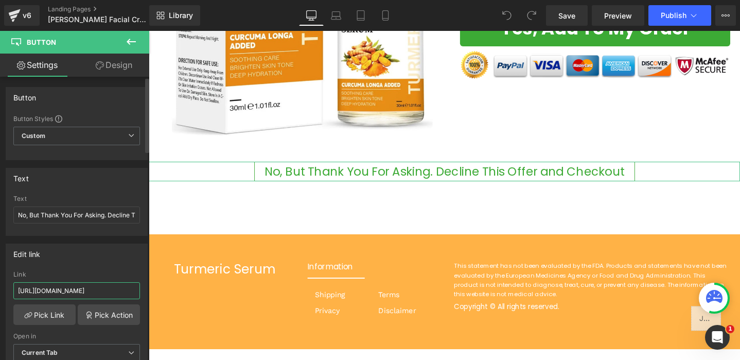
click at [91, 288] on input "[URL][DOMAIN_NAME]" at bounding box center [76, 290] width 127 height 17
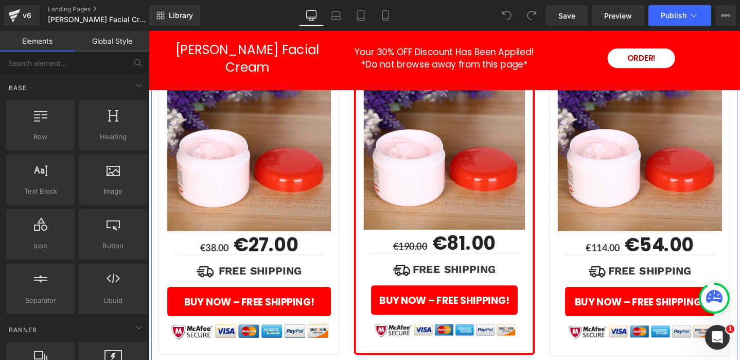
scroll to position [3423, 0]
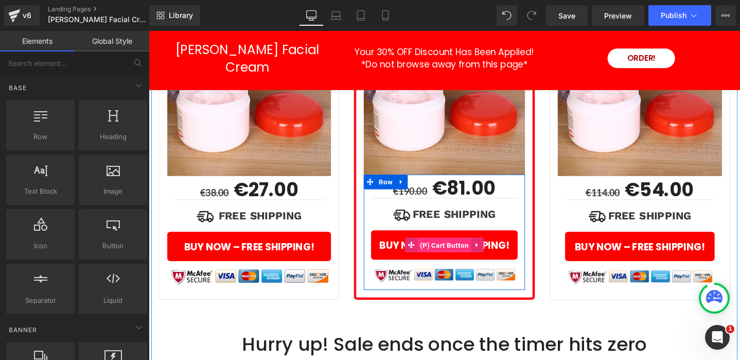
click at [468, 249] on span "(P) Cart Button" at bounding box center [460, 256] width 57 height 15
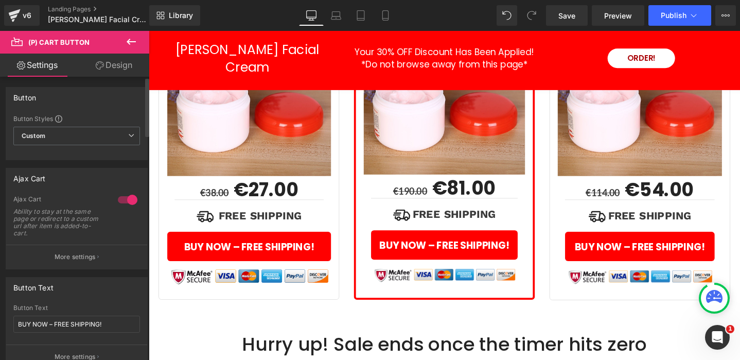
click at [93, 256] on p "More settings" at bounding box center [75, 256] width 41 height 9
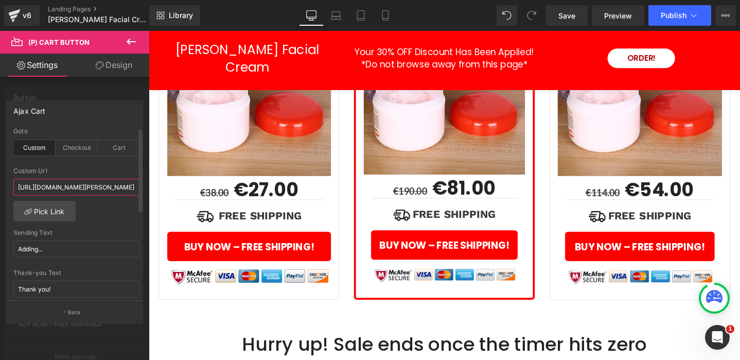
click at [98, 189] on input "https://salifinder.com/pages/berry-facial-cream-upsell-x5" at bounding box center [76, 187] width 127 height 17
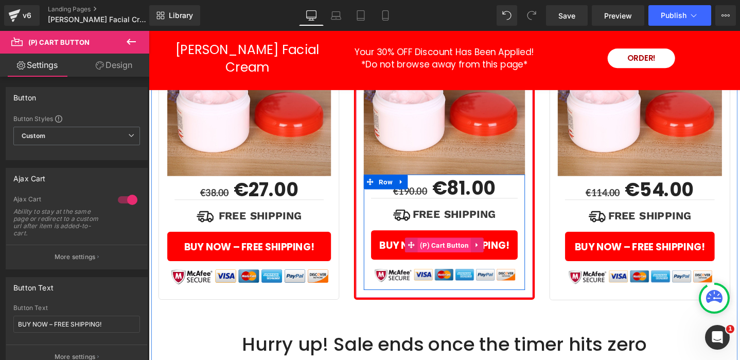
click at [441, 249] on span "(P) Cart Button" at bounding box center [460, 256] width 57 height 15
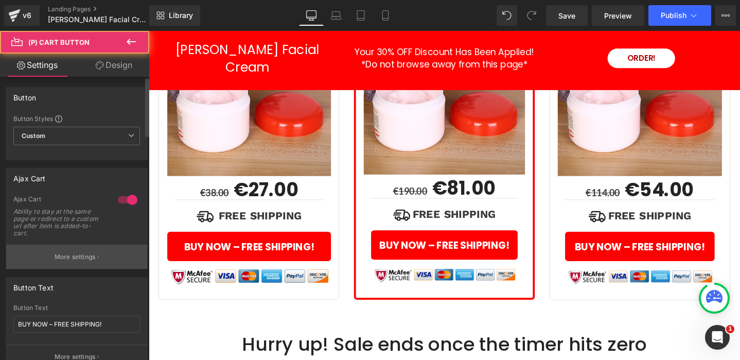
click at [66, 256] on p "More settings" at bounding box center [75, 256] width 41 height 9
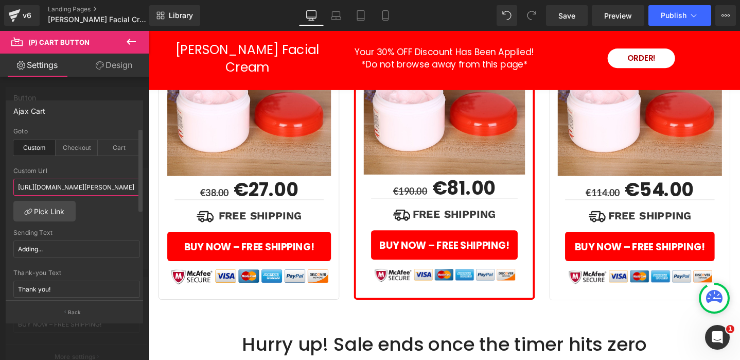
click at [104, 187] on input "https://salifinder.com/pages/berry-facial-cream-upsell-x5" at bounding box center [76, 187] width 127 height 17
click at [103, 187] on input "https://salifinder.com/pages/berry-facial-cream-upsell-x5" at bounding box center [76, 187] width 127 height 17
click at [77, 186] on input "https://salifinder.com/pages/berry-facial-cream-upsell-x5" at bounding box center [76, 187] width 127 height 17
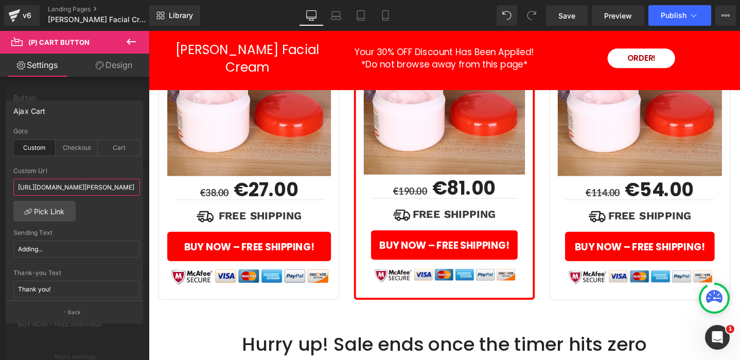
drag, startPoint x: 245, startPoint y: 218, endPoint x: 164, endPoint y: 196, distance: 83.9
click at [108, 185] on input "https://salifinder.com/pages/berry-facial-cream-upsell-x5" at bounding box center [76, 187] width 127 height 17
click at [107, 185] on input "https://salifinder.com/pages/berry-facial-cream-upsell-x5" at bounding box center [76, 187] width 127 height 17
paste input "myshopify.com/cart/32318670602322:1"
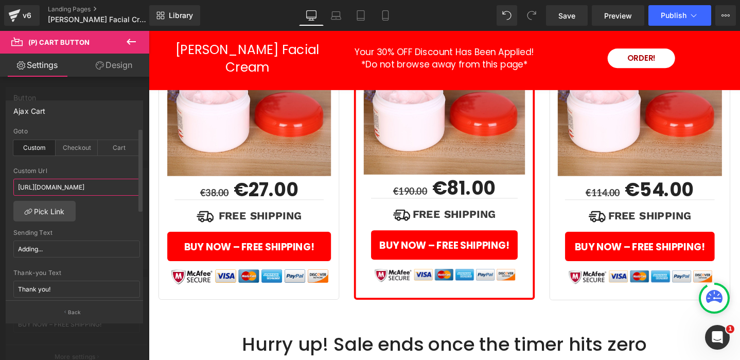
scroll to position [0, 53]
type input "https://salifinder.myshopify.com/cart/32318670602322:1"
click at [117, 176] on div "Custom Url https://salifinder.myshopify.com/cart/32318670602322:1" at bounding box center [76, 183] width 127 height 33
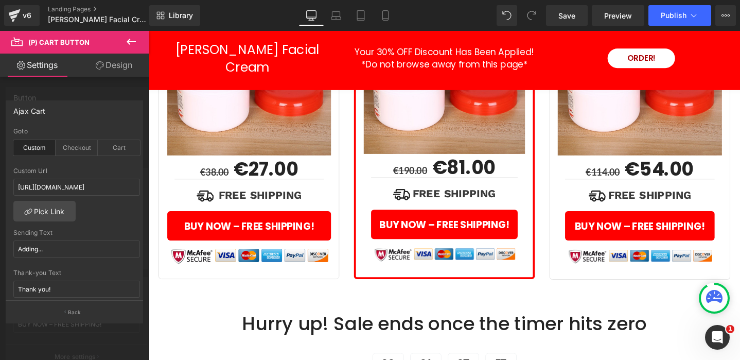
scroll to position [3448, 0]
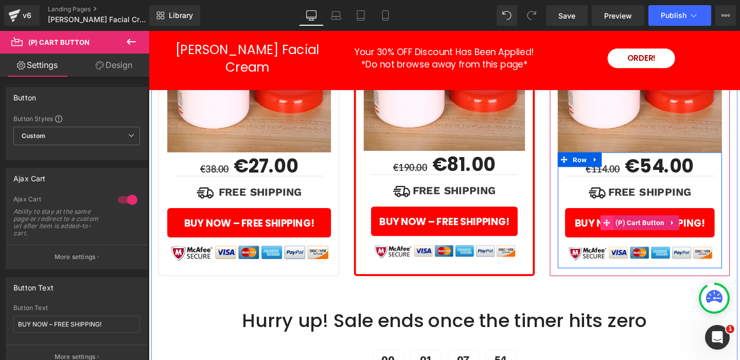
click at [634, 229] on icon at bounding box center [630, 233] width 7 height 8
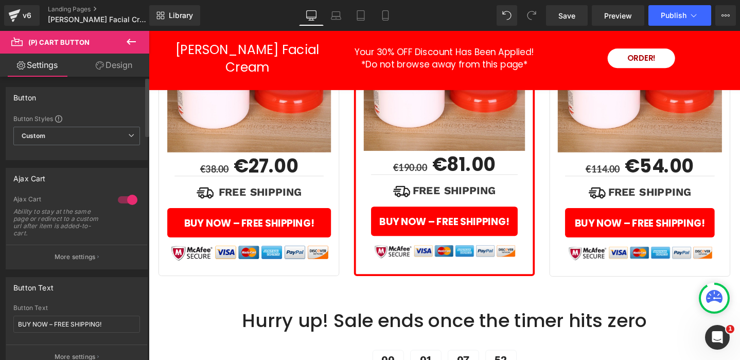
click at [80, 255] on p "More settings" at bounding box center [75, 256] width 41 height 9
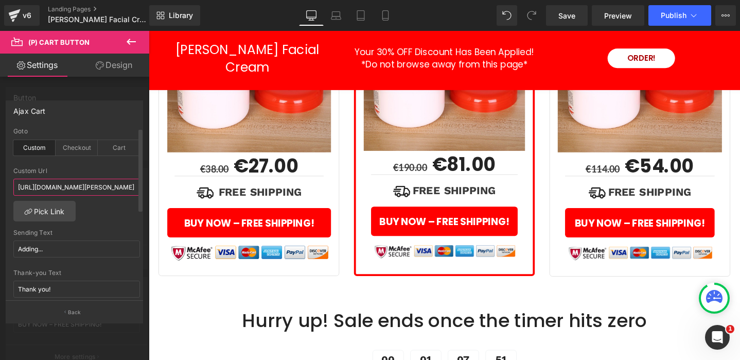
click at [95, 186] on input "https://salifinder.com/pages/berry-facial-cream-upsell-x3" at bounding box center [76, 187] width 127 height 17
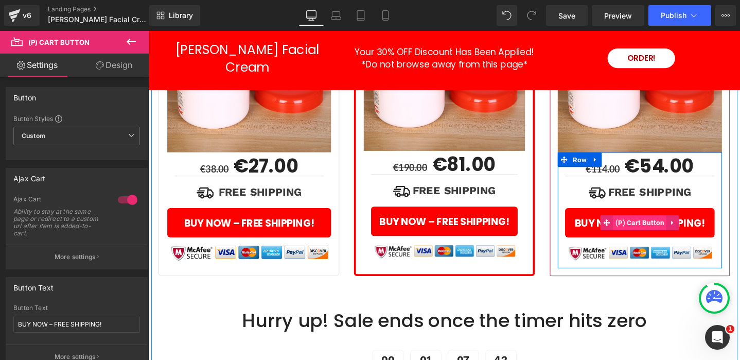
click at [661, 225] on span "(P) Cart Button" at bounding box center [666, 232] width 57 height 15
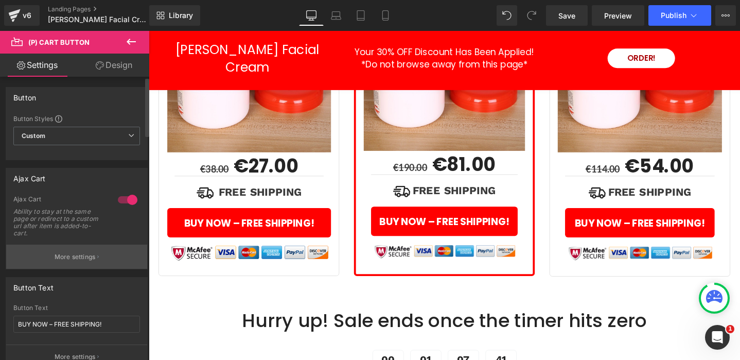
click at [81, 257] on p "More settings" at bounding box center [75, 256] width 41 height 9
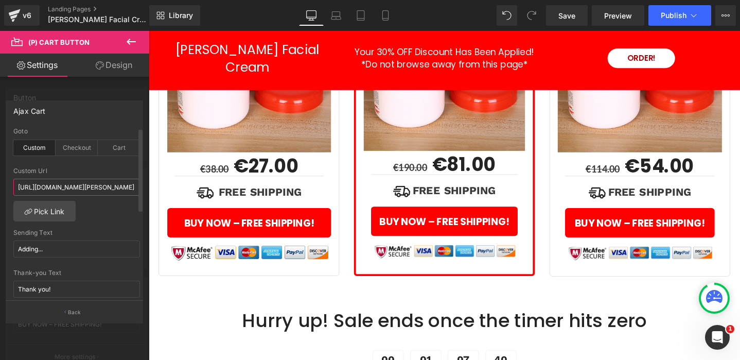
click at [86, 184] on input "https://salifinder.com/pages/berry-facial-cream-upsell-x3" at bounding box center [76, 187] width 127 height 17
paste input "myshopify.com/cart/32318670569554:1"
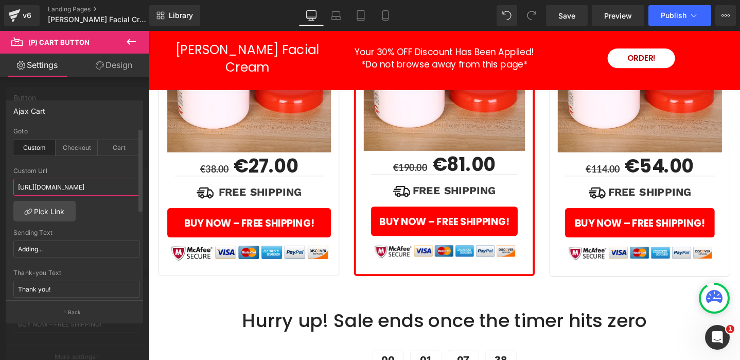
type input "https://salifinder.myshopify.com/cart/32318670569554:1"
click at [93, 205] on div "custom Goto Custom Checkout Cart https://salifinder.com/pages/berry-facial-crea…" at bounding box center [76, 214] width 141 height 173
drag, startPoint x: 570, startPoint y: 16, endPoint x: 471, endPoint y: 62, distance: 108.9
click at [570, 16] on span "Save" at bounding box center [566, 15] width 17 height 11
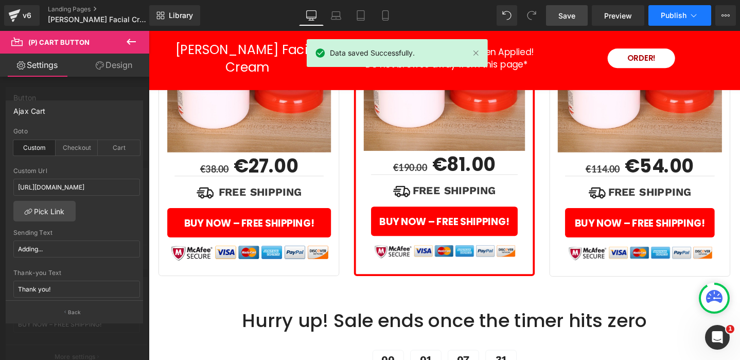
click at [686, 14] on span "Publish" at bounding box center [674, 15] width 26 height 8
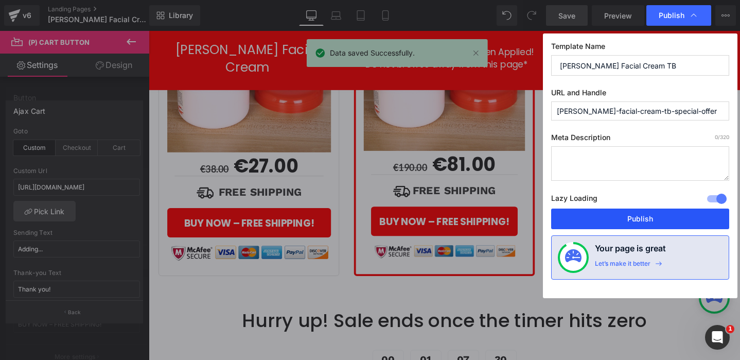
drag, startPoint x: 500, startPoint y: 193, endPoint x: 624, endPoint y: 215, distance: 125.9
click at [624, 215] on button "Publish" at bounding box center [640, 218] width 178 height 21
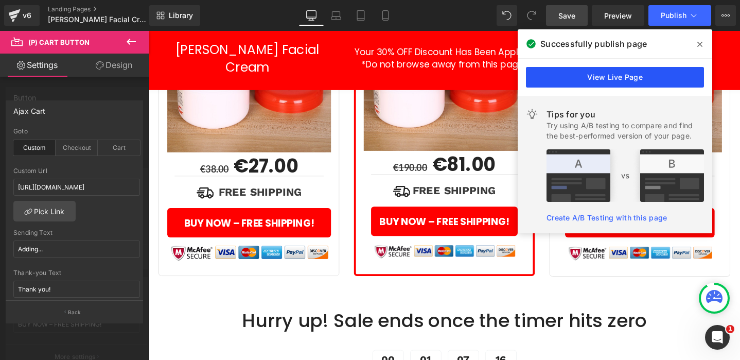
click at [614, 77] on link "View Live Page" at bounding box center [615, 77] width 178 height 21
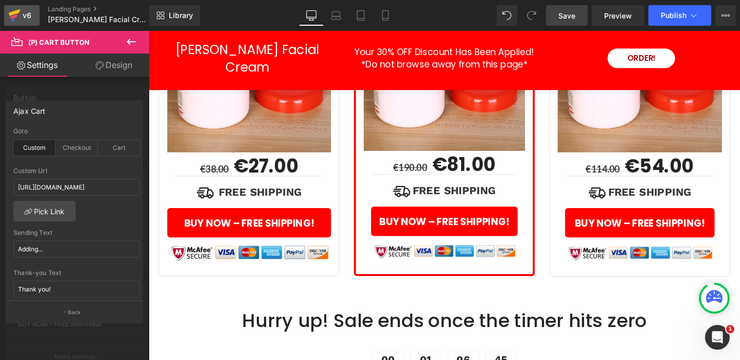
click at [19, 15] on icon at bounding box center [14, 16] width 12 height 26
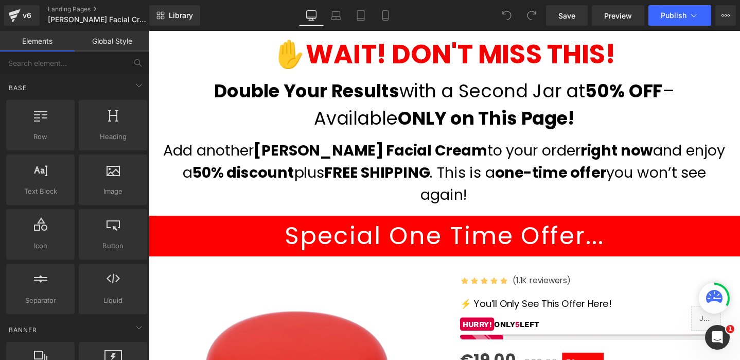
drag, startPoint x: 149, startPoint y: 31, endPoint x: 252, endPoint y: 176, distance: 178.0
click at [253, 173] on h1 "Add another [PERSON_NAME] Facial Cream to your order right now and enjoy a 50% …" at bounding box center [460, 179] width 602 height 69
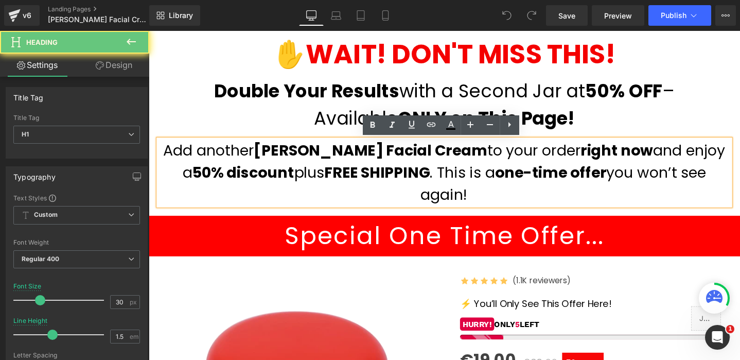
click at [250, 180] on h1 "Add another [PERSON_NAME] Facial Cream to your order right now and enjoy a 50% …" at bounding box center [460, 179] width 602 height 69
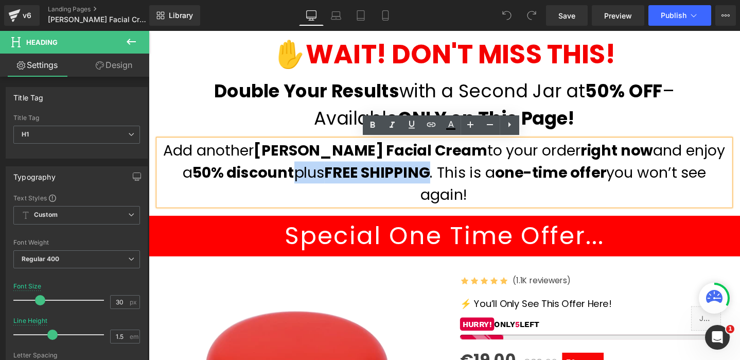
drag, startPoint x: 251, startPoint y: 181, endPoint x: 396, endPoint y: 182, distance: 145.2
click at [396, 182] on h1 "Add another Berry Facial Cream to your order right now and enjoy a 50% discount…" at bounding box center [460, 179] width 602 height 69
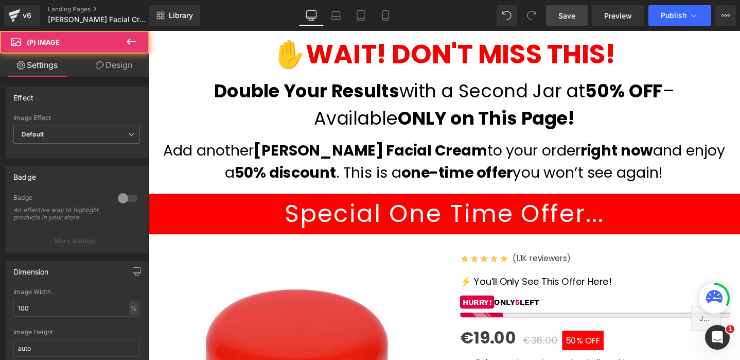
click at [574, 13] on span "Save" at bounding box center [566, 15] width 17 height 11
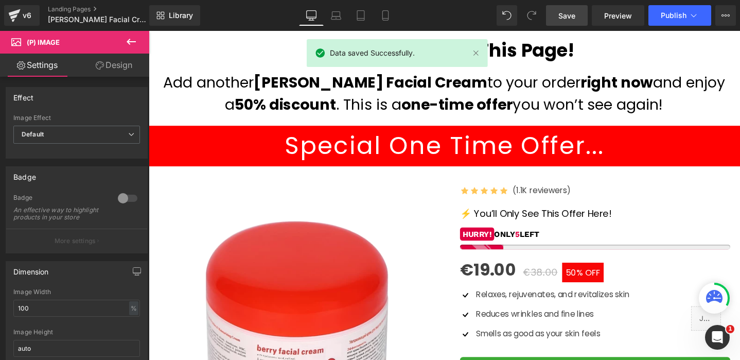
scroll to position [70, 0]
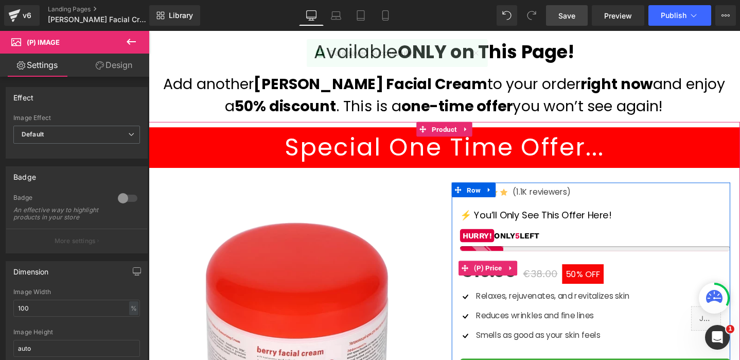
click at [606, 283] on span "50% OFF" at bounding box center [606, 286] width 44 height 21
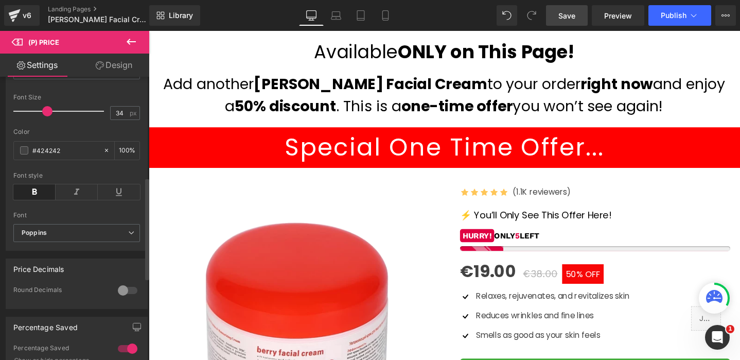
scroll to position [320, 0]
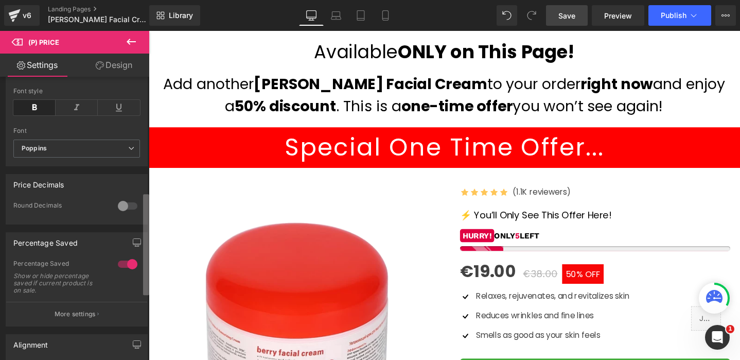
drag, startPoint x: 126, startPoint y: 270, endPoint x: 148, endPoint y: 271, distance: 22.7
click at [126, 270] on div at bounding box center [127, 264] width 25 height 16
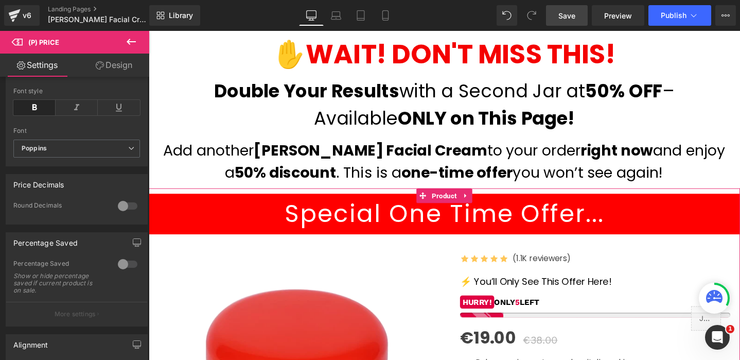
scroll to position [1, 0]
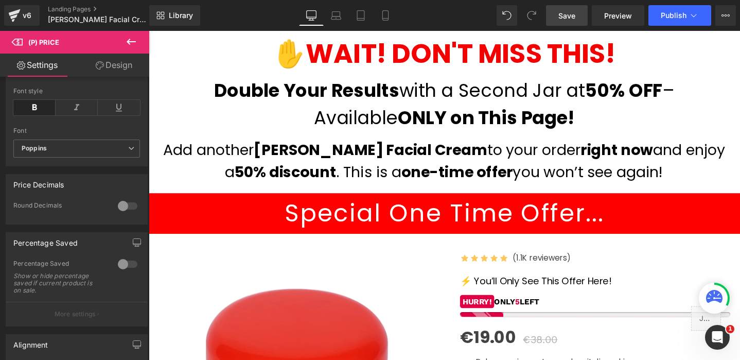
click at [581, 20] on link "Save" at bounding box center [567, 15] width 42 height 21
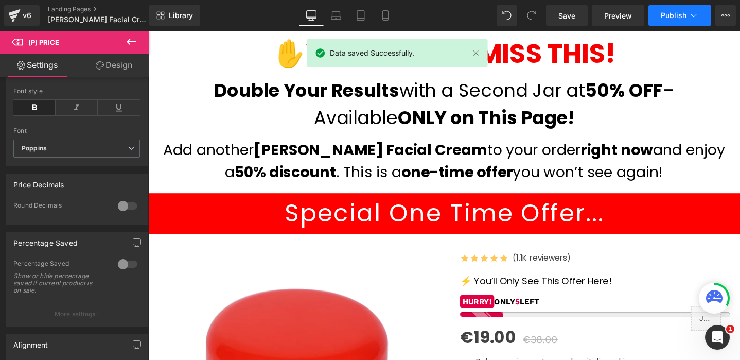
click at [677, 16] on span "Publish" at bounding box center [674, 15] width 26 height 8
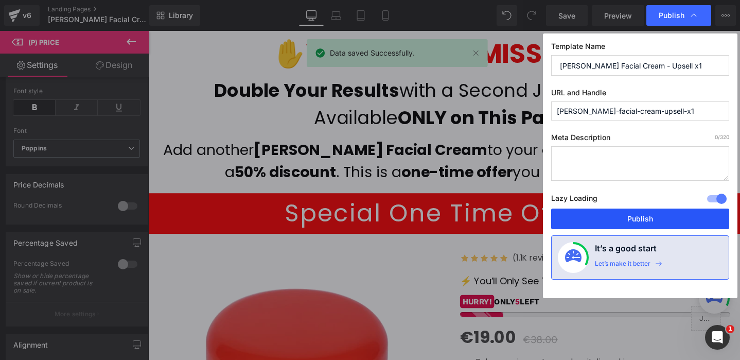
click at [625, 218] on button "Publish" at bounding box center [640, 218] width 178 height 21
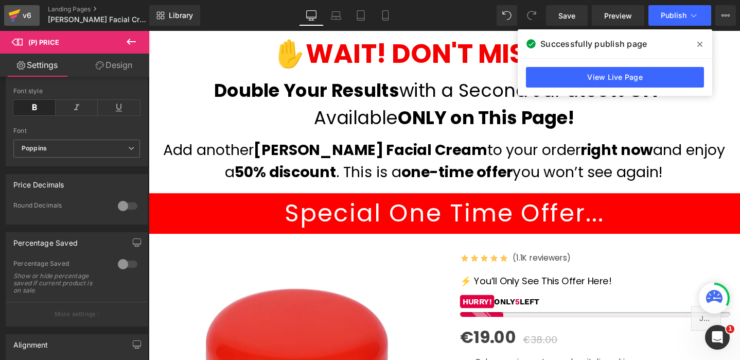
click at [23, 15] on div "v6" at bounding box center [27, 15] width 13 height 13
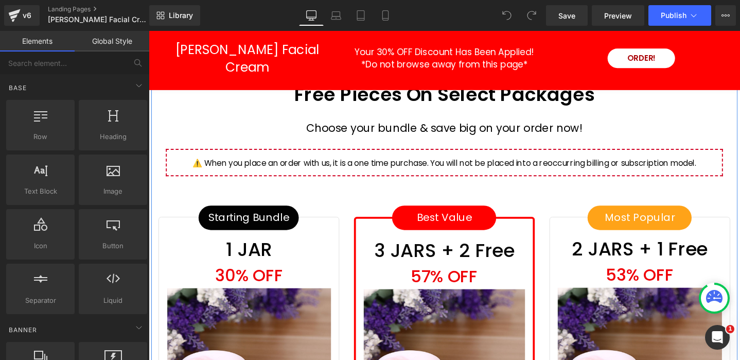
scroll to position [3135, 0]
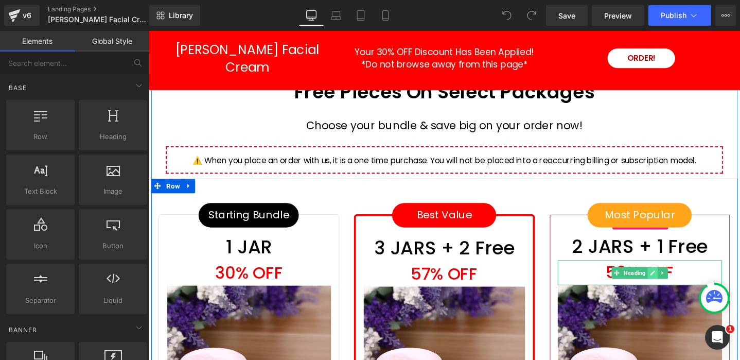
click at [680, 283] on icon at bounding box center [680, 286] width 6 height 6
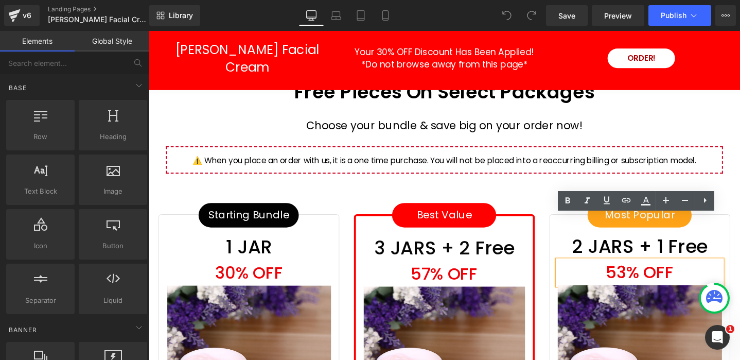
click at [651, 272] on h1 "53% off" at bounding box center [666, 285] width 173 height 26
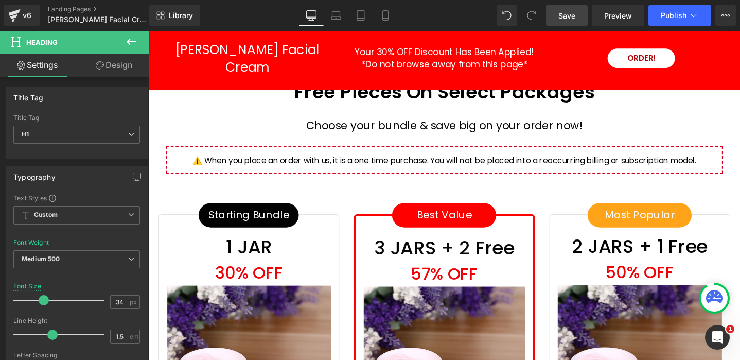
drag, startPoint x: 570, startPoint y: 18, endPoint x: 447, endPoint y: 162, distance: 189.2
click at [570, 18] on span "Save" at bounding box center [566, 15] width 17 height 11
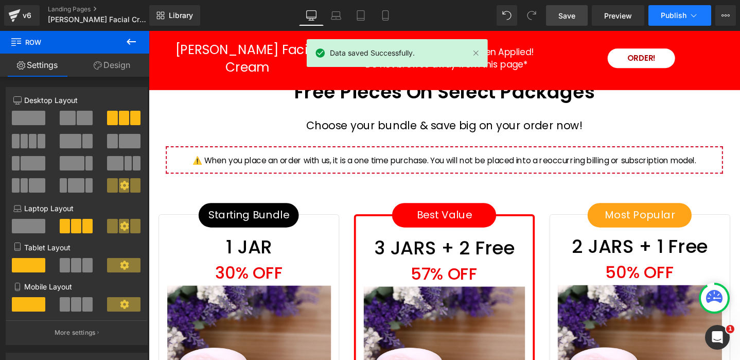
click at [684, 17] on span "Publish" at bounding box center [674, 15] width 26 height 8
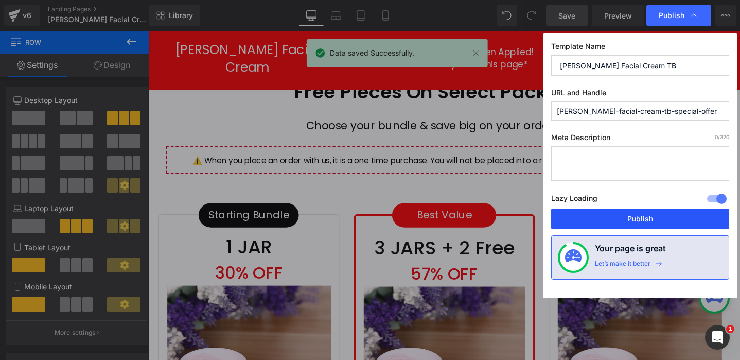
click at [627, 214] on button "Publish" at bounding box center [640, 218] width 178 height 21
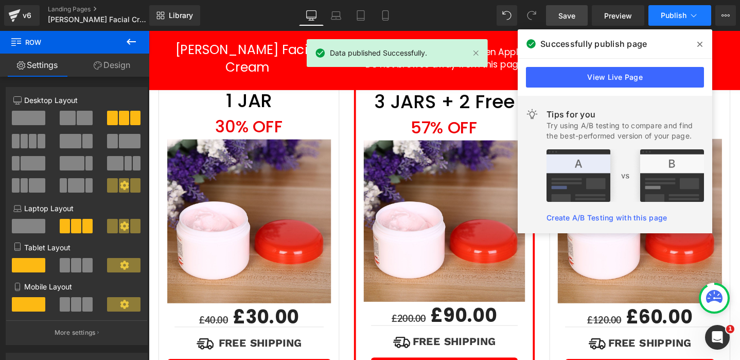
scroll to position [3290, 0]
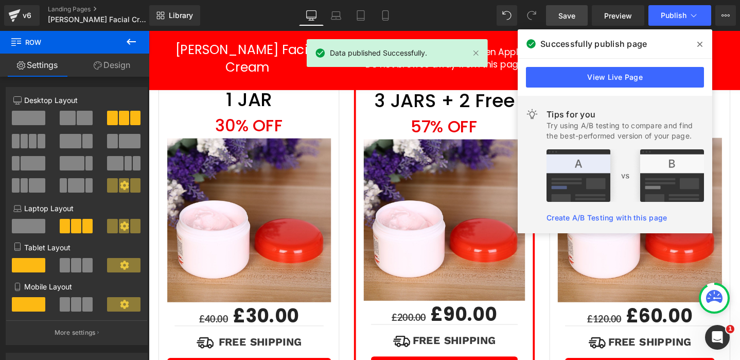
click at [700, 44] on icon at bounding box center [699, 44] width 5 height 5
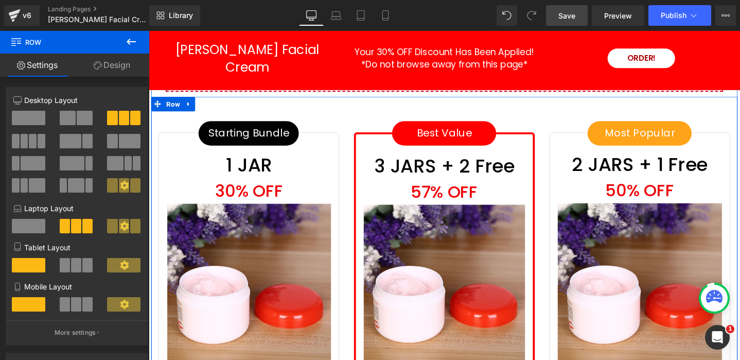
scroll to position [3220, 0]
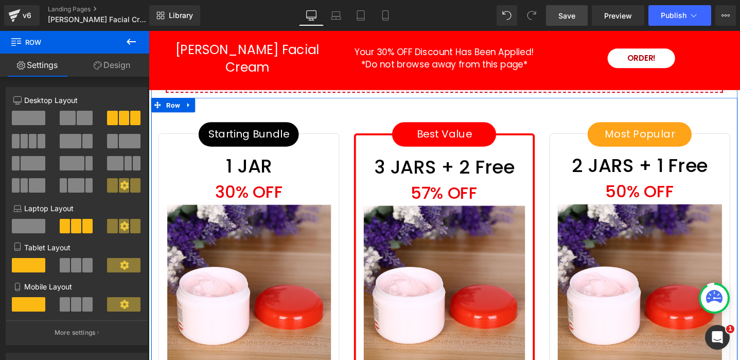
click at [433, 189] on div "57% off Heading" at bounding box center [460, 202] width 170 height 26
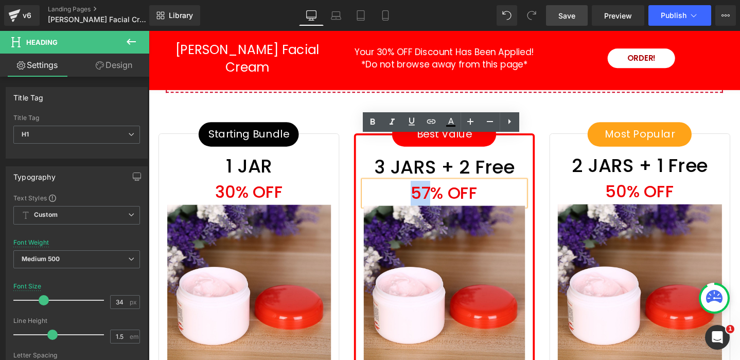
drag, startPoint x: 428, startPoint y: 154, endPoint x: 440, endPoint y: 154, distance: 11.9
click at [441, 189] on h1 "57% off" at bounding box center [460, 202] width 170 height 26
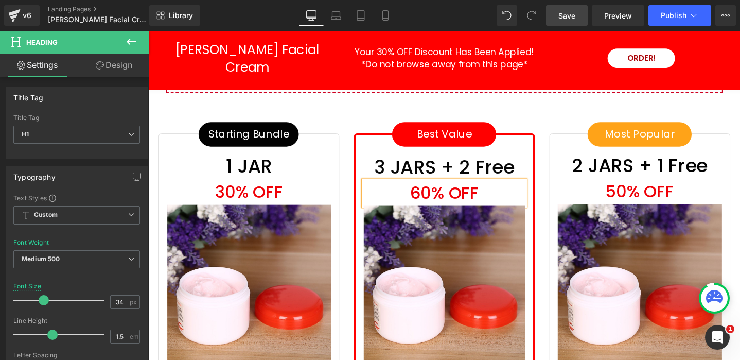
click at [357, 127] on div "Starting Bundle Button 1 JAR Heading 30% off Heading Sale Off (P) Image Row £40…" at bounding box center [254, 321] width 206 height 389
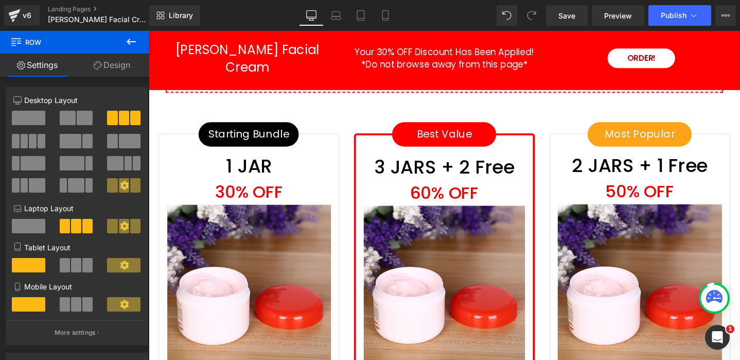
drag, startPoint x: 564, startPoint y: 18, endPoint x: 666, endPoint y: 27, distance: 102.3
click at [564, 18] on span "Save" at bounding box center [566, 15] width 17 height 11
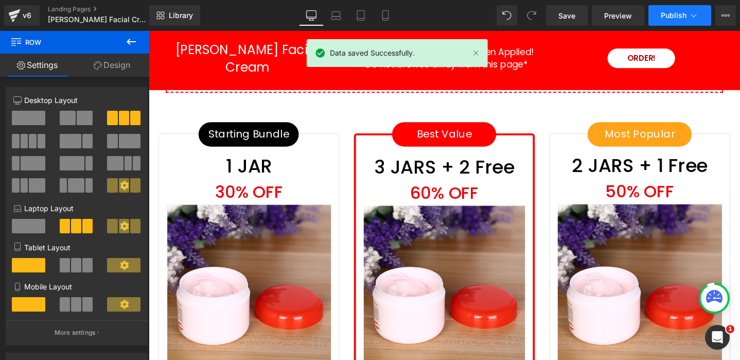
click at [675, 17] on span "Publish" at bounding box center [674, 15] width 26 height 8
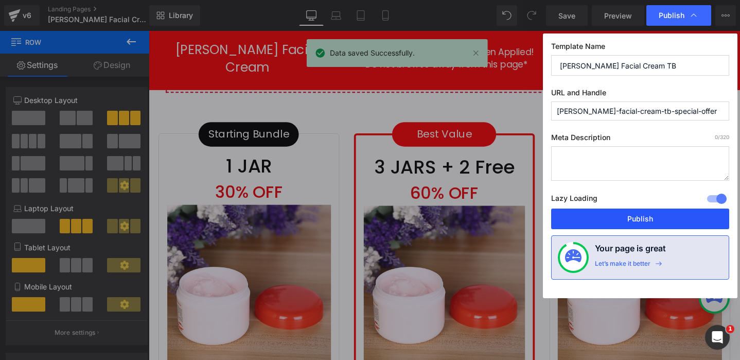
click at [653, 216] on button "Publish" at bounding box center [640, 218] width 178 height 21
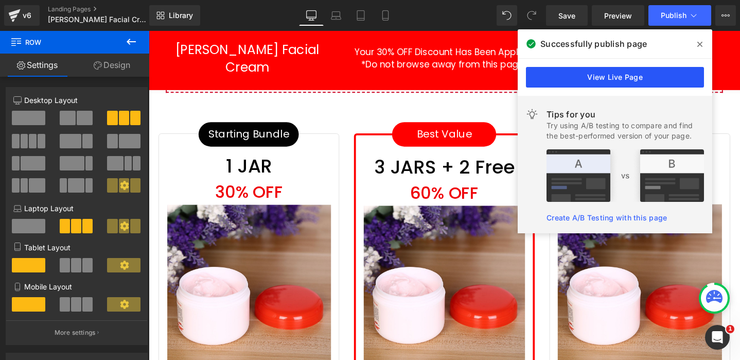
click at [601, 77] on link "View Live Page" at bounding box center [615, 77] width 178 height 21
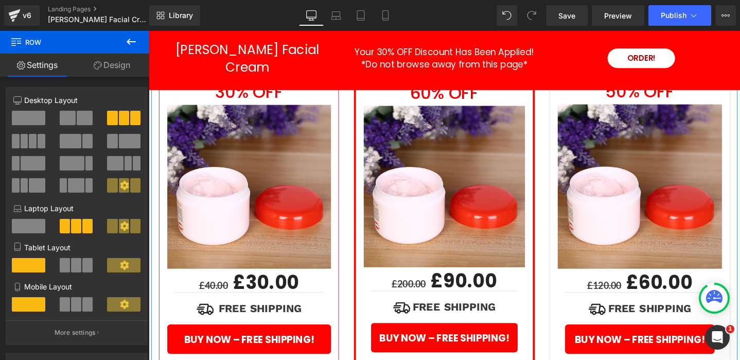
scroll to position [3326, 0]
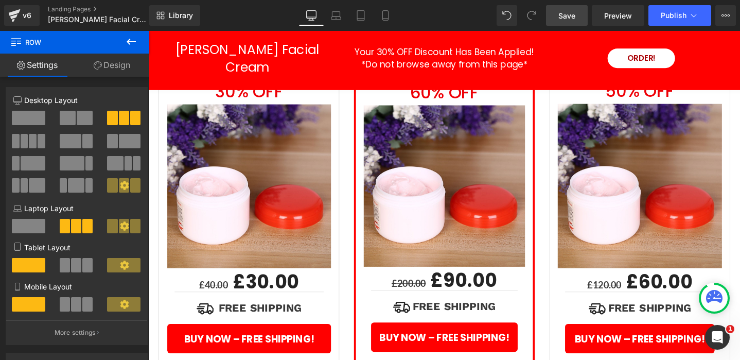
click at [574, 18] on span "Save" at bounding box center [566, 15] width 17 height 11
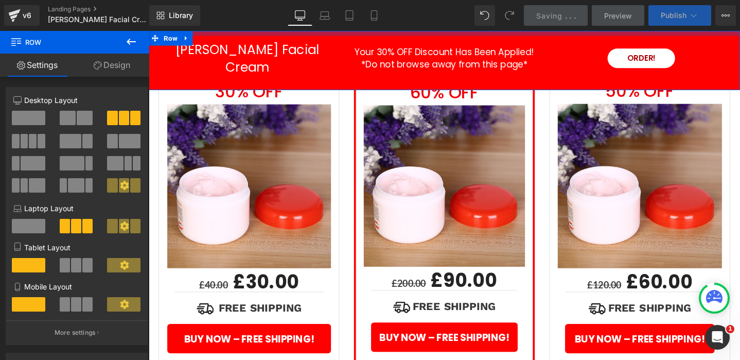
scroll to position [3326, 0]
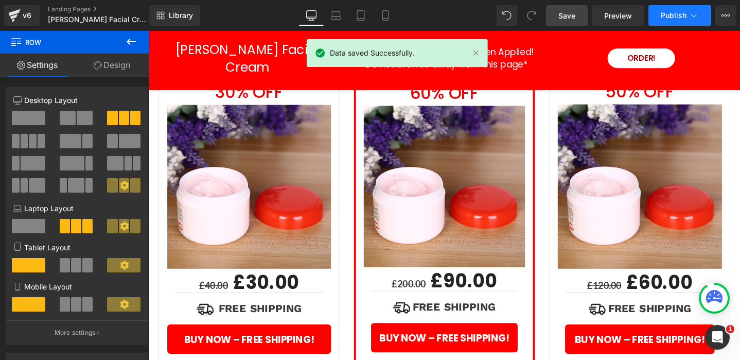
click at [696, 15] on icon at bounding box center [694, 15] width 10 height 10
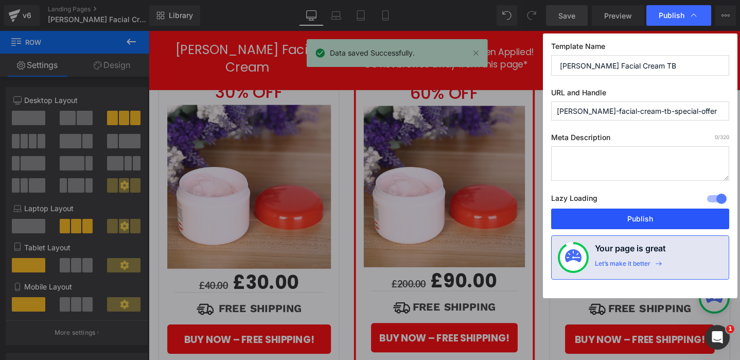
click at [664, 220] on button "Publish" at bounding box center [640, 218] width 178 height 21
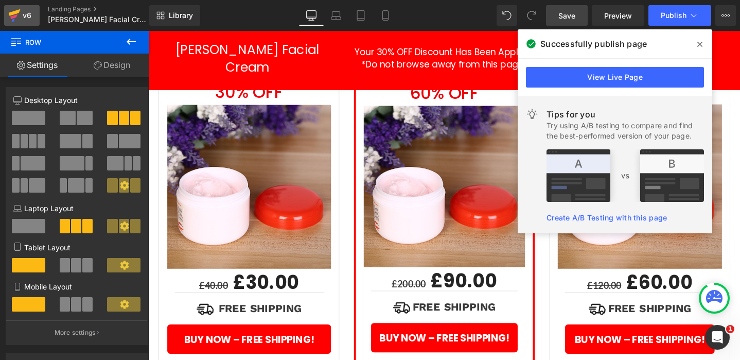
click at [19, 13] on icon at bounding box center [14, 16] width 12 height 26
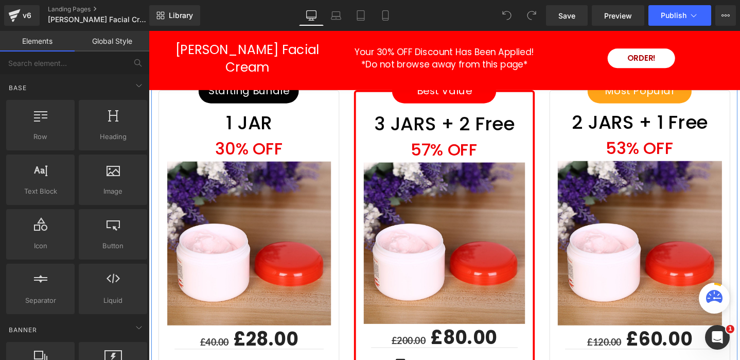
scroll to position [3308, 0]
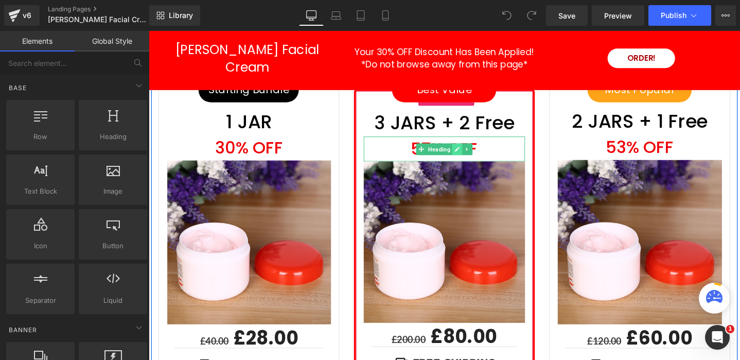
click at [474, 153] on icon at bounding box center [474, 155] width 5 height 5
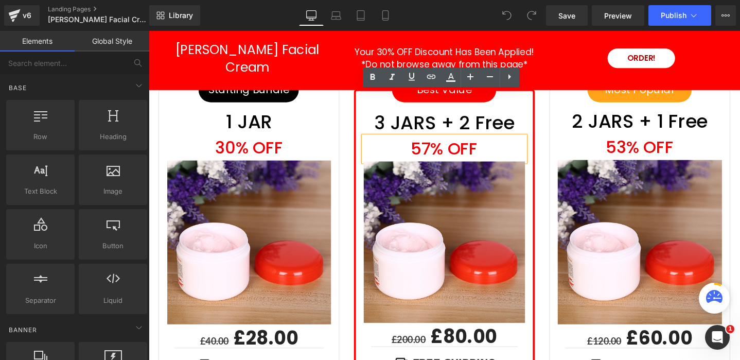
click at [435, 142] on h1 "57% off" at bounding box center [460, 155] width 170 height 26
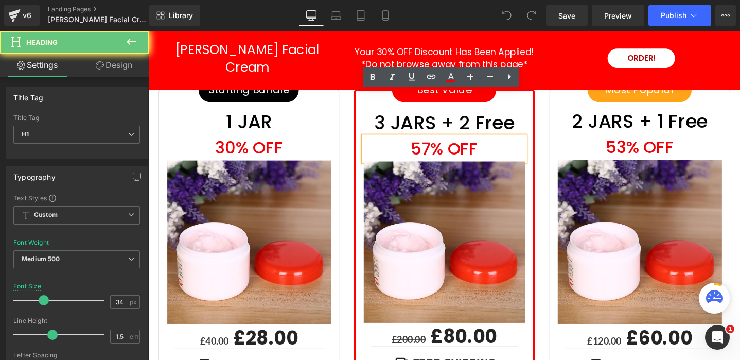
click at [435, 142] on h1 "57% off" at bounding box center [460, 155] width 170 height 26
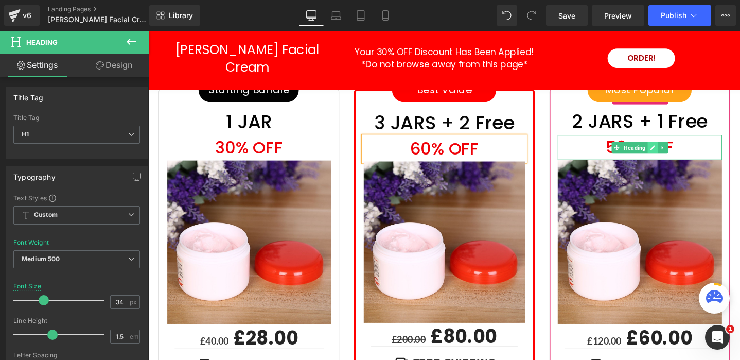
click at [677, 151] on icon at bounding box center [679, 153] width 5 height 5
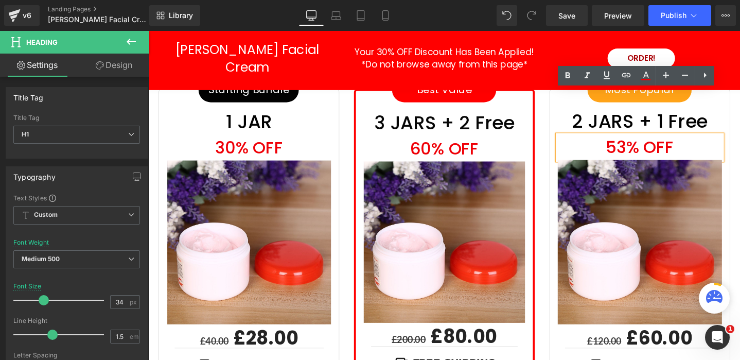
click at [645, 141] on h1 "53% off" at bounding box center [666, 154] width 173 height 26
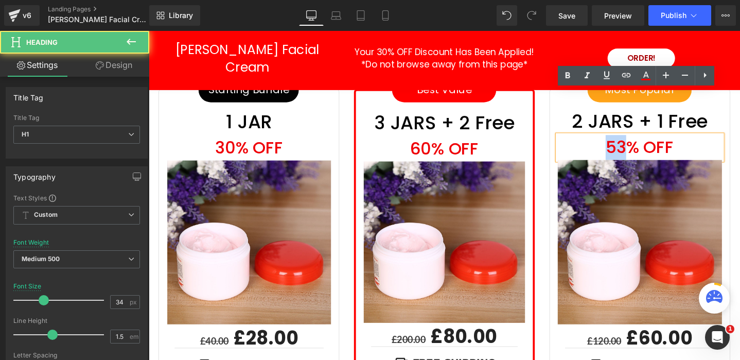
click at [645, 141] on h1 "53% off" at bounding box center [666, 154] width 173 height 26
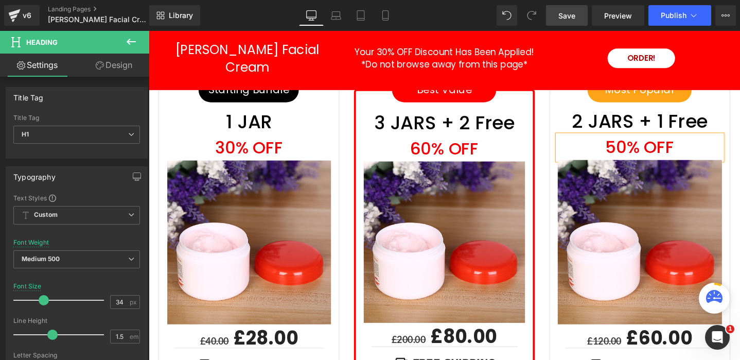
drag, startPoint x: 569, startPoint y: 14, endPoint x: 457, endPoint y: 101, distance: 142.0
click at [569, 14] on span "Save" at bounding box center [566, 15] width 17 height 11
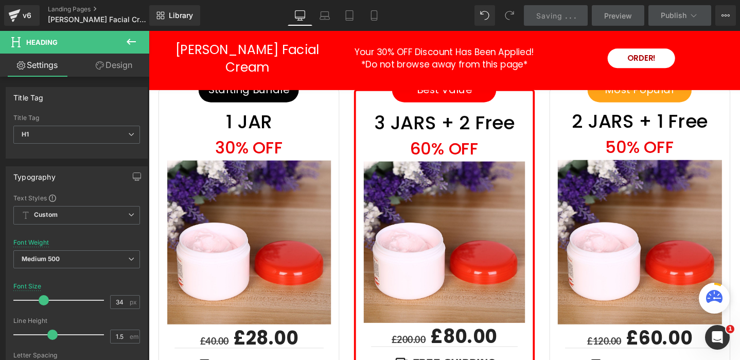
scroll to position [3194, 0]
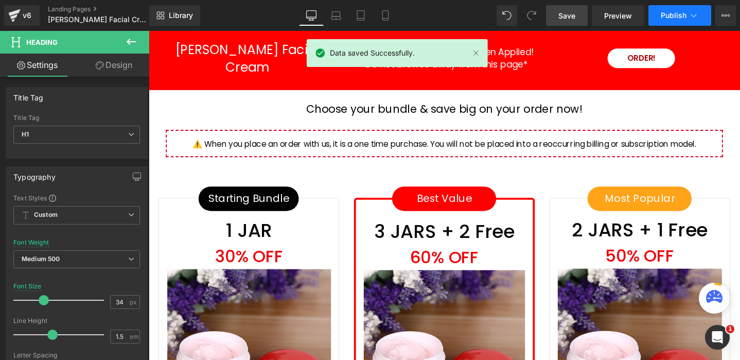
click at [675, 14] on span "Publish" at bounding box center [674, 15] width 26 height 8
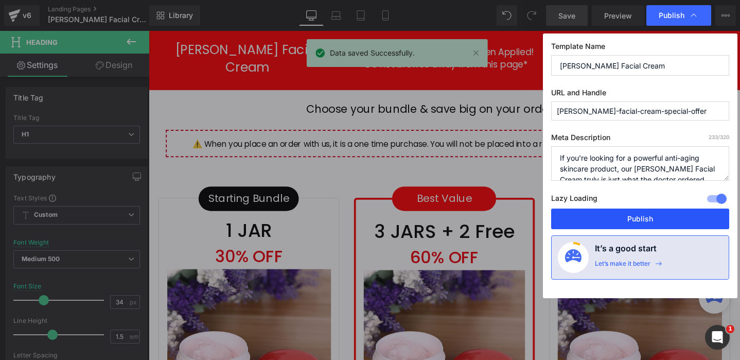
click at [629, 217] on button "Publish" at bounding box center [640, 218] width 178 height 21
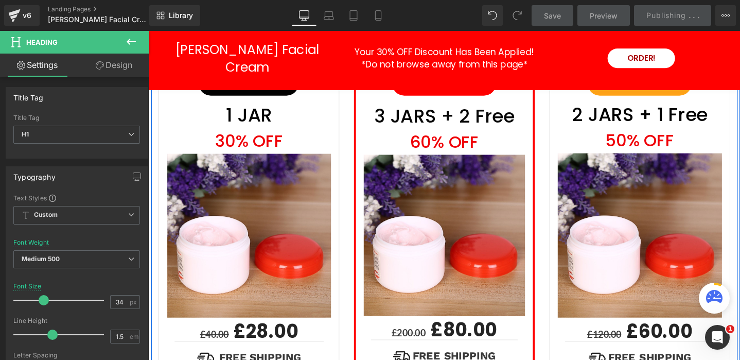
scroll to position [3321, 0]
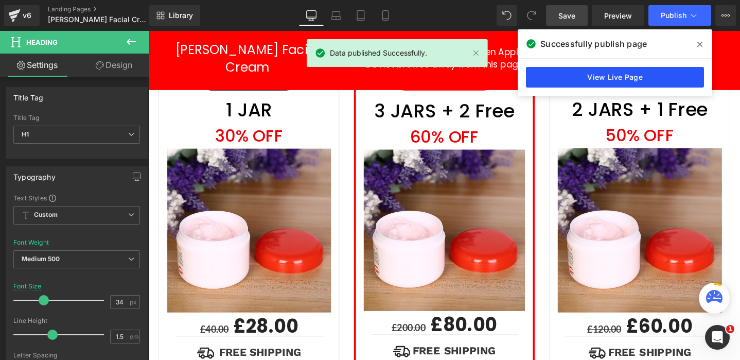
click at [582, 80] on link "View Live Page" at bounding box center [615, 77] width 178 height 21
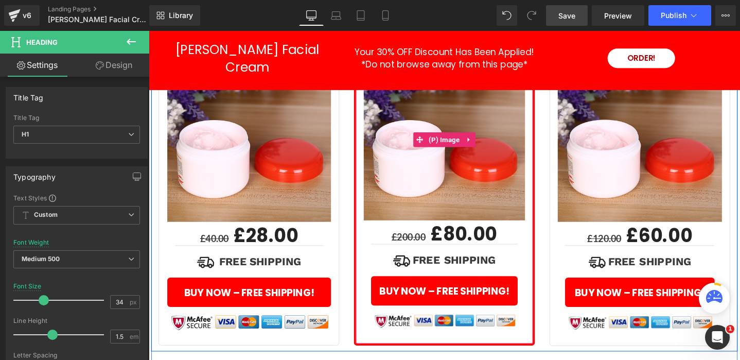
scroll to position [3429, 0]
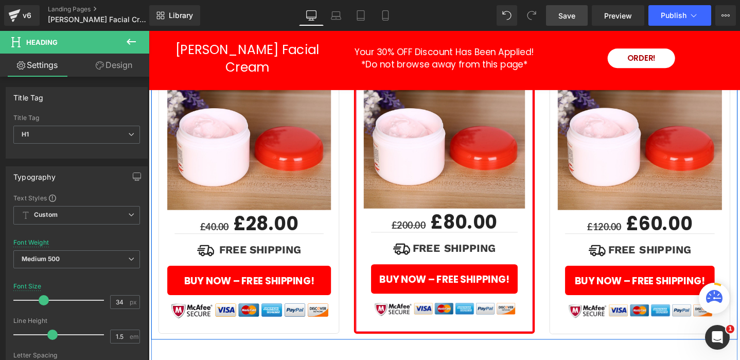
click at [481, 276] on div "BUY NOW – FREE SHIPPING! (P) Cart Button" at bounding box center [460, 291] width 154 height 31
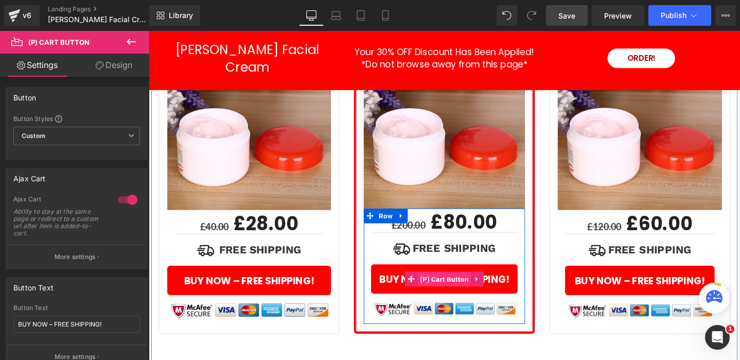
click at [441, 285] on span "(P) Cart Button" at bounding box center [460, 292] width 57 height 15
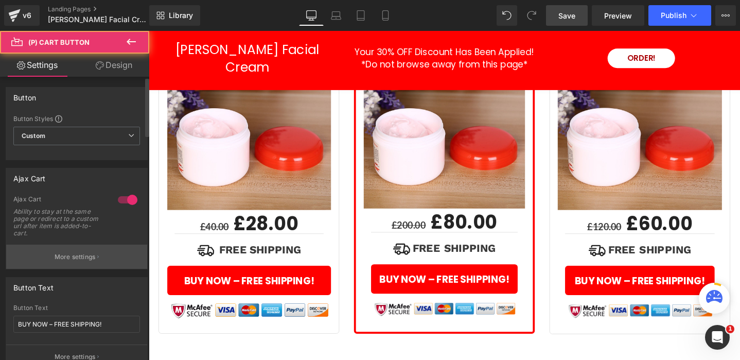
click at [77, 259] on p "More settings" at bounding box center [75, 256] width 41 height 9
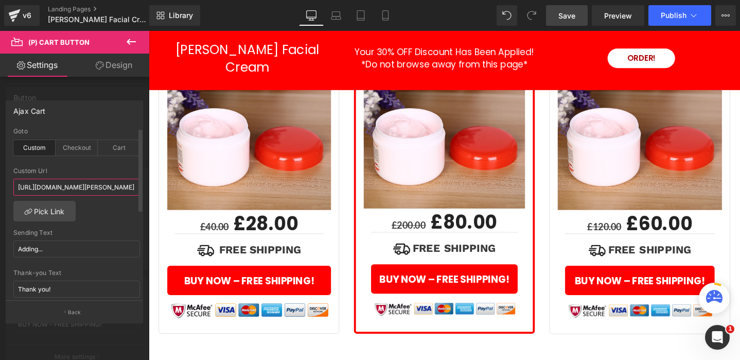
click at [85, 188] on input "[URL][DOMAIN_NAME][PERSON_NAME]" at bounding box center [76, 187] width 127 height 17
paste input "[DOMAIN_NAME][URL]"
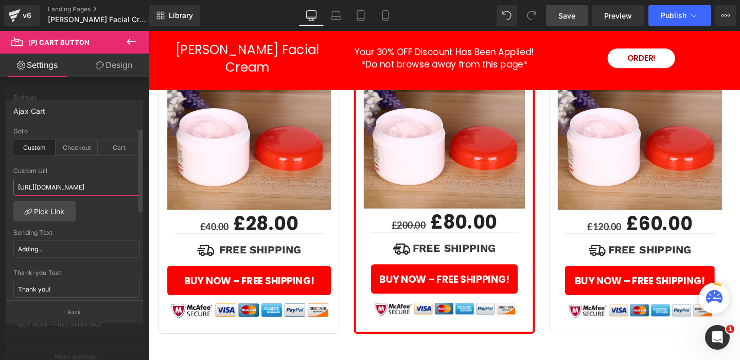
type input "[URL][DOMAIN_NAME]"
click at [104, 171] on div "Custom Url" at bounding box center [76, 170] width 127 height 7
click at [634, 247] on div at bounding box center [460, 204] width 623 height 346
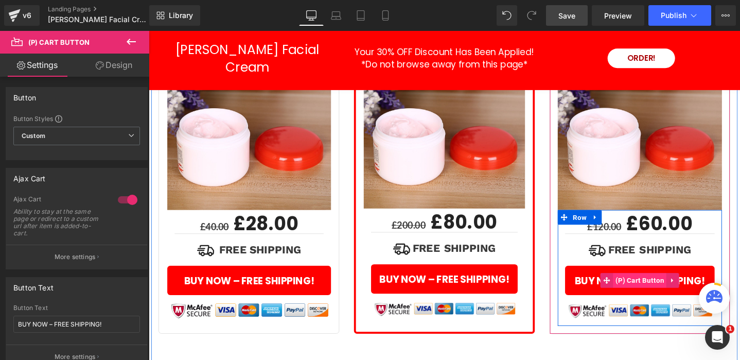
click at [658, 286] on span "(P) Cart Button" at bounding box center [666, 293] width 57 height 15
click at [664, 286] on span "(P) Cart Button" at bounding box center [666, 293] width 57 height 15
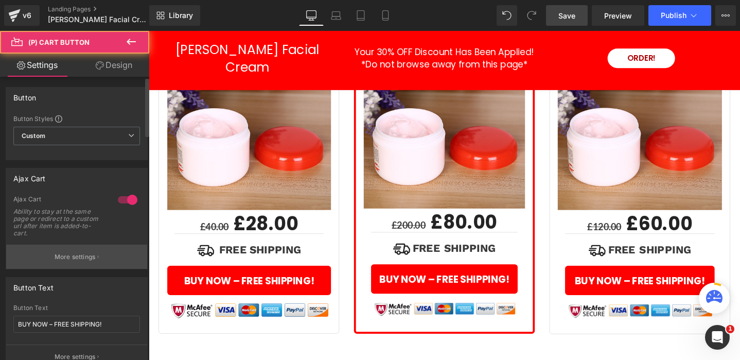
click at [70, 257] on p "More settings" at bounding box center [75, 256] width 41 height 9
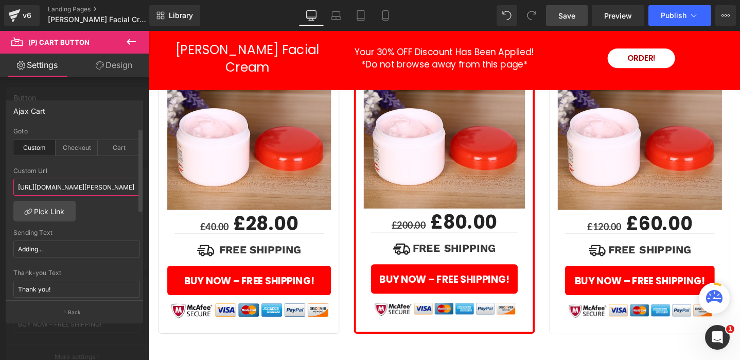
click at [94, 186] on input "[URL][DOMAIN_NAME][PERSON_NAME]" at bounding box center [76, 187] width 127 height 17
paste input "[DOMAIN_NAME][URL]"
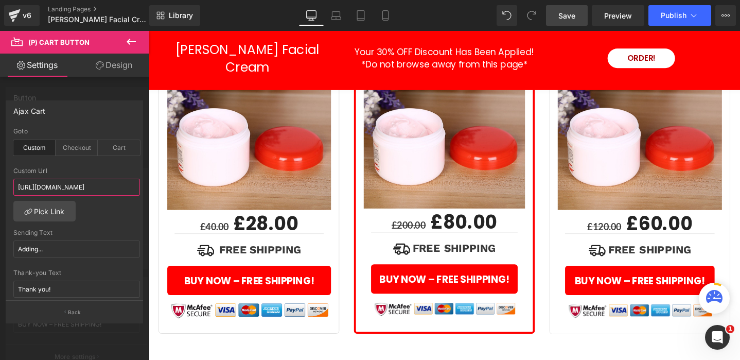
type input "[URL][DOMAIN_NAME]"
click at [563, 16] on span "Save" at bounding box center [566, 15] width 17 height 11
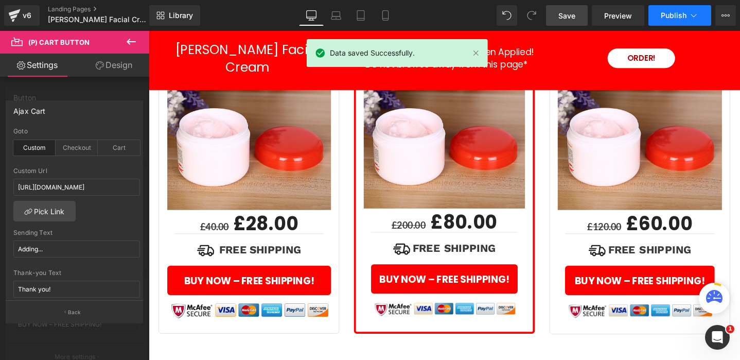
click at [677, 13] on span "Publish" at bounding box center [674, 15] width 26 height 8
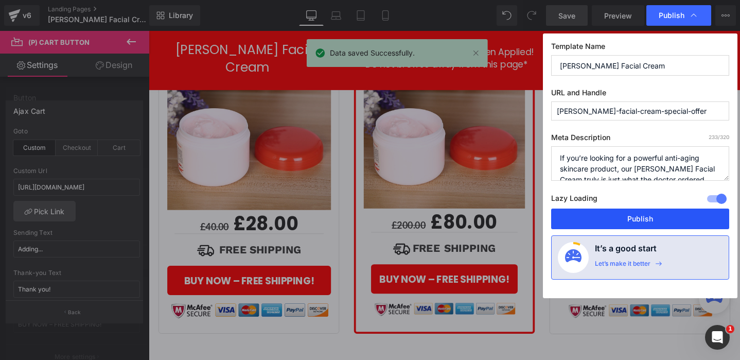
click at [656, 221] on button "Publish" at bounding box center [640, 218] width 178 height 21
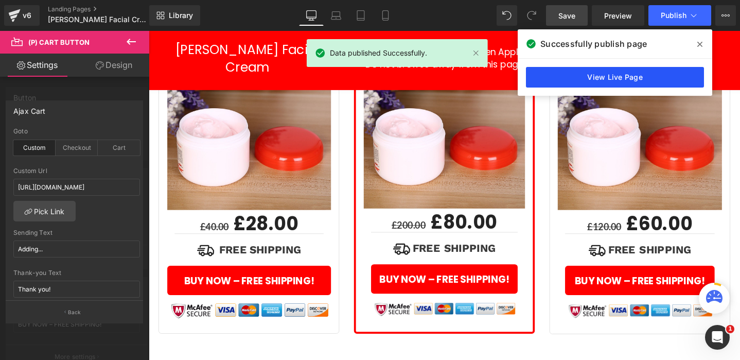
click at [617, 80] on link "View Live Page" at bounding box center [615, 77] width 178 height 21
